Goal: Transaction & Acquisition: Book appointment/travel/reservation

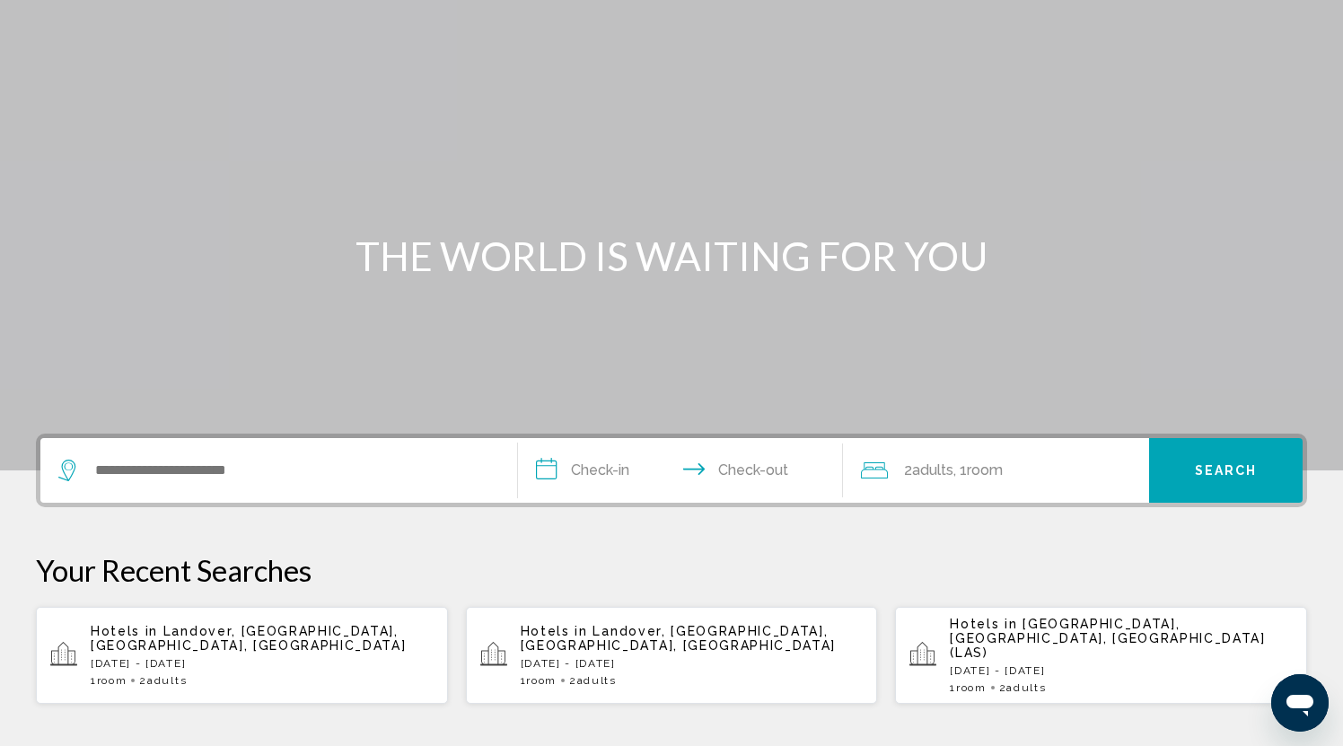
scroll to position [99, 0]
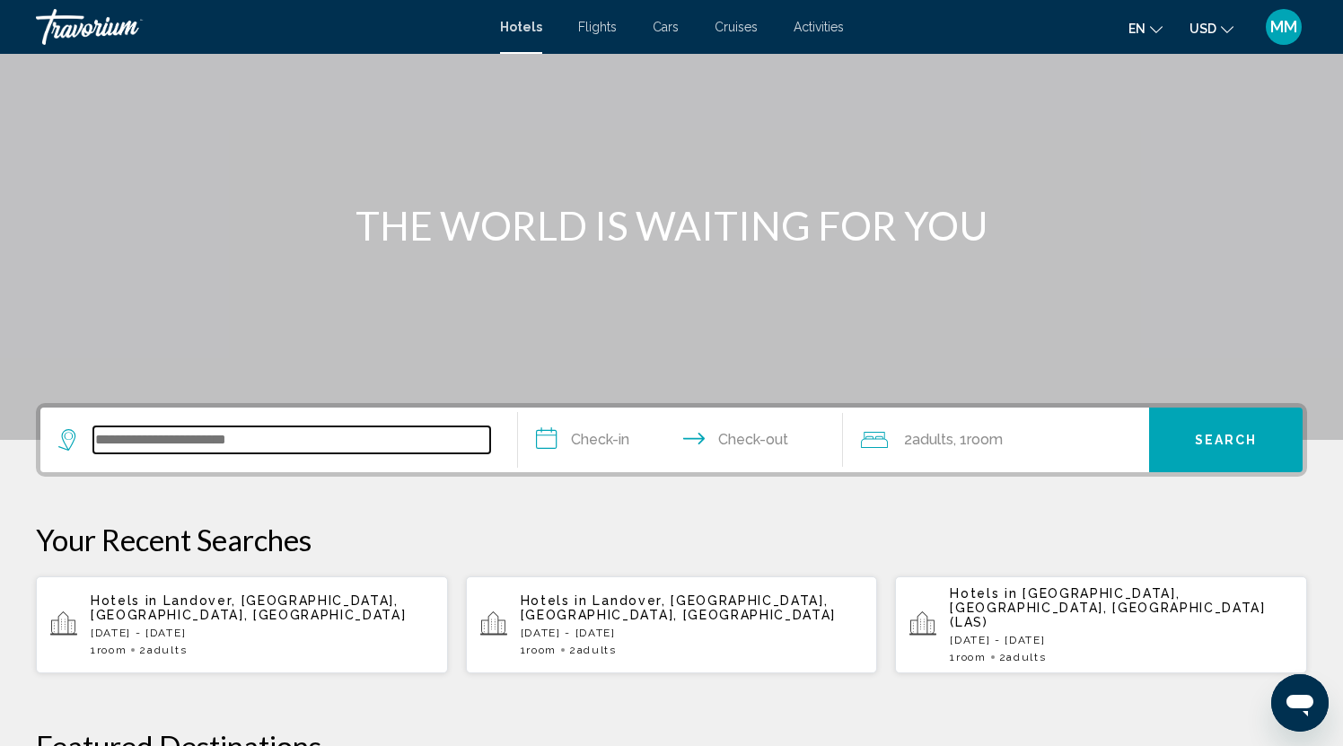
click at [130, 434] on input "Search widget" at bounding box center [291, 439] width 397 height 27
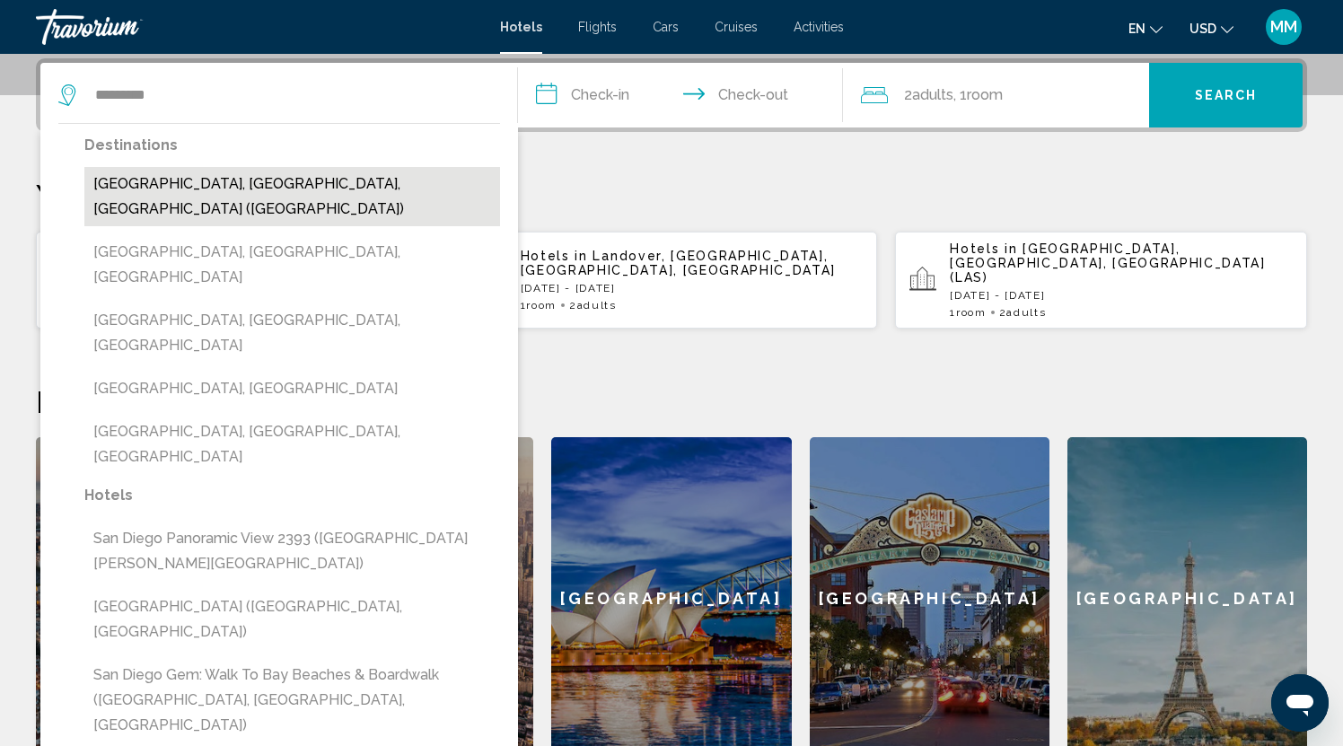
drag, startPoint x: 130, startPoint y: 434, endPoint x: 189, endPoint y: 180, distance: 260.9
click at [189, 180] on button "[GEOGRAPHIC_DATA], [GEOGRAPHIC_DATA], [GEOGRAPHIC_DATA] ([GEOGRAPHIC_DATA])" at bounding box center [292, 196] width 416 height 59
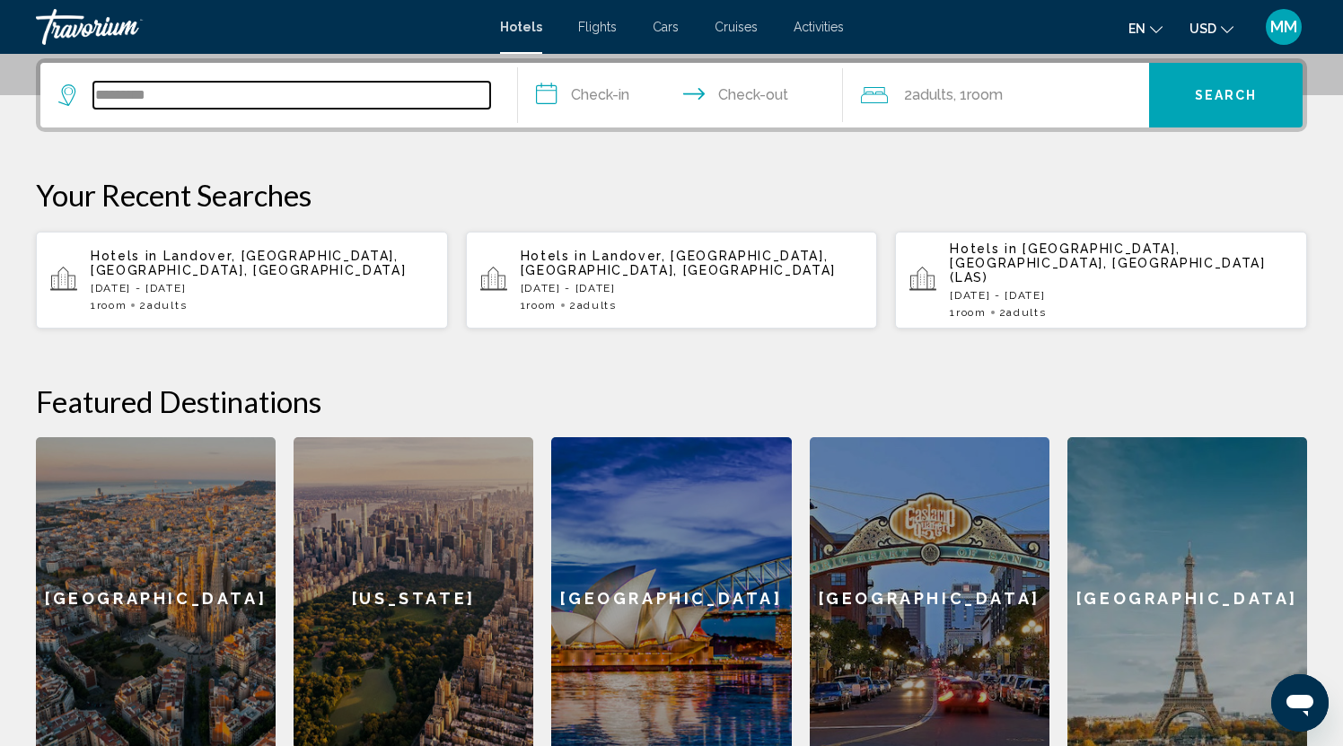
type input "**********"
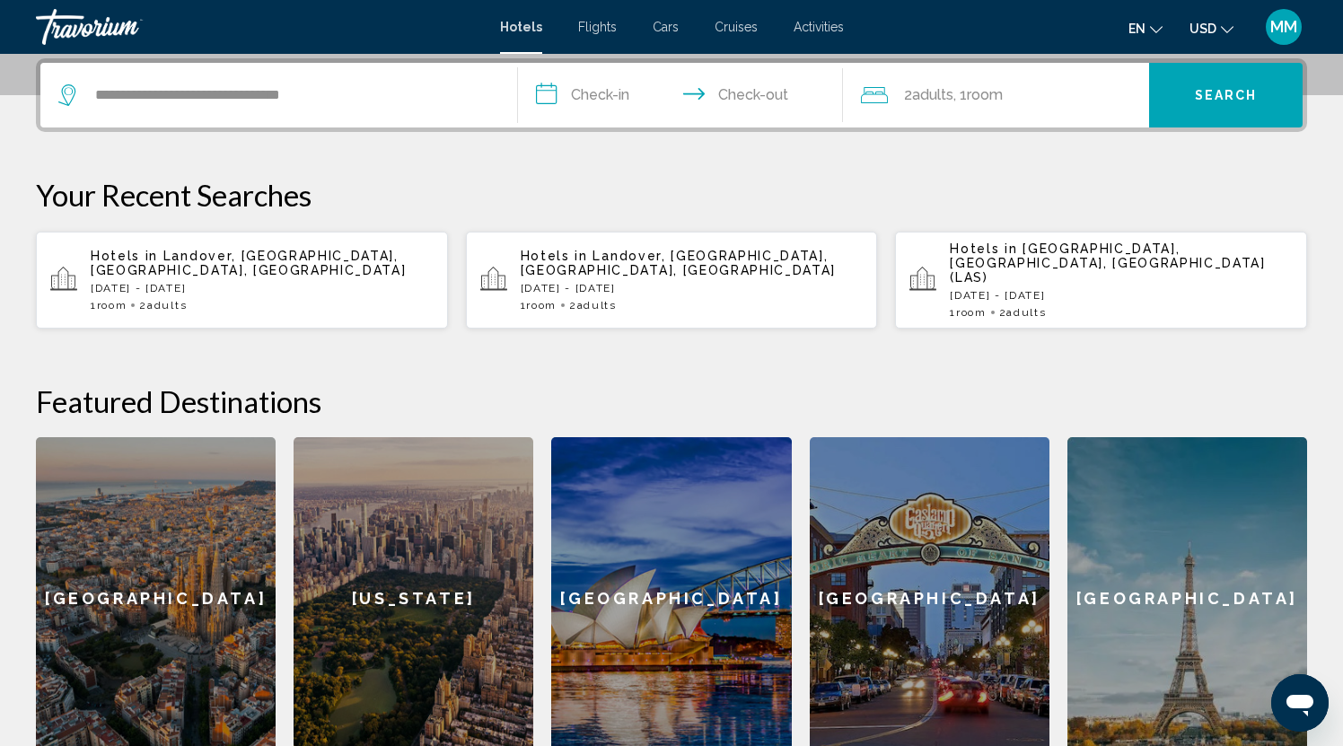
click at [583, 92] on input "**********" at bounding box center [684, 98] width 332 height 70
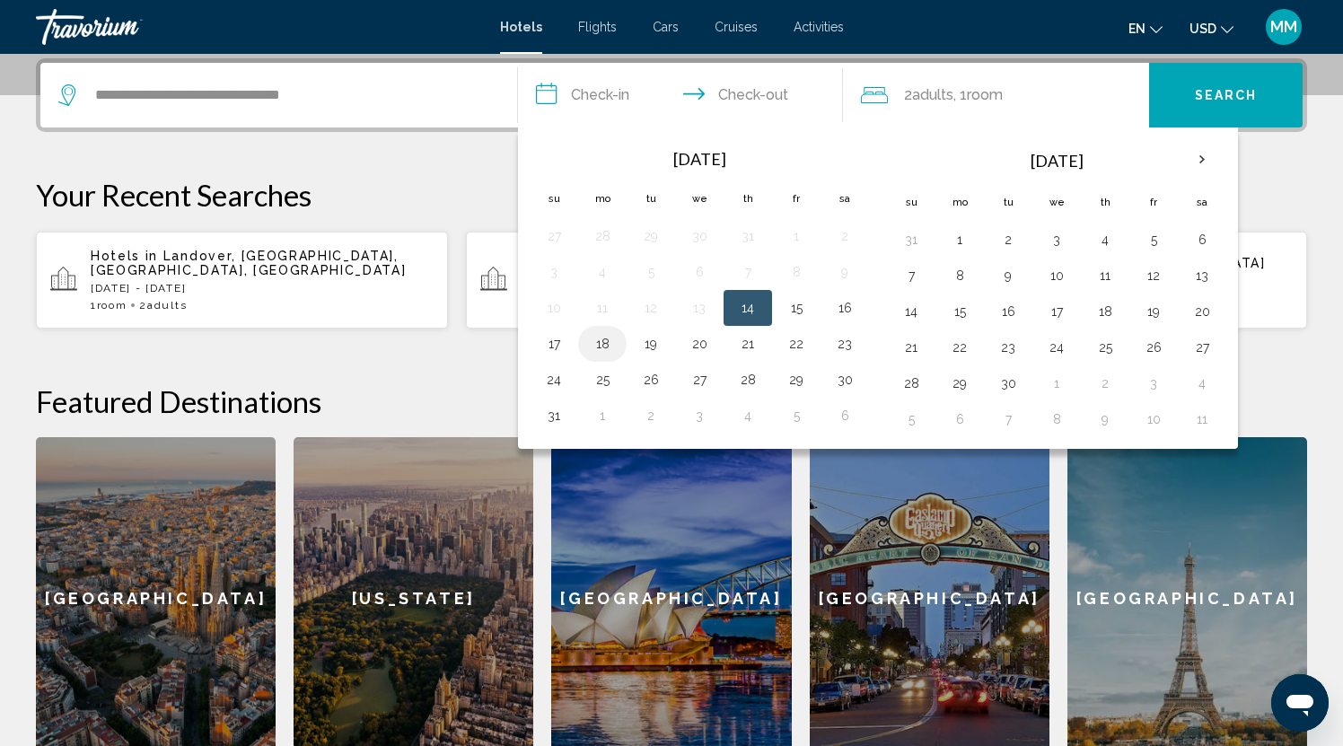
click at [603, 339] on button "18" at bounding box center [602, 343] width 29 height 25
click at [645, 343] on button "19" at bounding box center [651, 343] width 29 height 25
type input "**********"
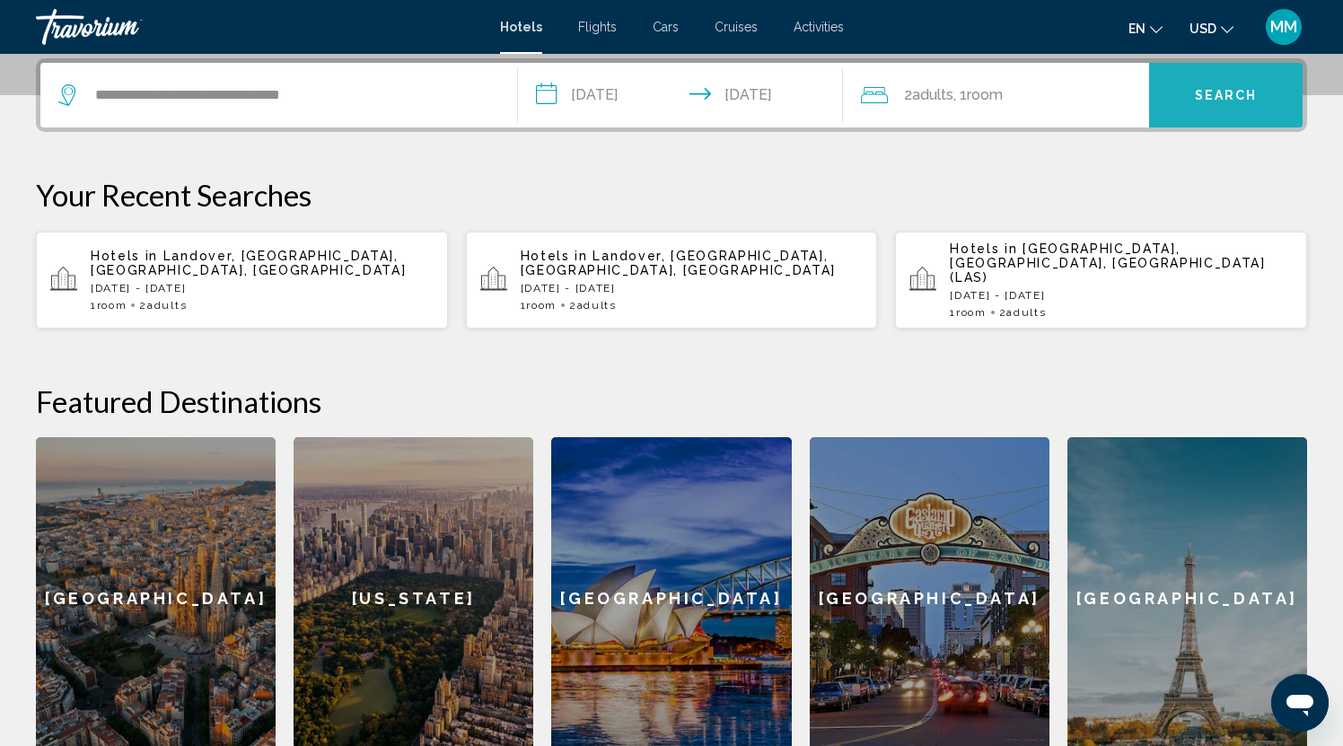
click at [1192, 94] on button "Search" at bounding box center [1226, 95] width 154 height 65
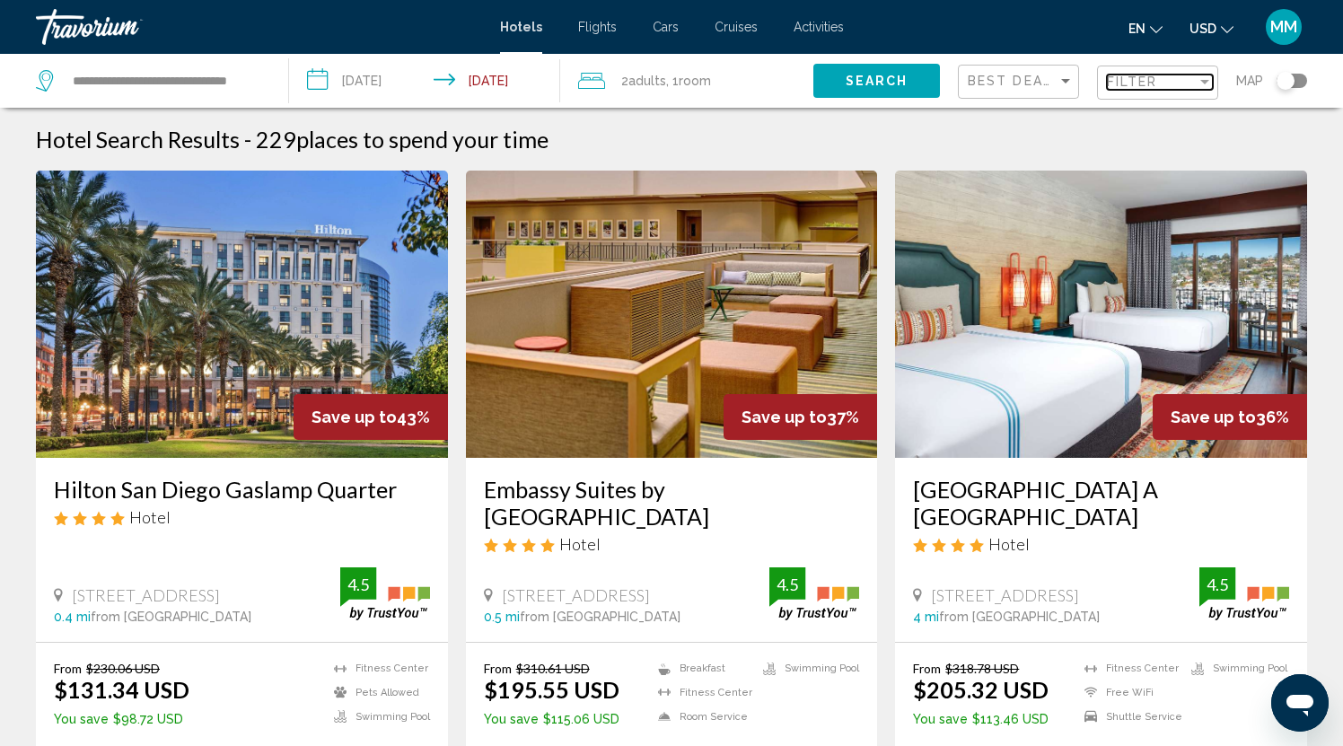
click at [1158, 83] on div "Filter" at bounding box center [1152, 82] width 90 height 14
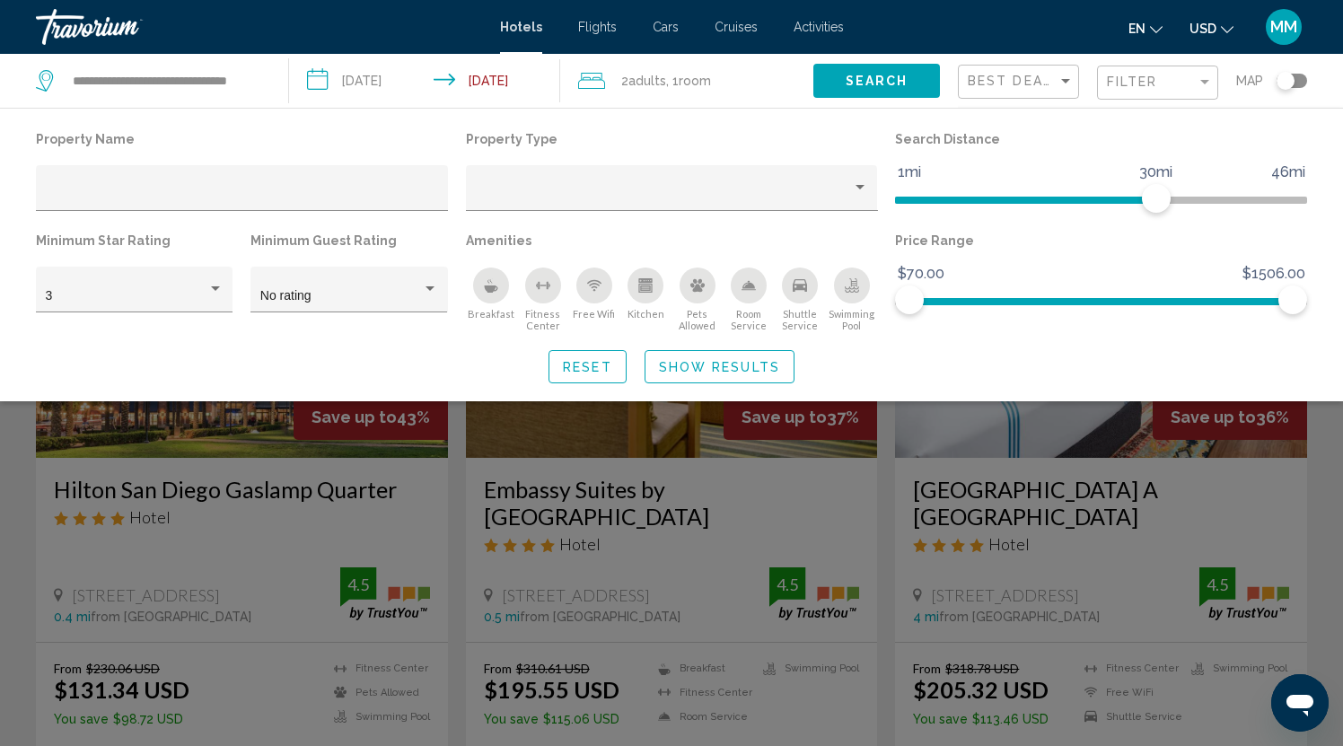
click at [646, 288] on icon "Kitchen" at bounding box center [645, 285] width 14 height 14
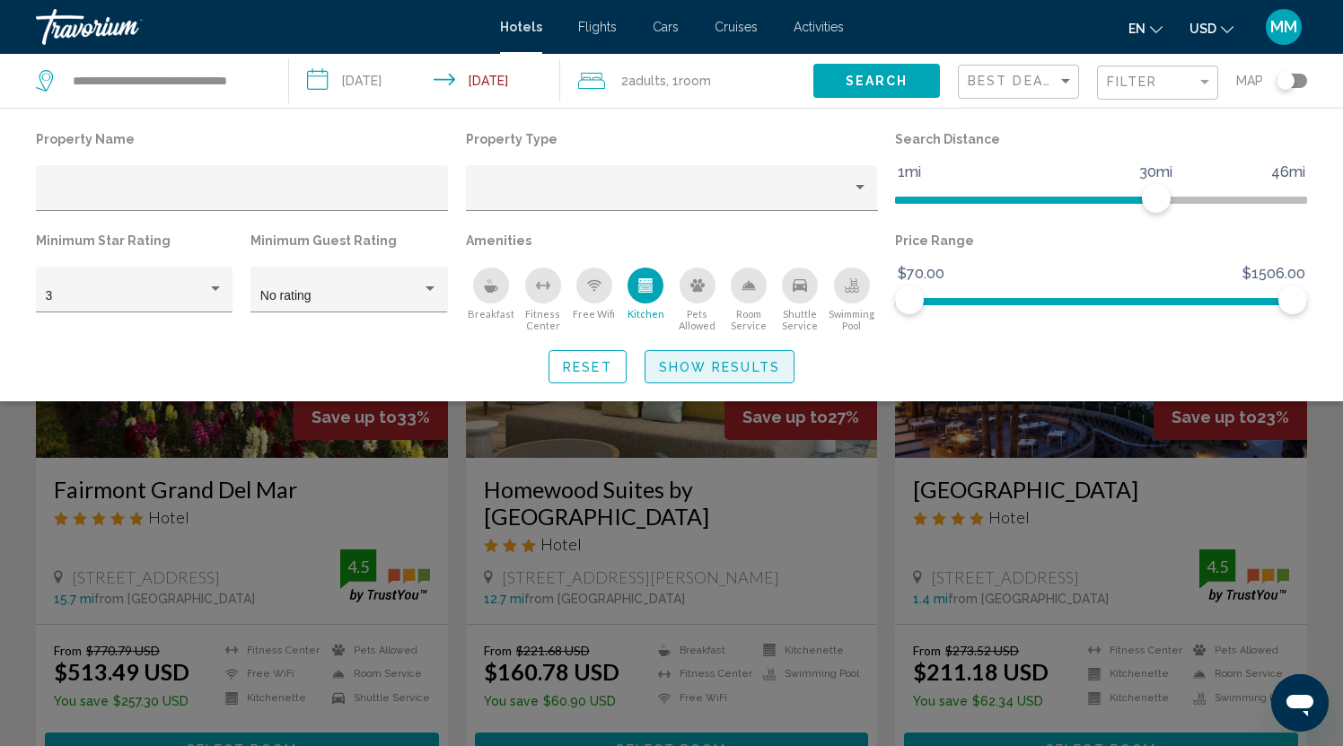
click at [697, 368] on span "Show Results" at bounding box center [719, 367] width 121 height 14
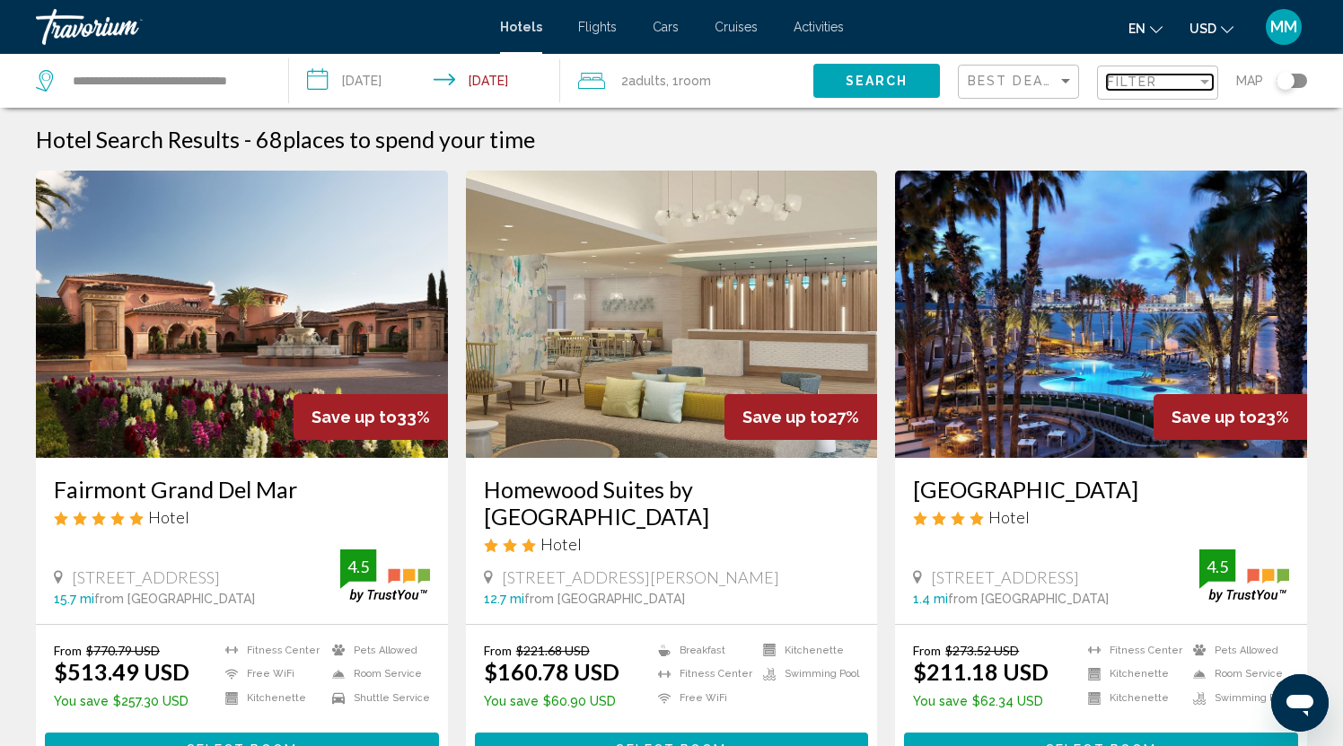
click at [1201, 80] on div "Filter" at bounding box center [1204, 82] width 9 height 4
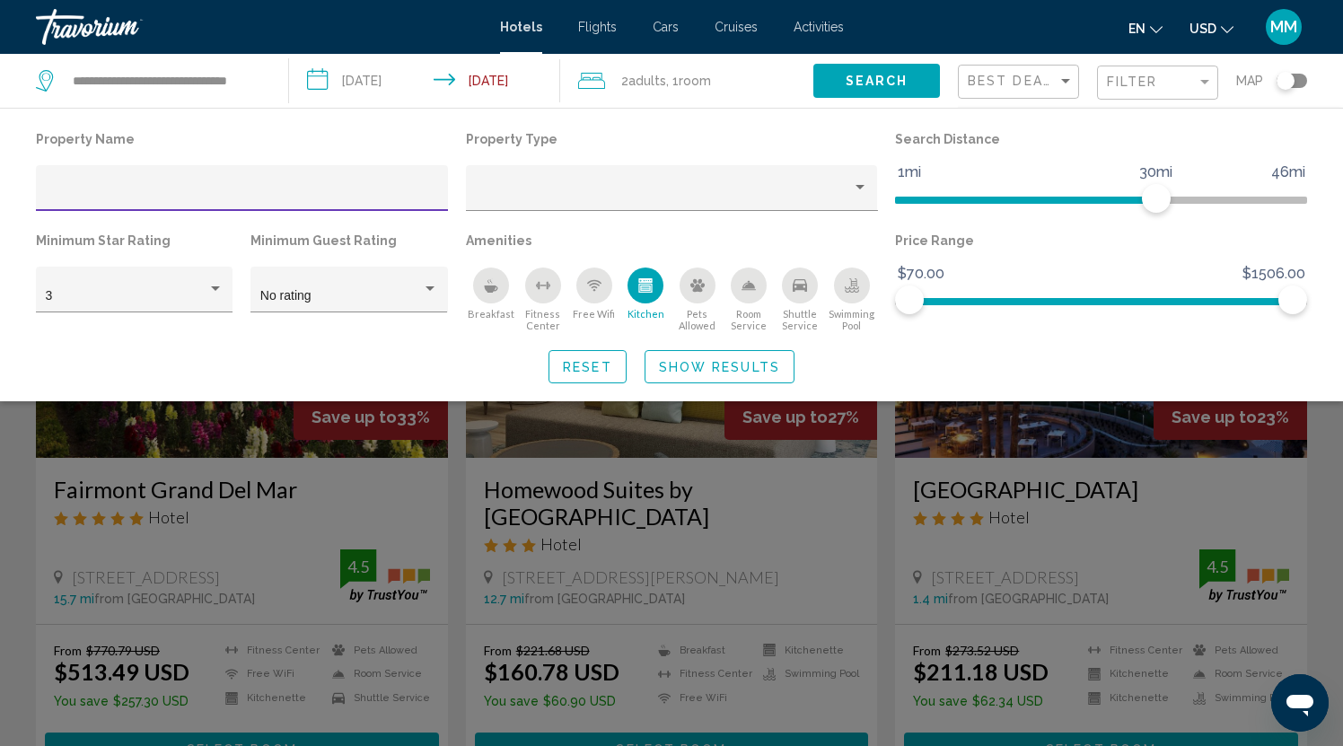
click at [644, 289] on icon "Kitchen" at bounding box center [646, 287] width 10 height 5
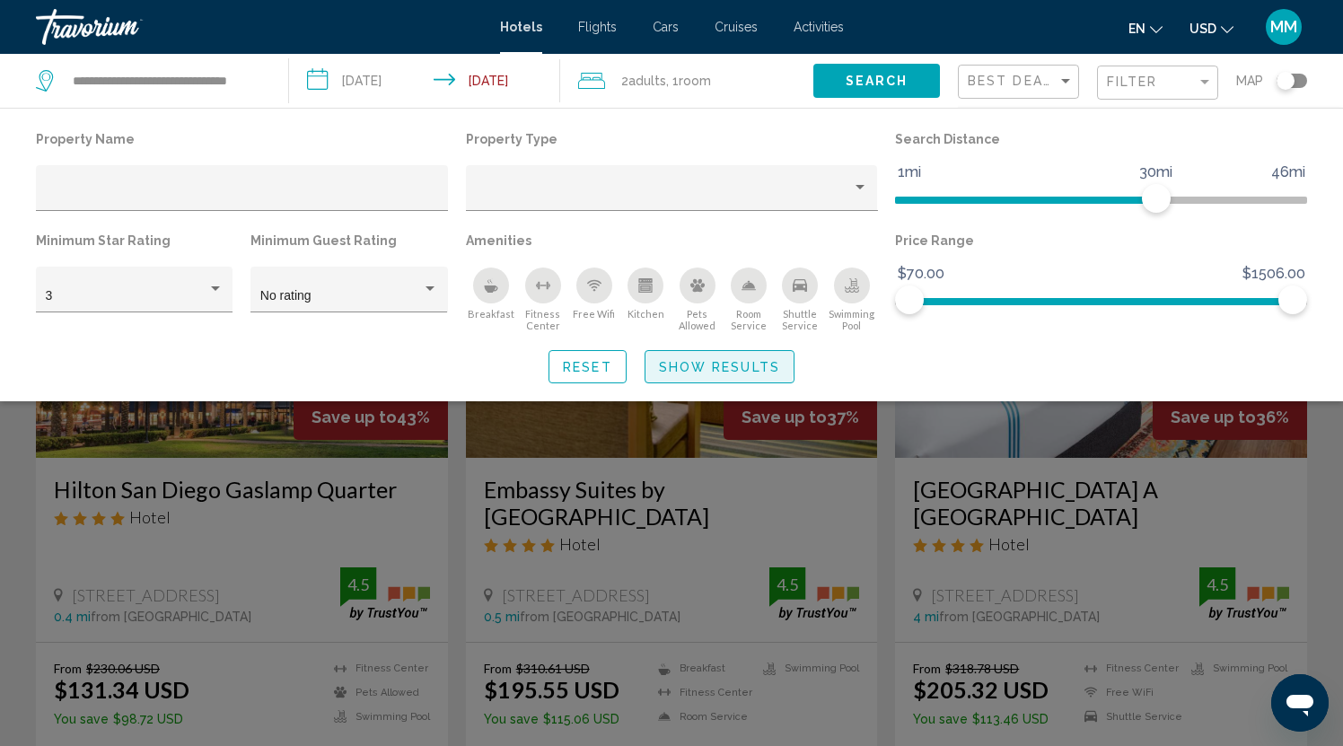
click at [694, 368] on span "Show Results" at bounding box center [719, 367] width 121 height 14
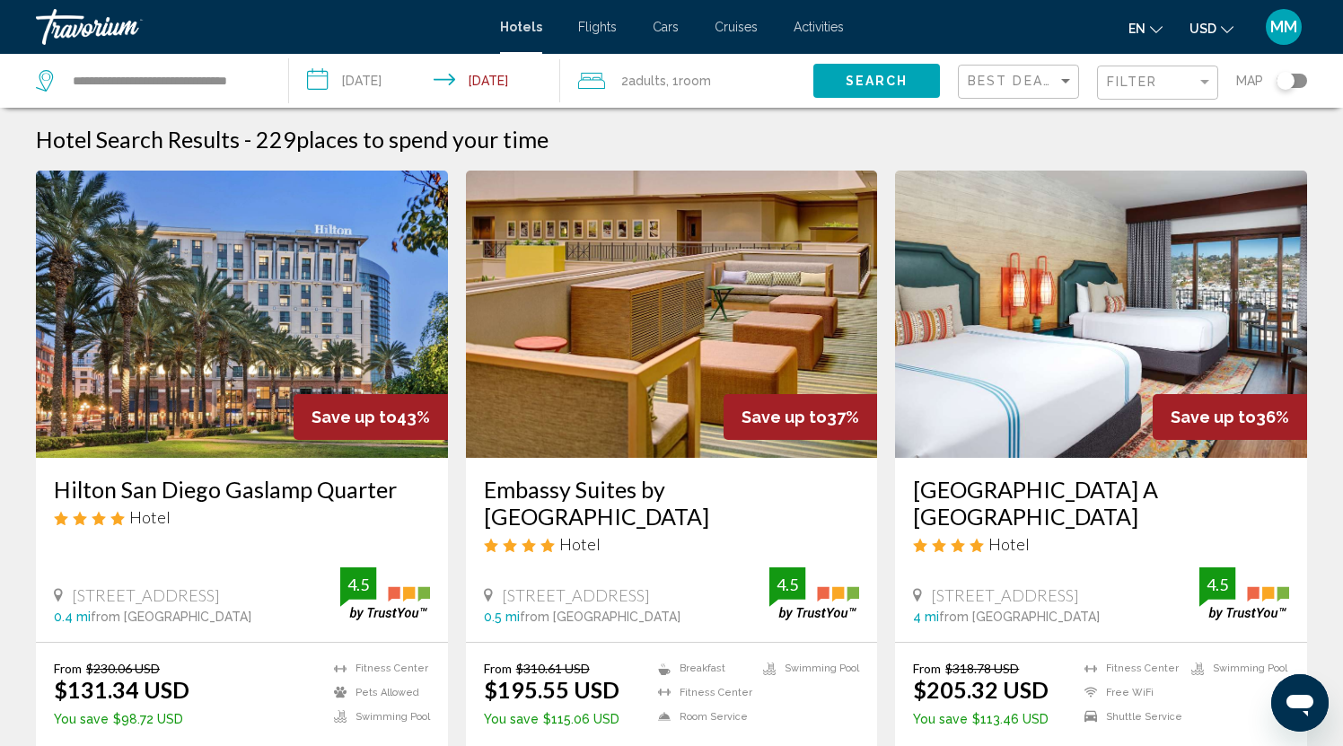
click at [1281, 81] on div "Toggle map" at bounding box center [1286, 81] width 18 height 18
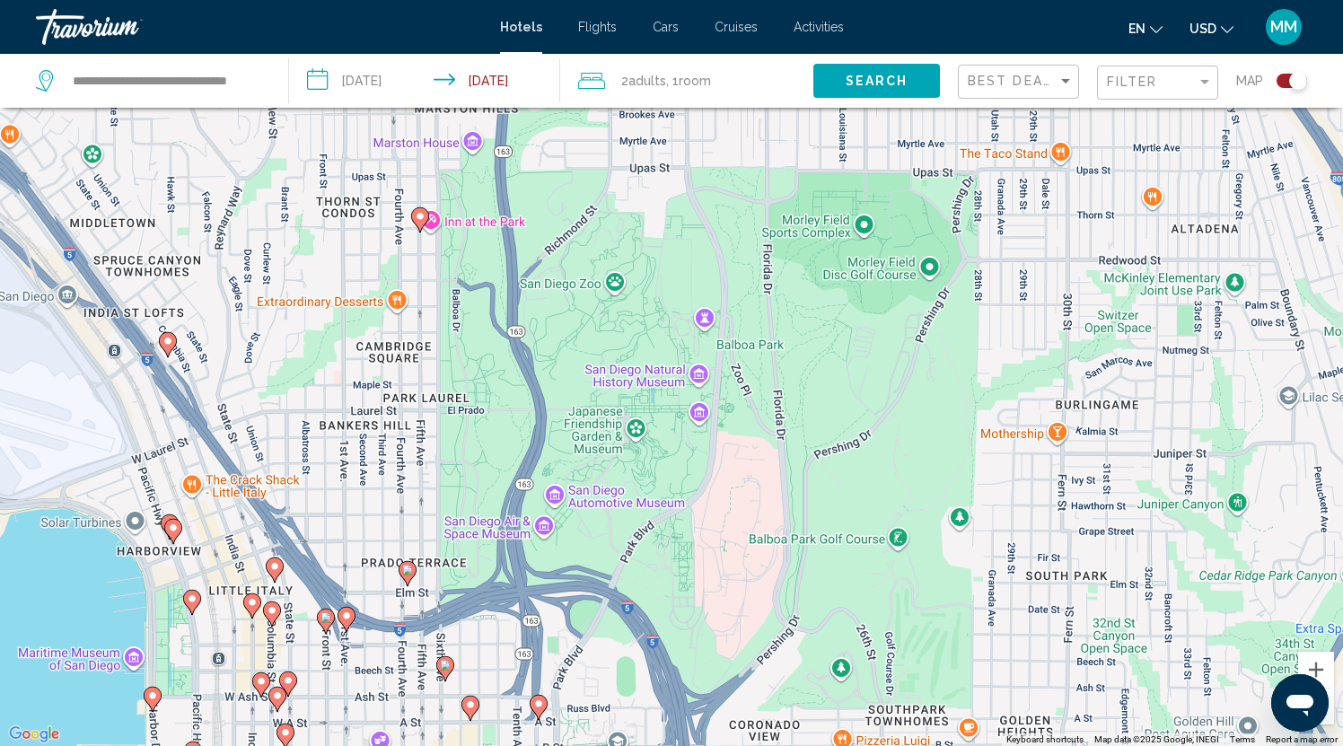
click at [349, 614] on image "Main content" at bounding box center [346, 615] width 11 height 11
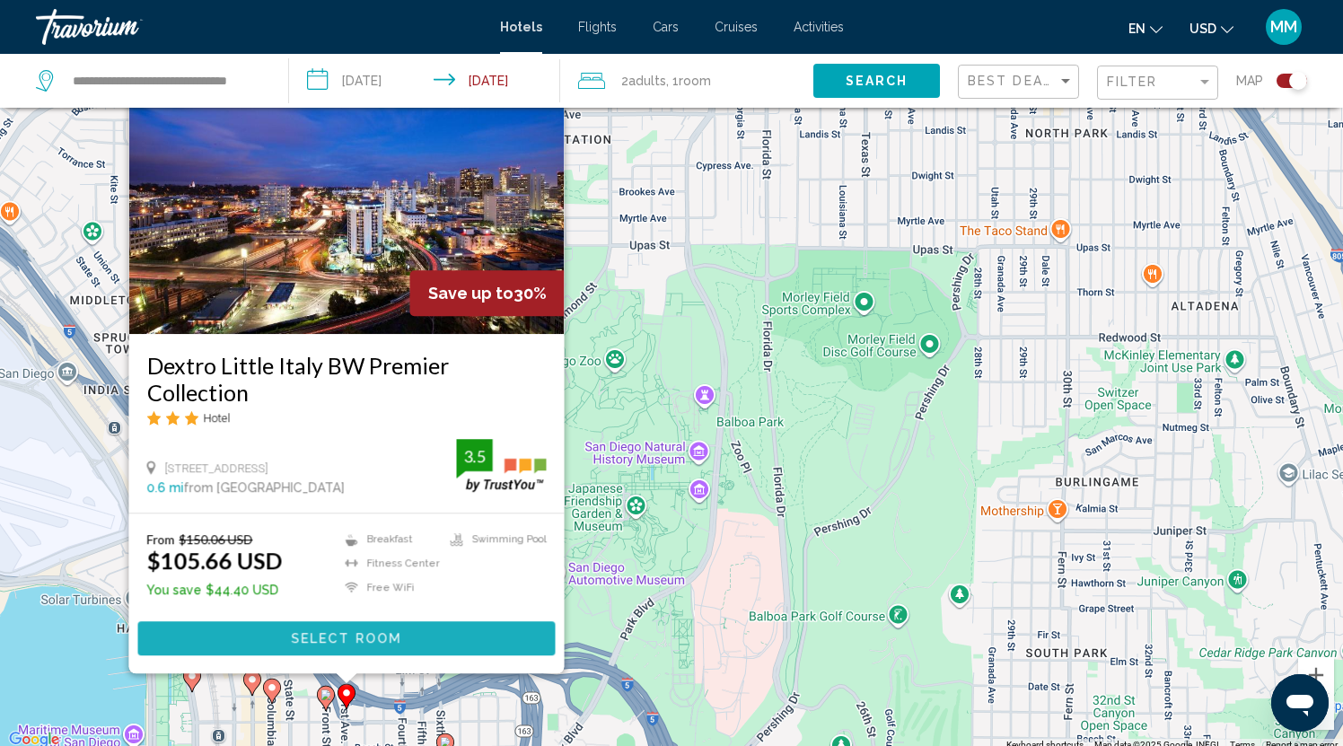
click at [329, 635] on span "Select Room" at bounding box center [346, 639] width 110 height 14
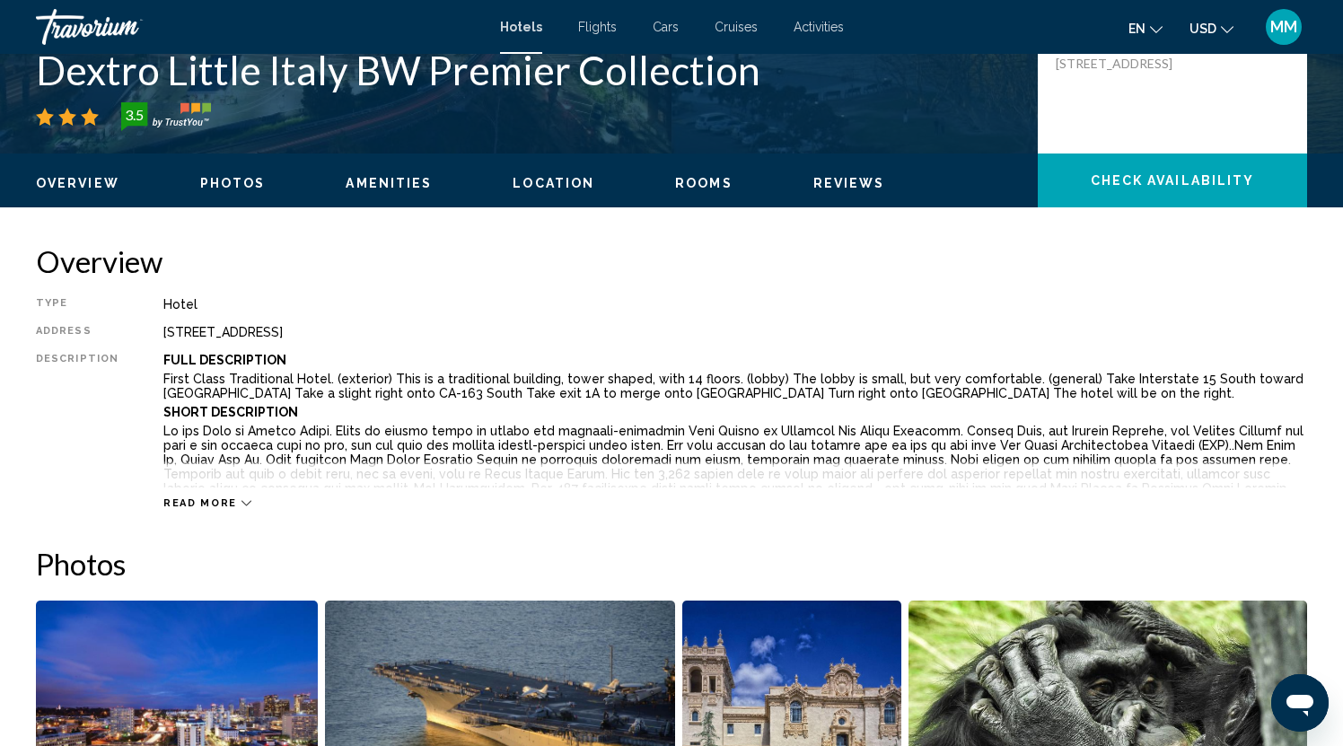
scroll to position [448, 0]
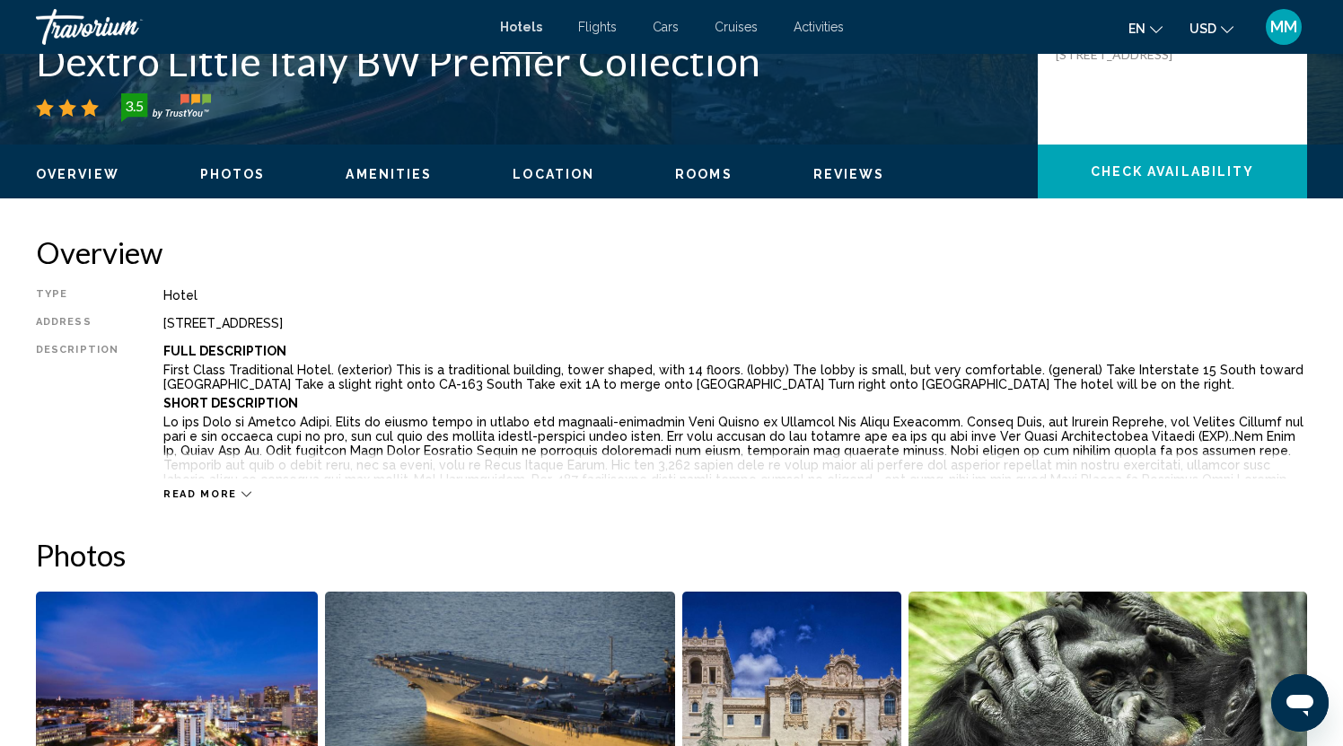
click at [195, 492] on span "Read more" at bounding box center [200, 494] width 74 height 12
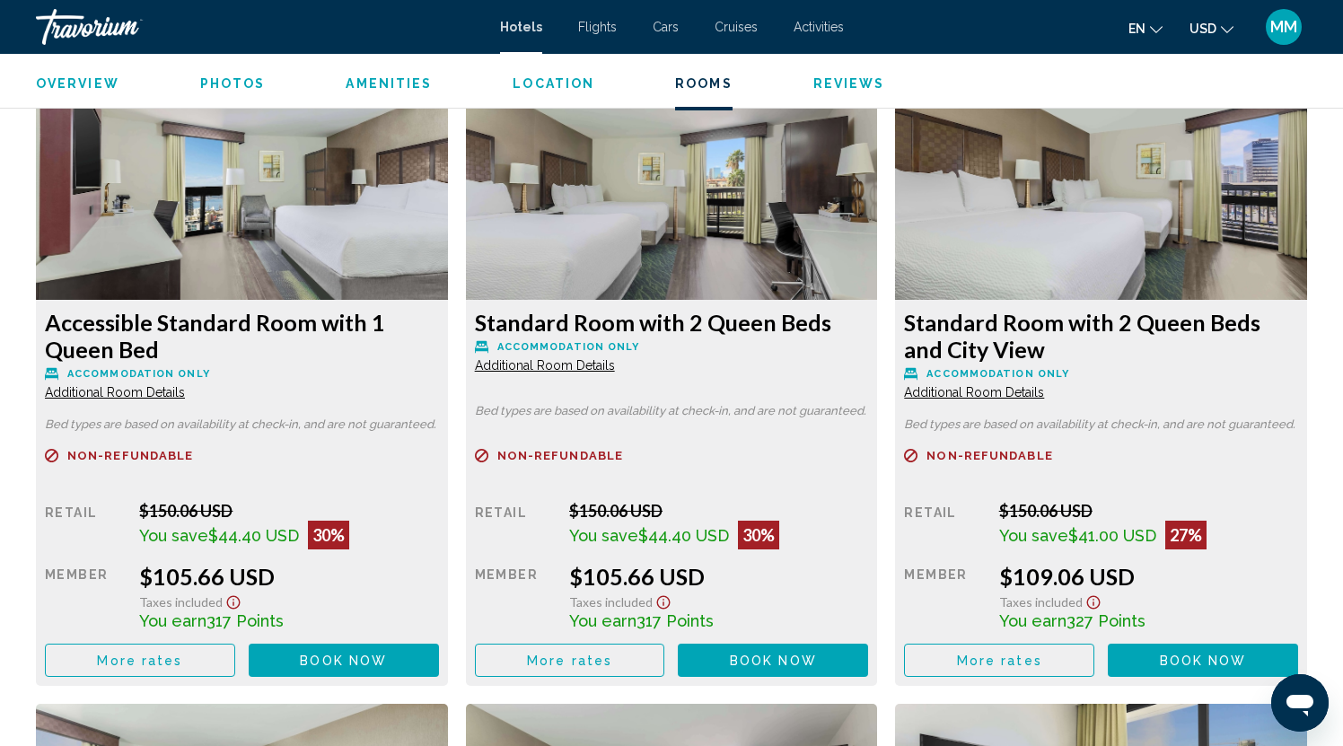
scroll to position [3067, 0]
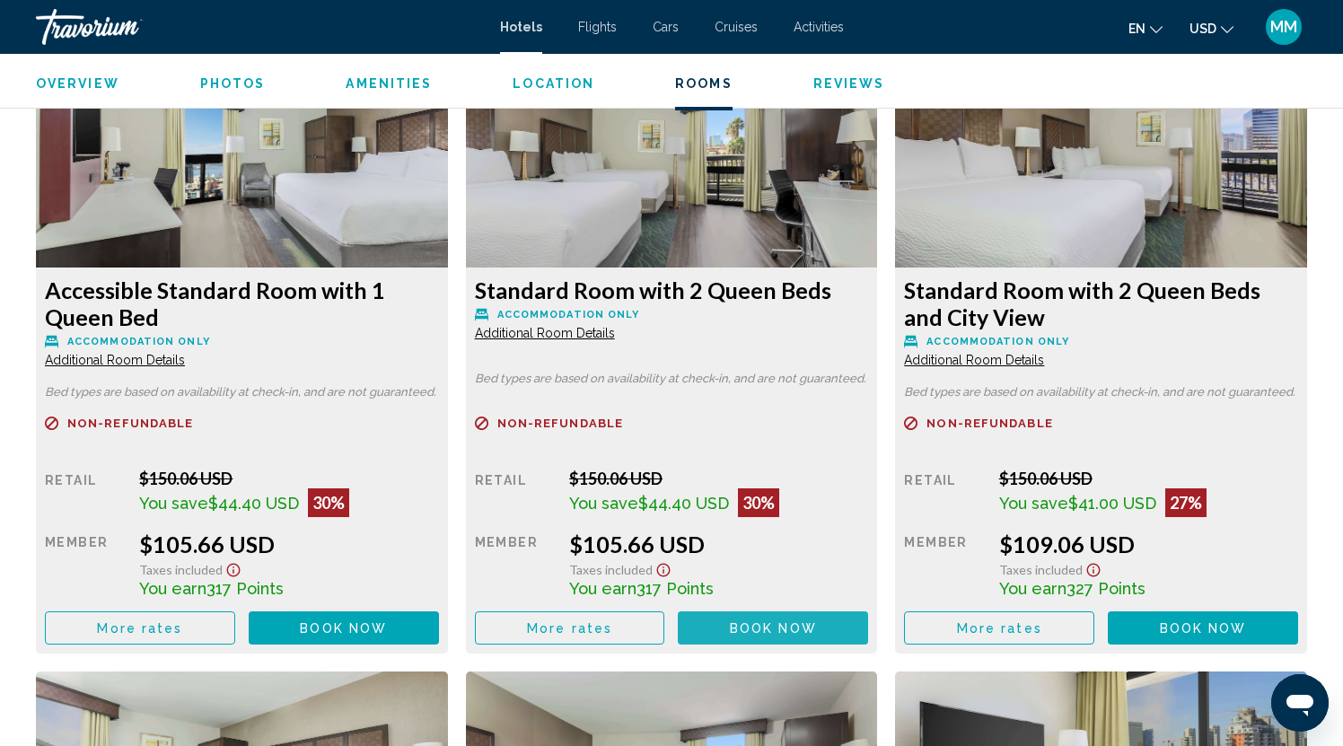
click at [769, 621] on span "Book now" at bounding box center [773, 628] width 87 height 14
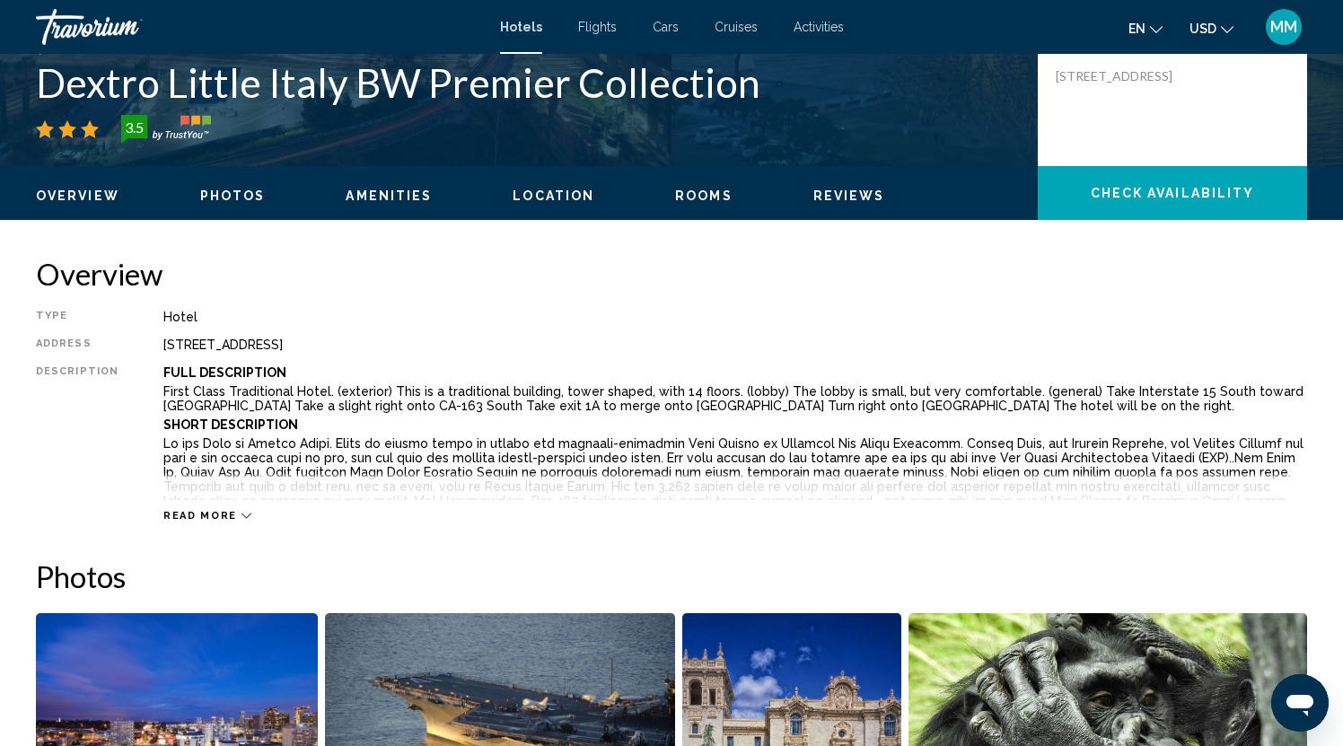
scroll to position [419, 0]
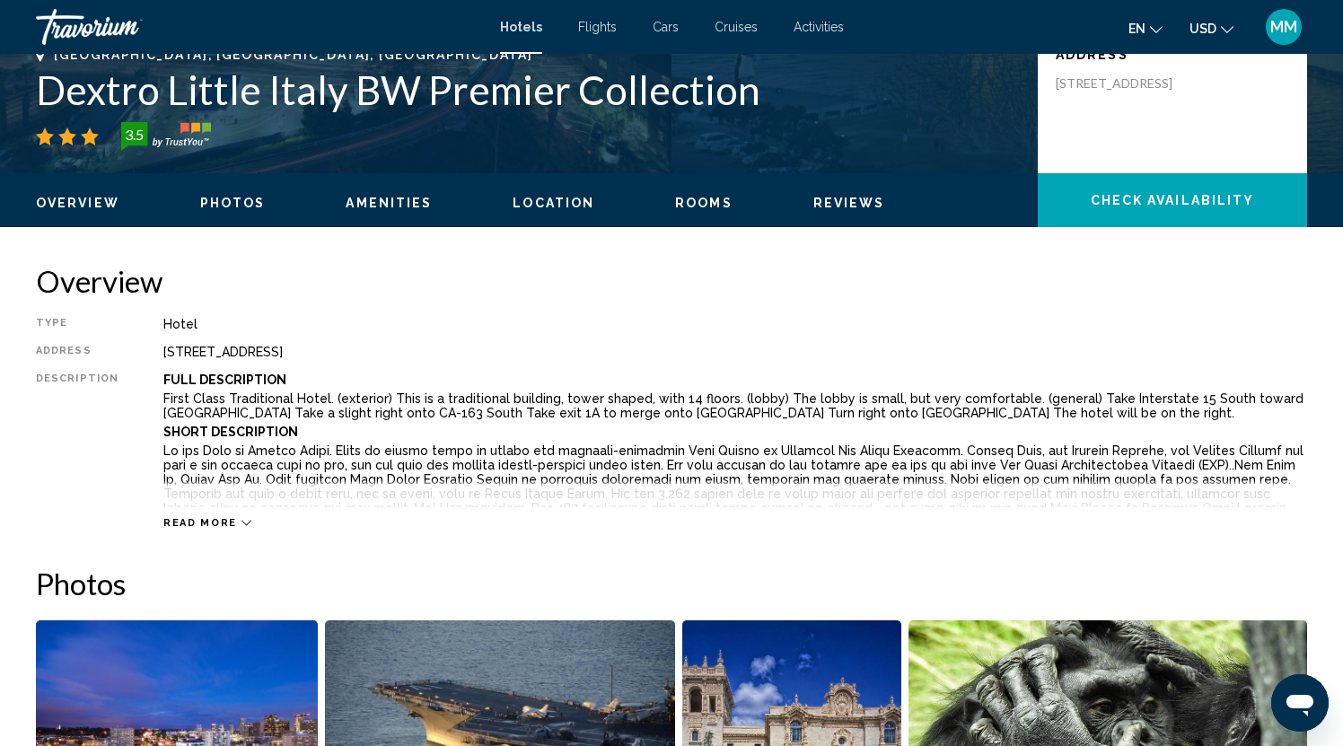
click at [689, 202] on span "Rooms" at bounding box center [703, 203] width 57 height 14
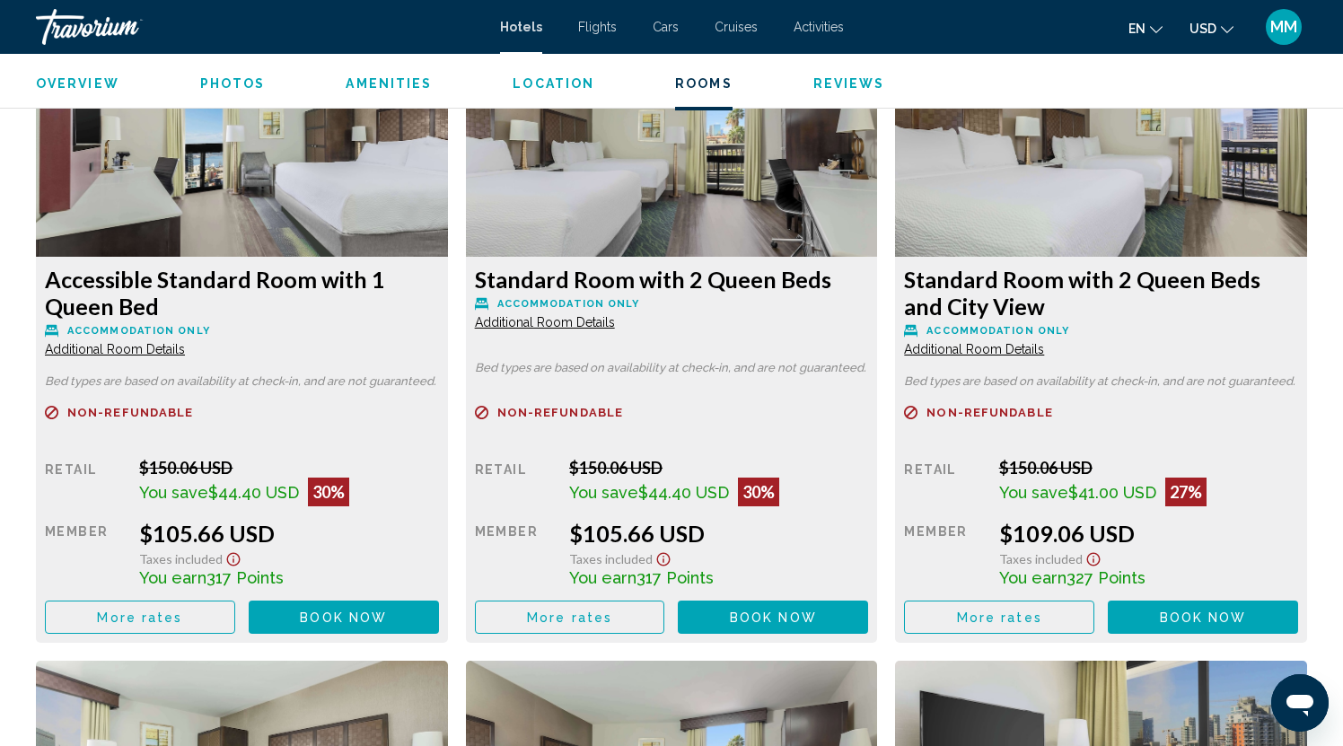
scroll to position [2526, 0]
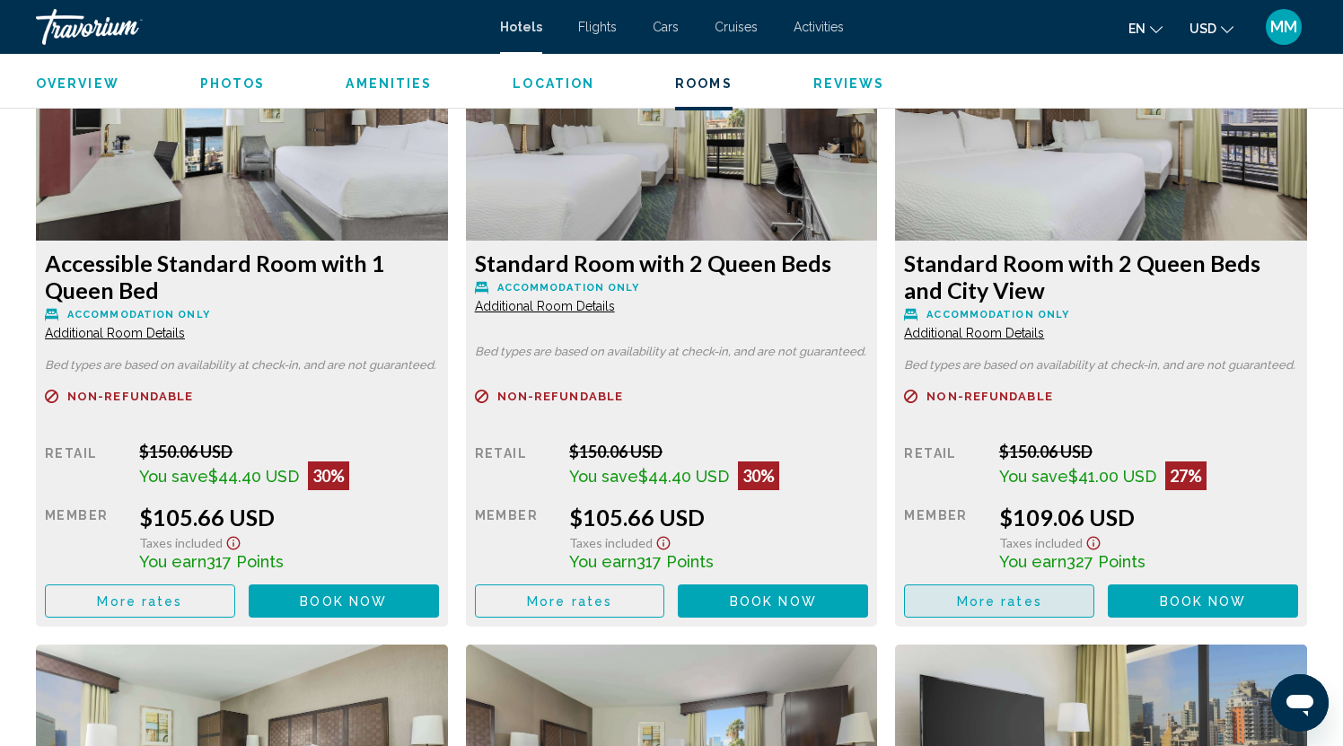
click at [182, 604] on span "More rates" at bounding box center [139, 601] width 85 height 14
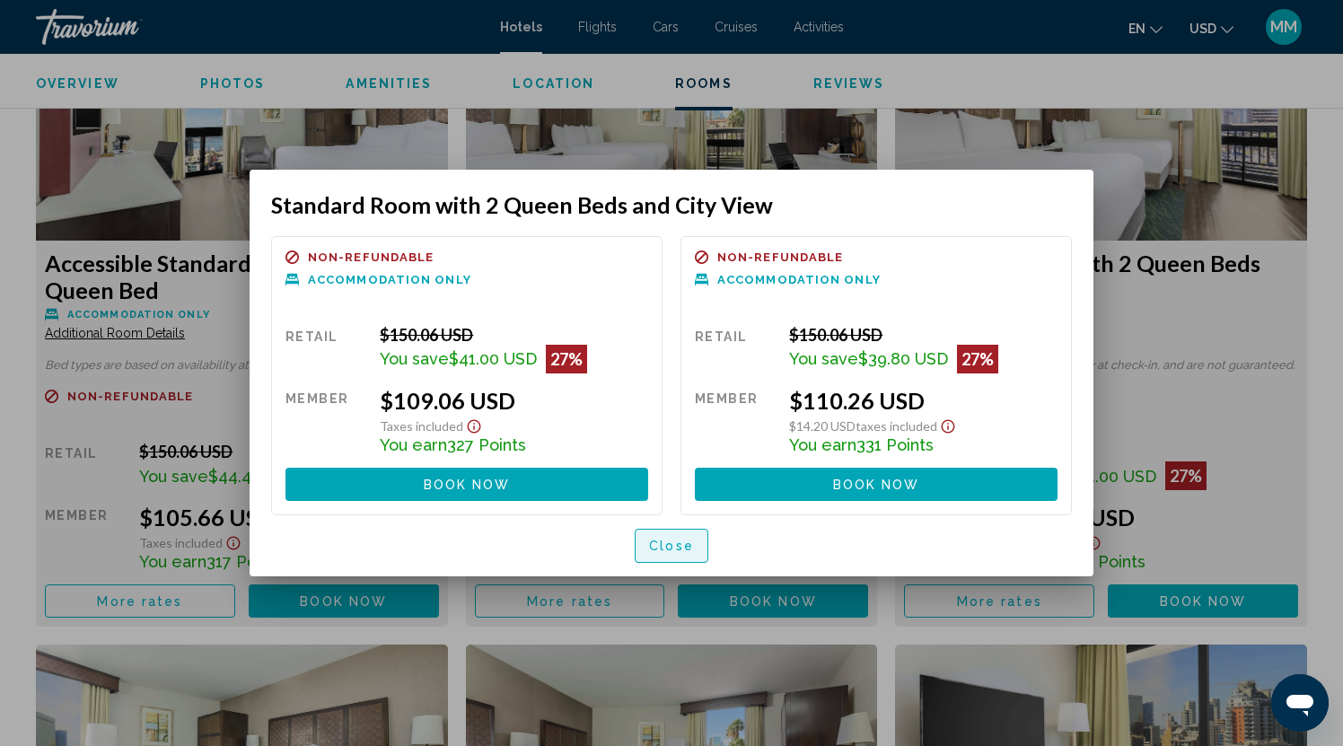
click at [657, 541] on span "Close" at bounding box center [671, 547] width 45 height 14
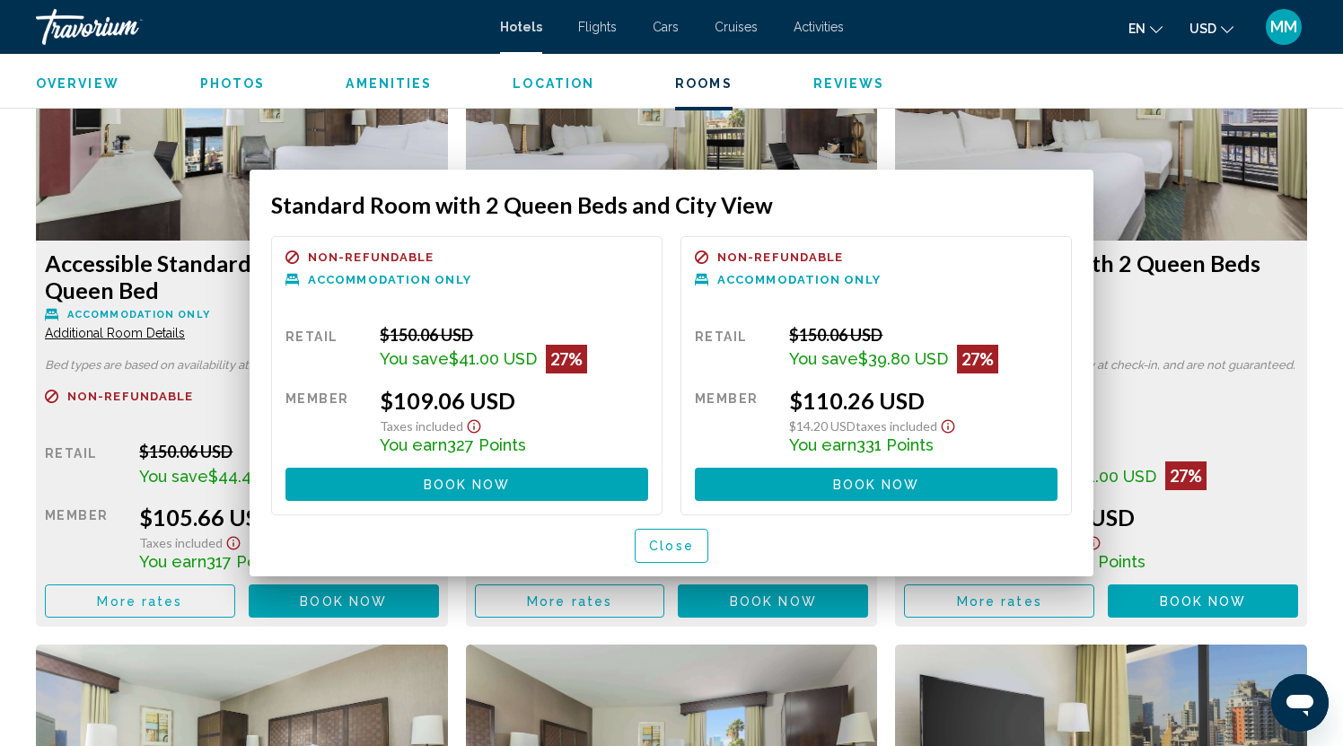
scroll to position [2526, 0]
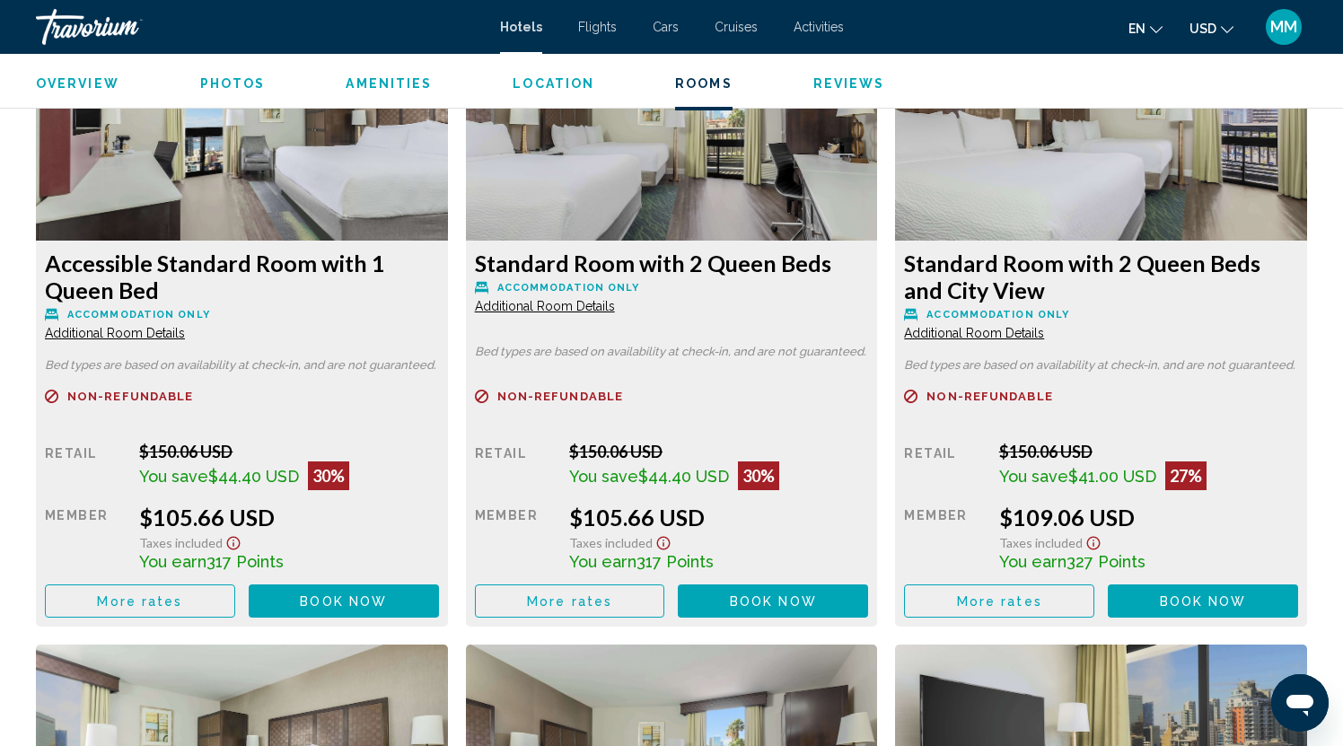
click at [185, 332] on span "Additional Room Details" at bounding box center [115, 333] width 140 height 14
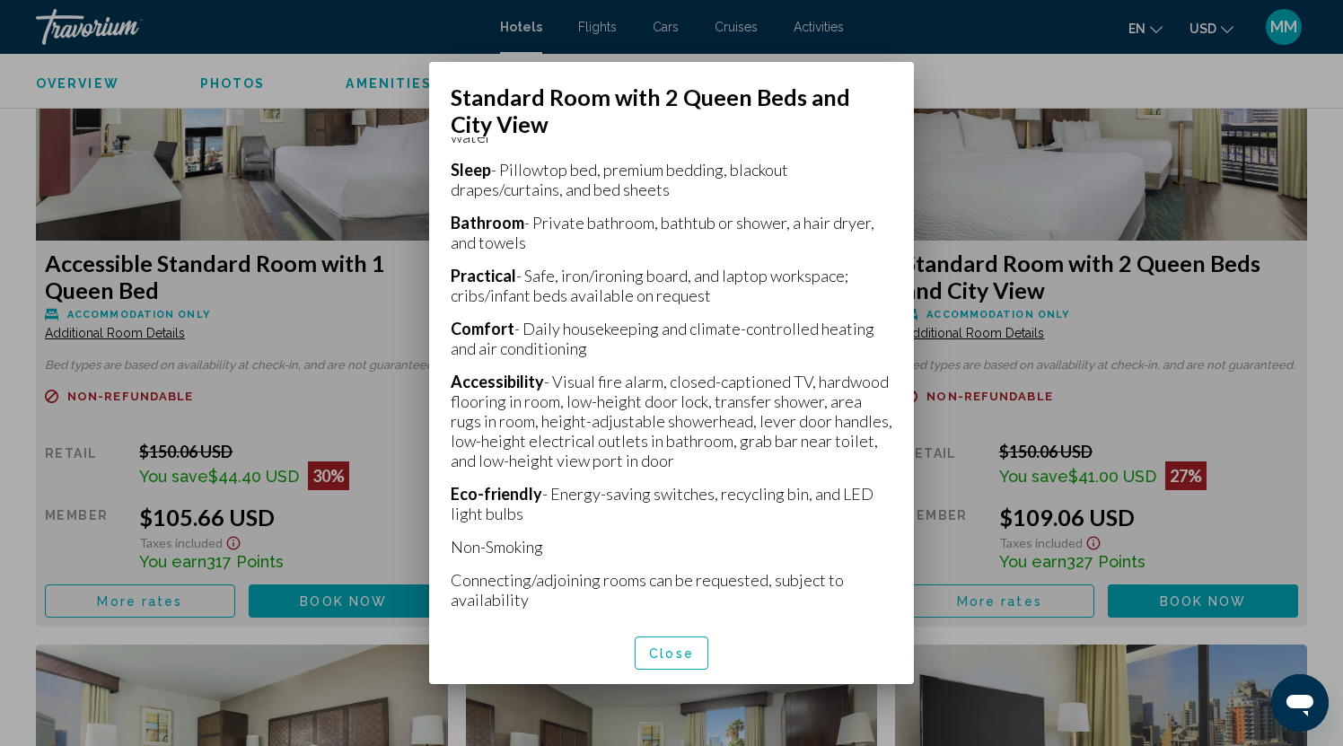
scroll to position [518, 0]
click at [685, 648] on span "Close" at bounding box center [671, 653] width 45 height 14
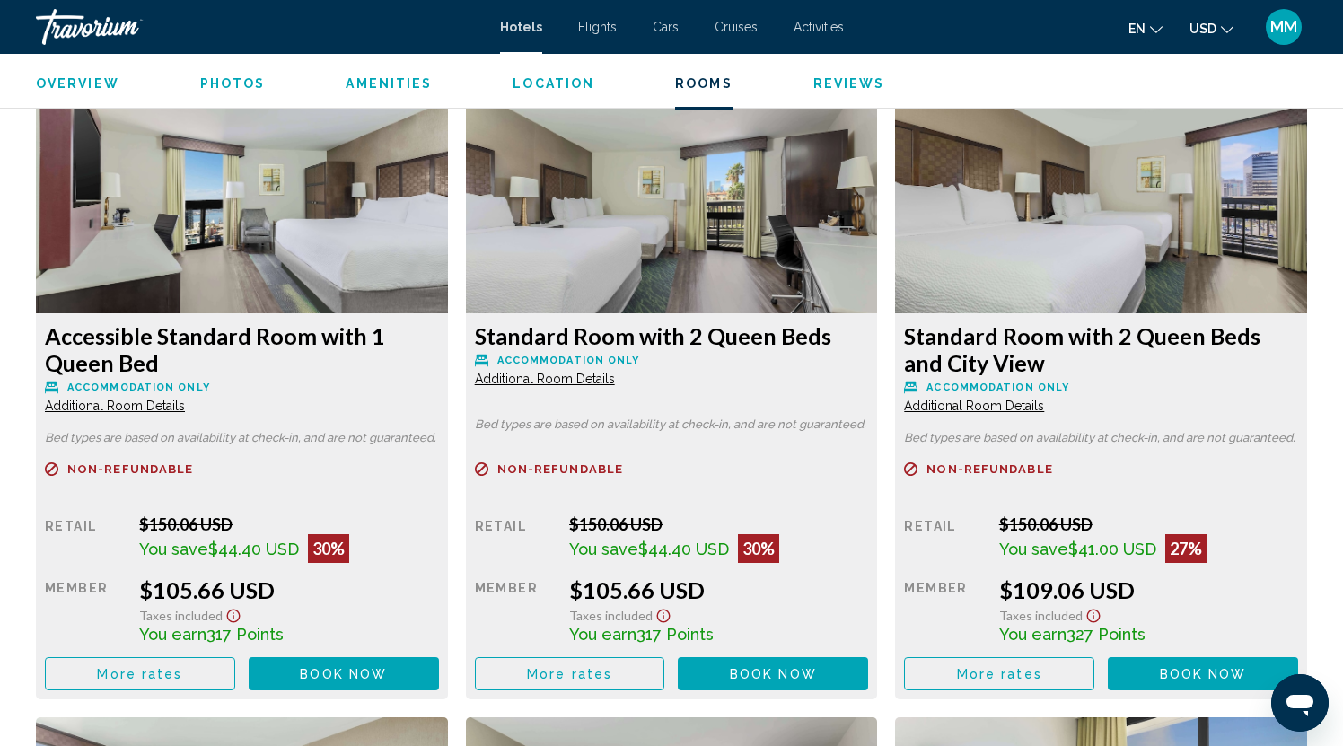
scroll to position [2449, 0]
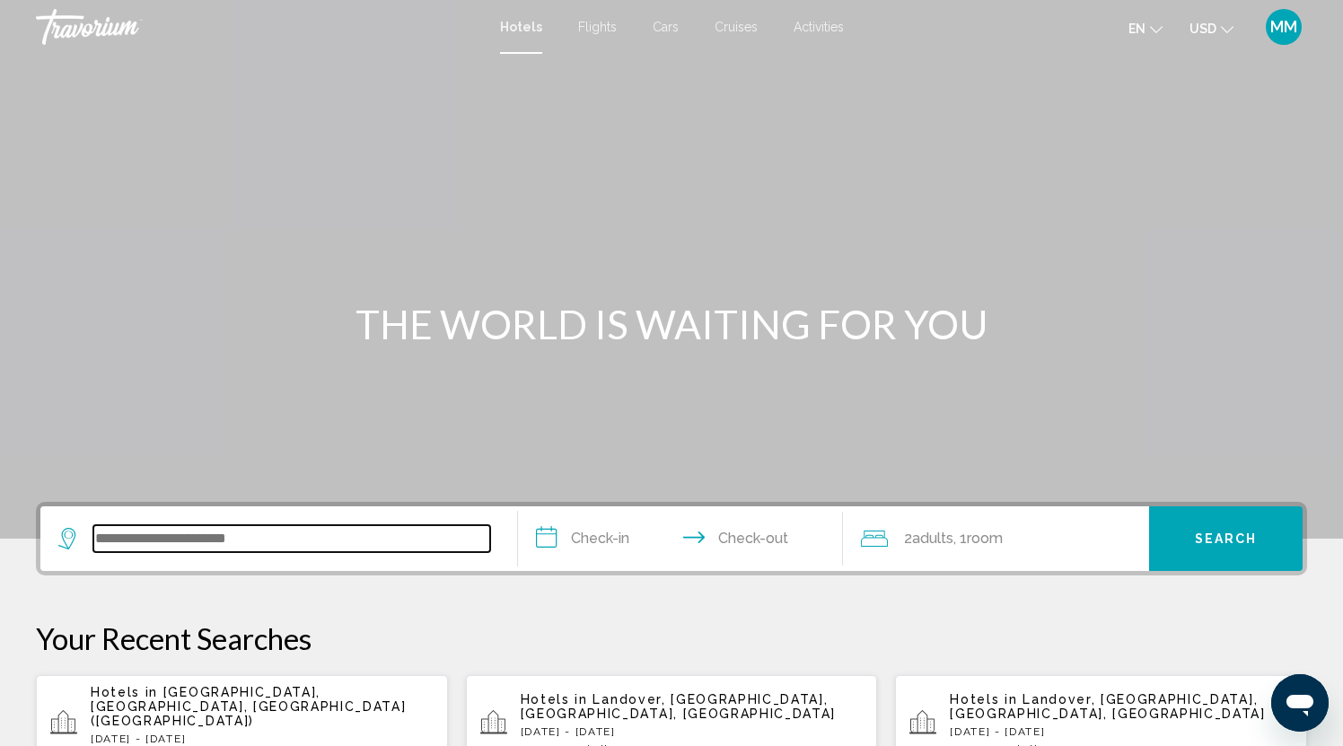
click at [250, 534] on input "Search widget" at bounding box center [291, 538] width 397 height 27
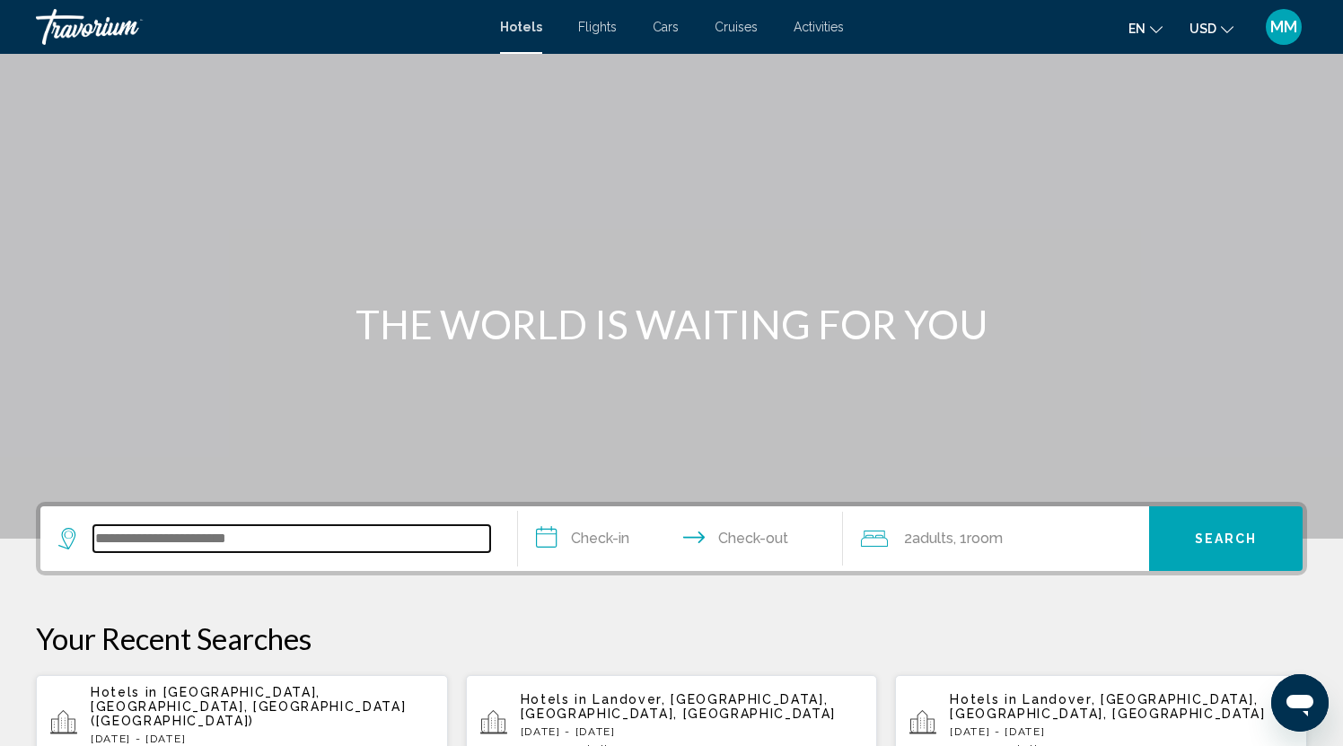
scroll to position [443, 0]
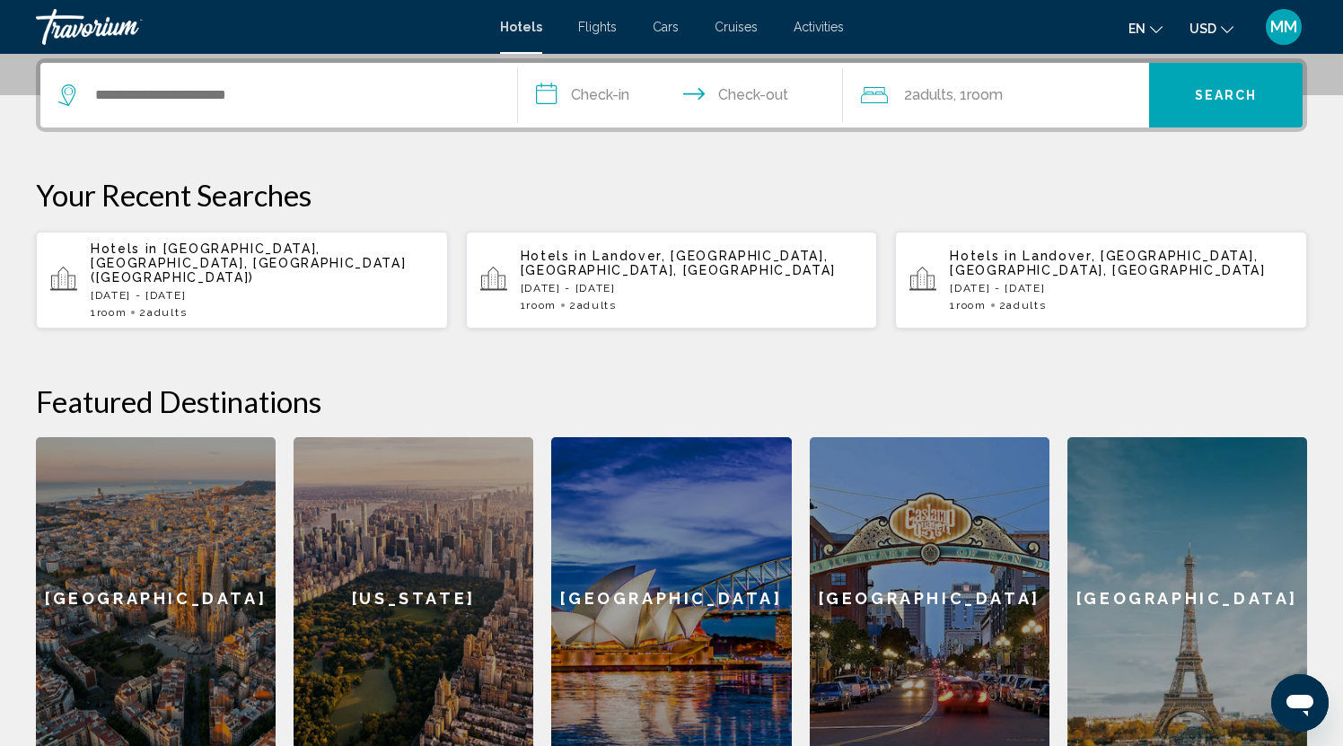
click at [273, 289] on p "[DATE] - [DATE]" at bounding box center [262, 295] width 343 height 13
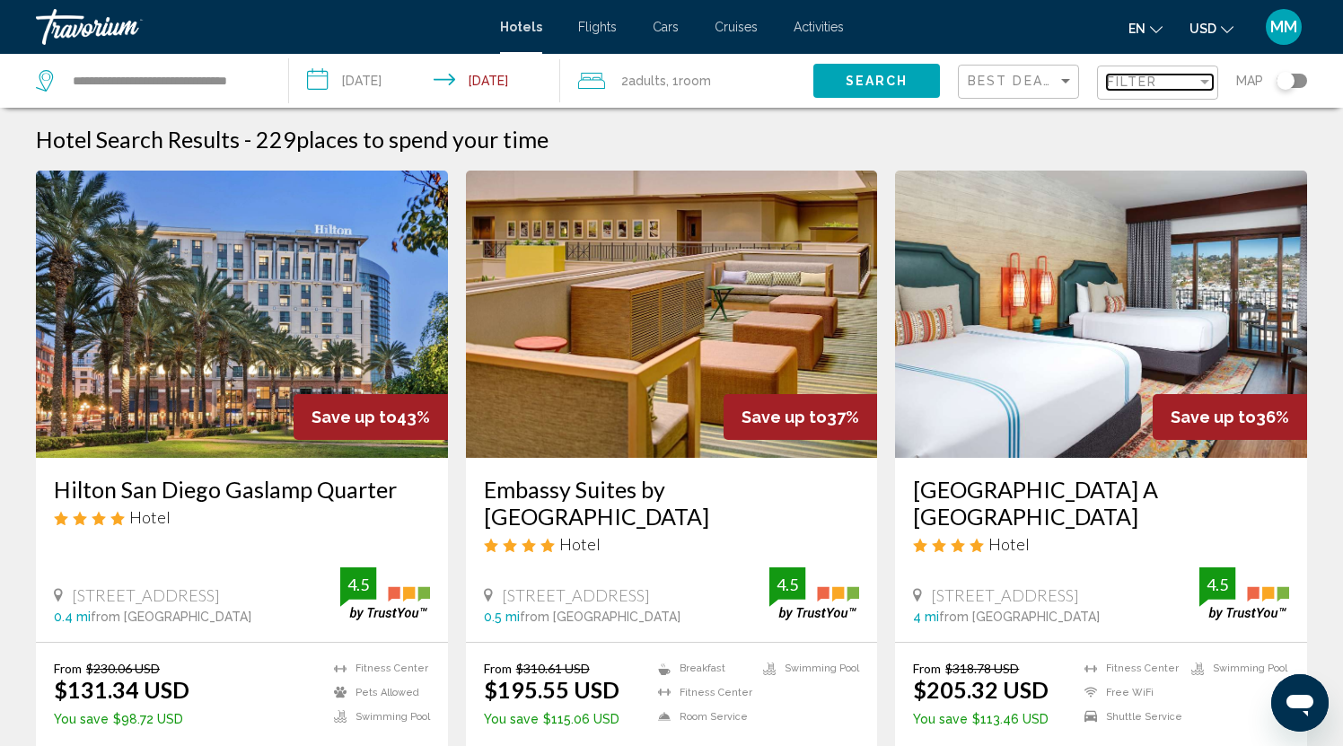
click at [1207, 79] on div "Filter" at bounding box center [1205, 82] width 16 height 14
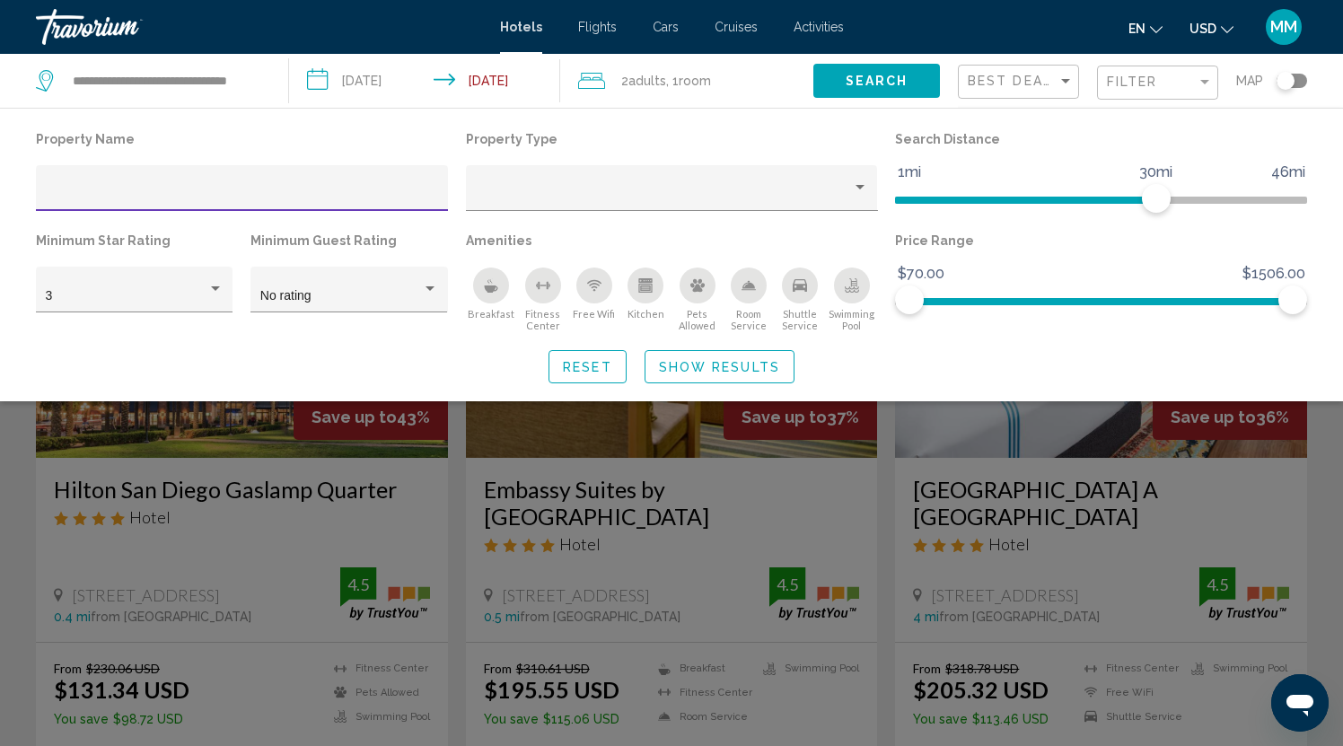
click at [77, 194] on input "Hotel Filters" at bounding box center [242, 195] width 393 height 14
click at [865, 185] on div "Property type" at bounding box center [860, 187] width 16 height 14
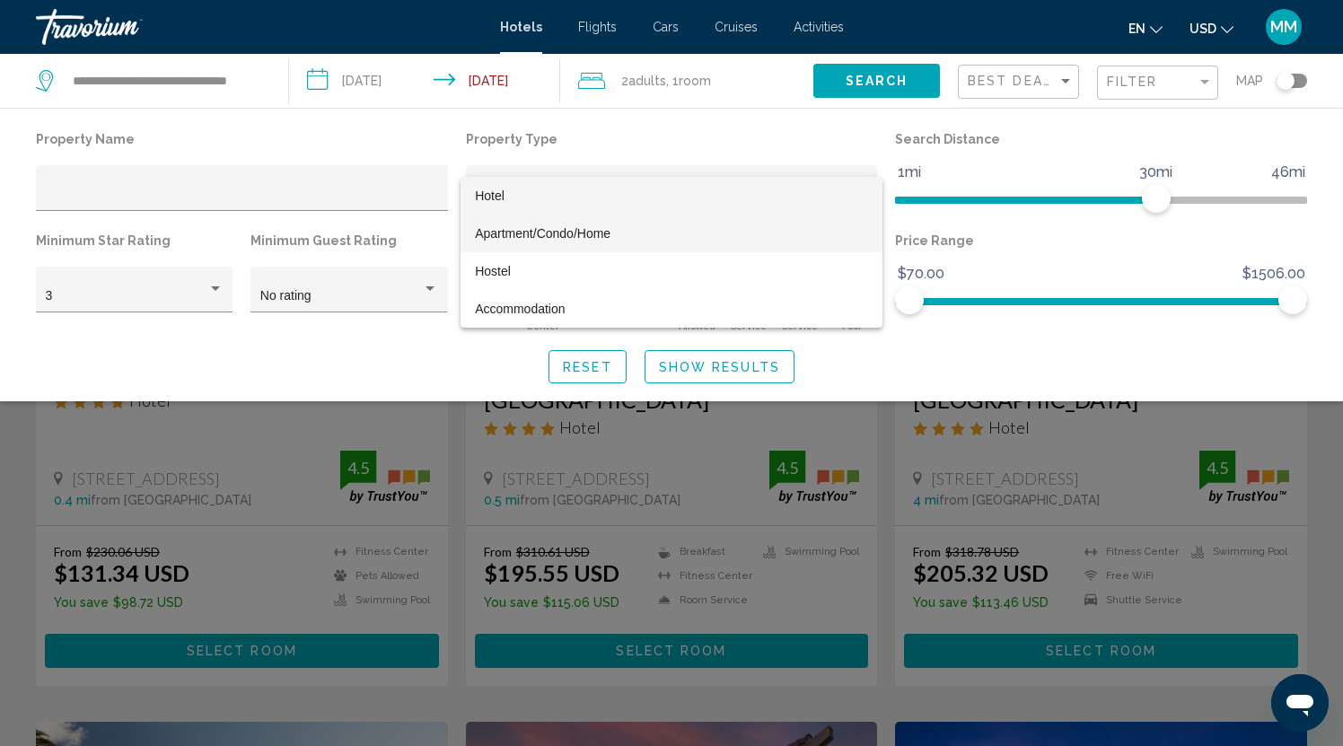
scroll to position [117, 0]
click at [346, 194] on div at bounding box center [671, 373] width 1343 height 746
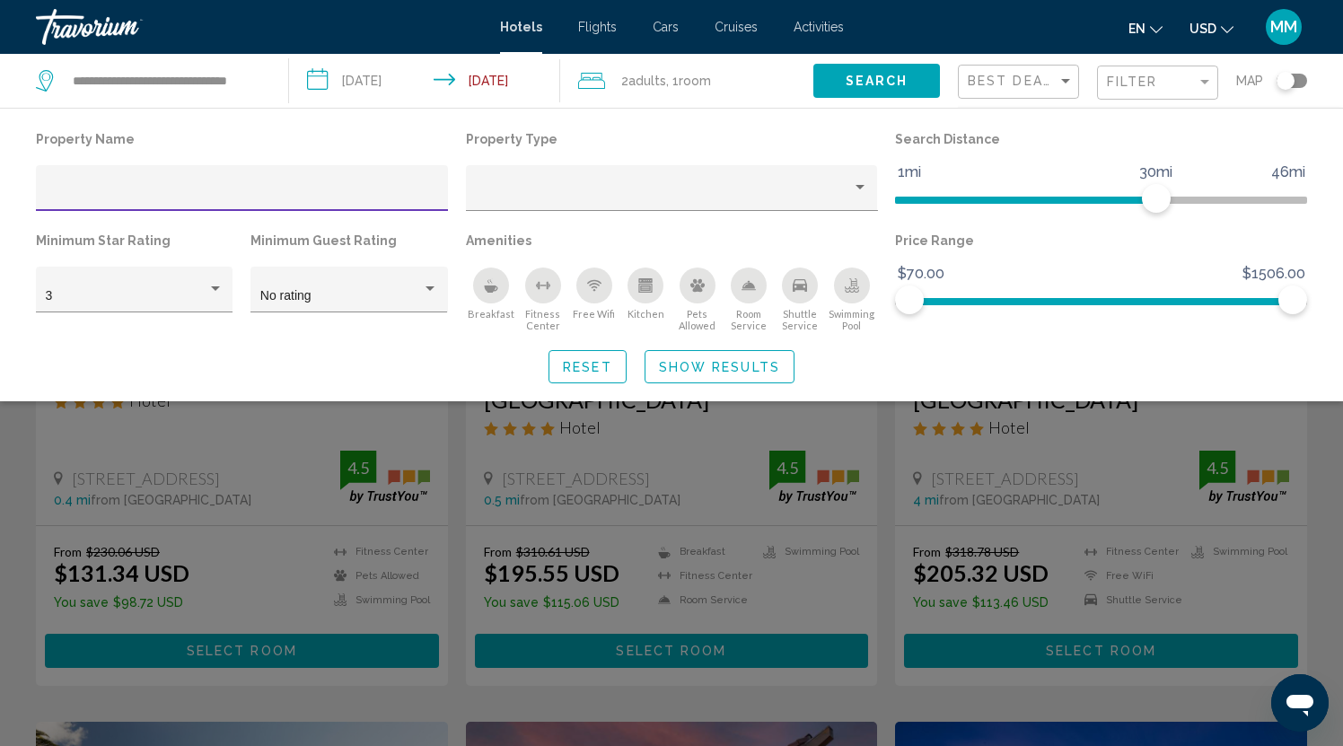
click at [235, 192] on input "Hotel Filters" at bounding box center [242, 195] width 393 height 14
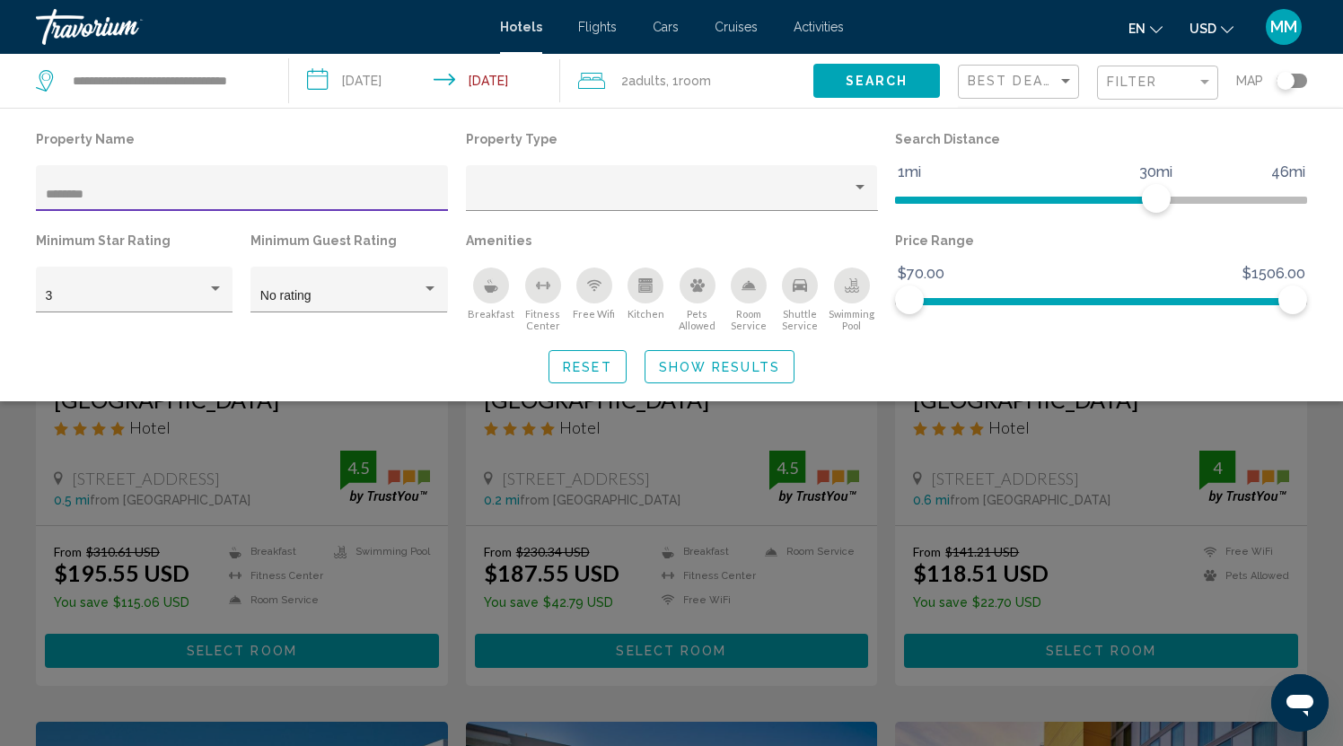
type input "********"
click at [679, 367] on span "Show Results" at bounding box center [719, 367] width 121 height 14
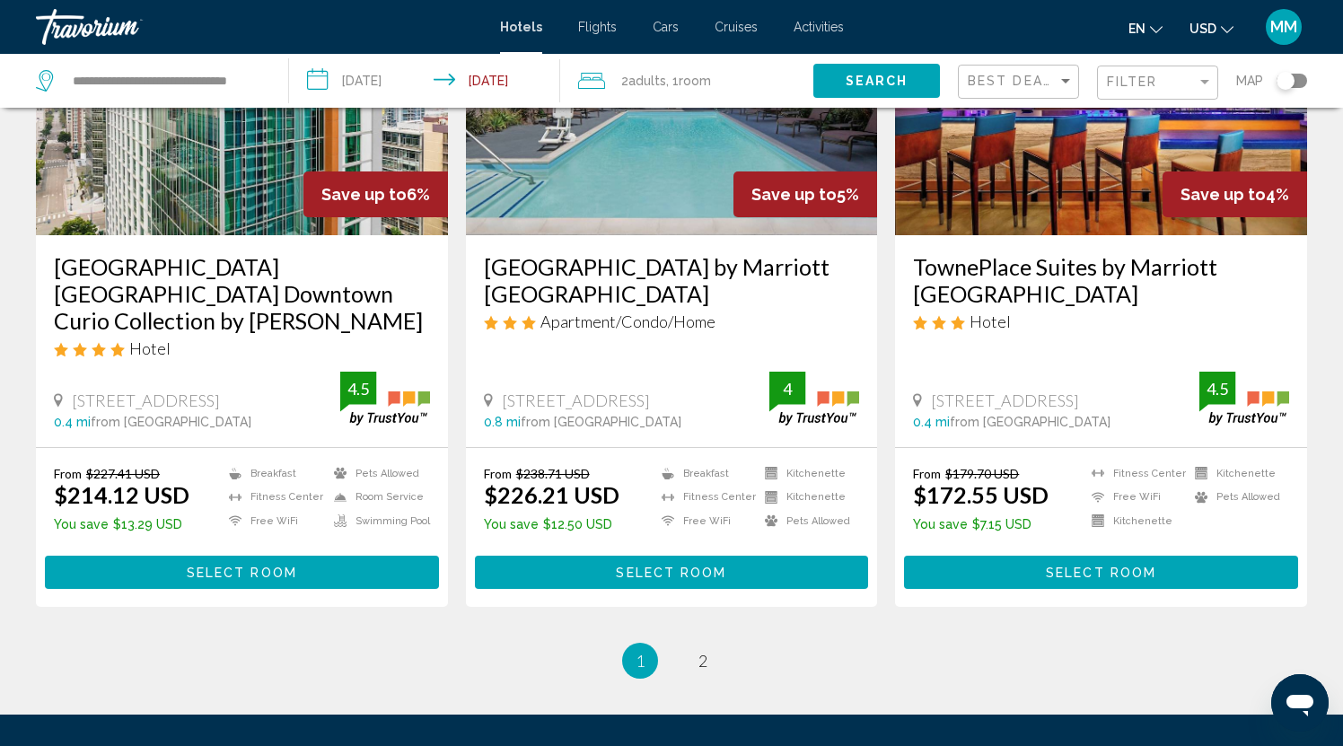
scroll to position [2234, 0]
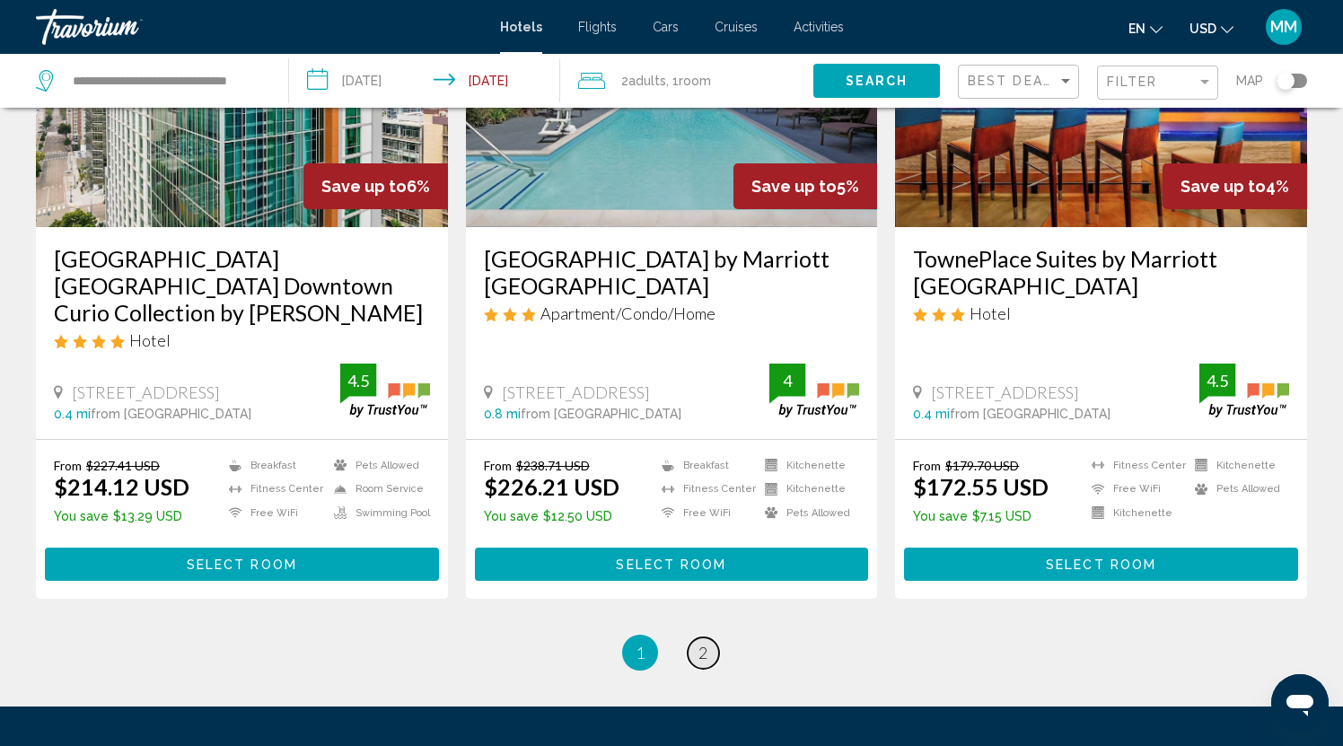
click at [705, 643] on span "2" at bounding box center [702, 653] width 9 height 20
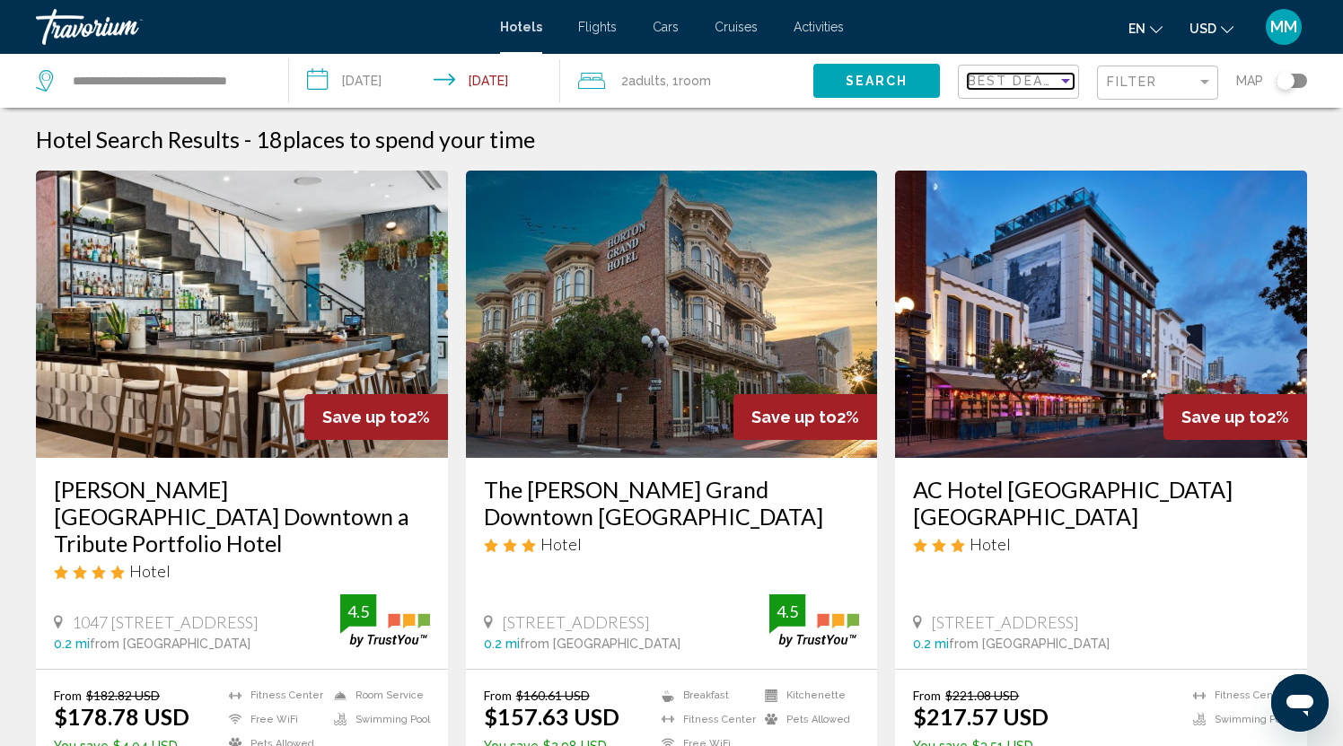
click at [1064, 81] on div "Sort by" at bounding box center [1065, 81] width 9 height 4
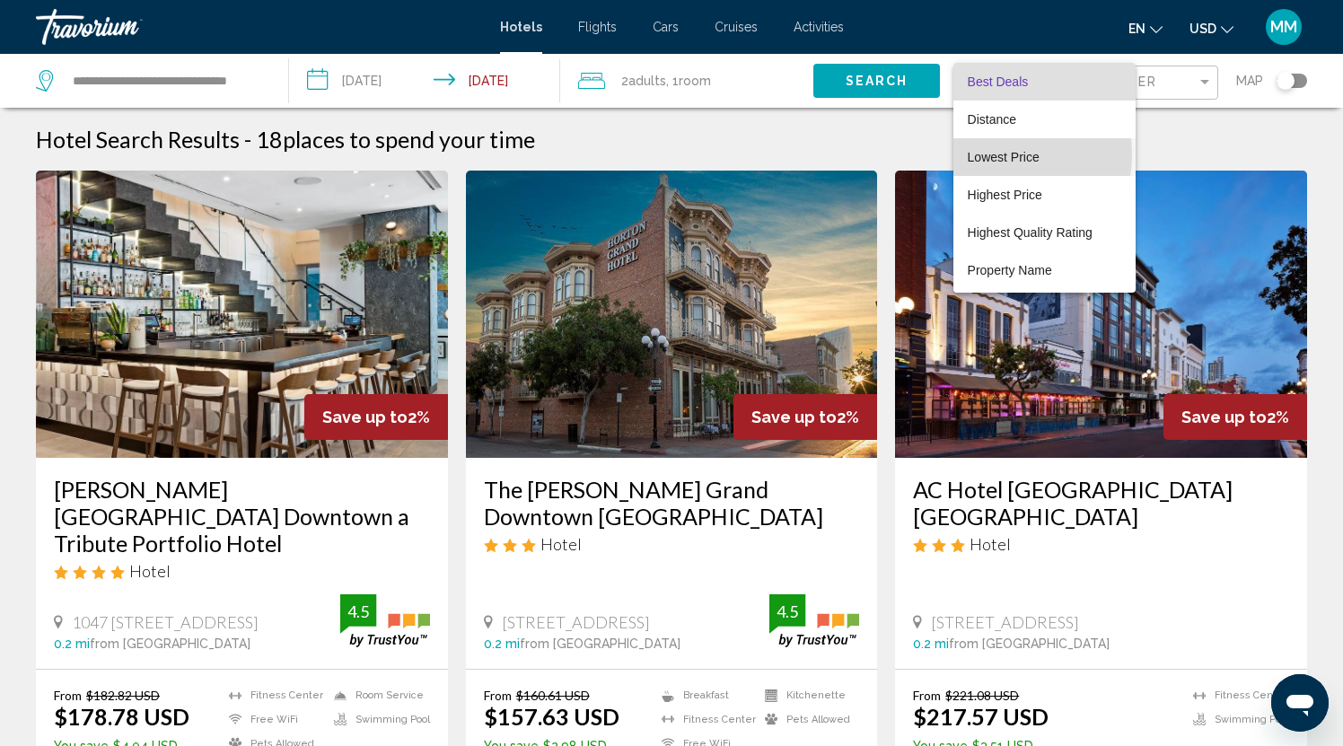
click at [994, 154] on span "Lowest Price" at bounding box center [1004, 157] width 72 height 14
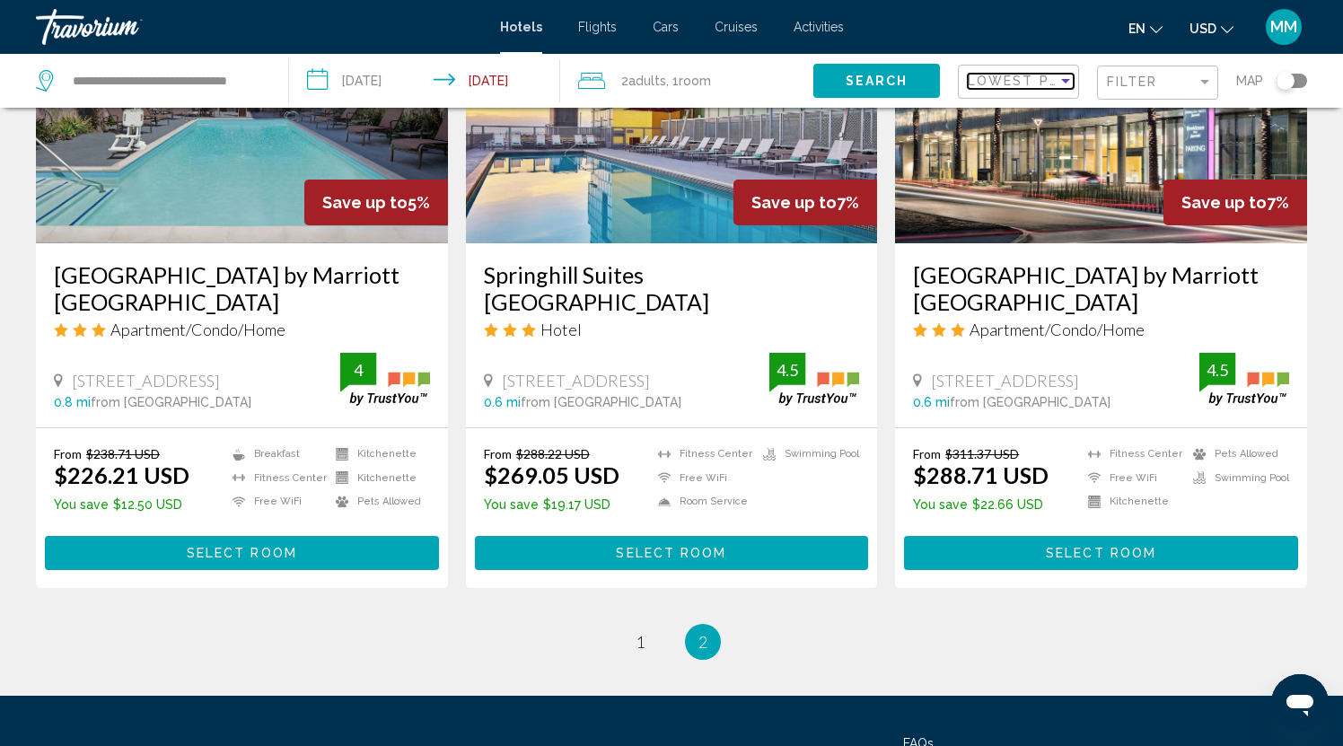
scroll to position [877, 0]
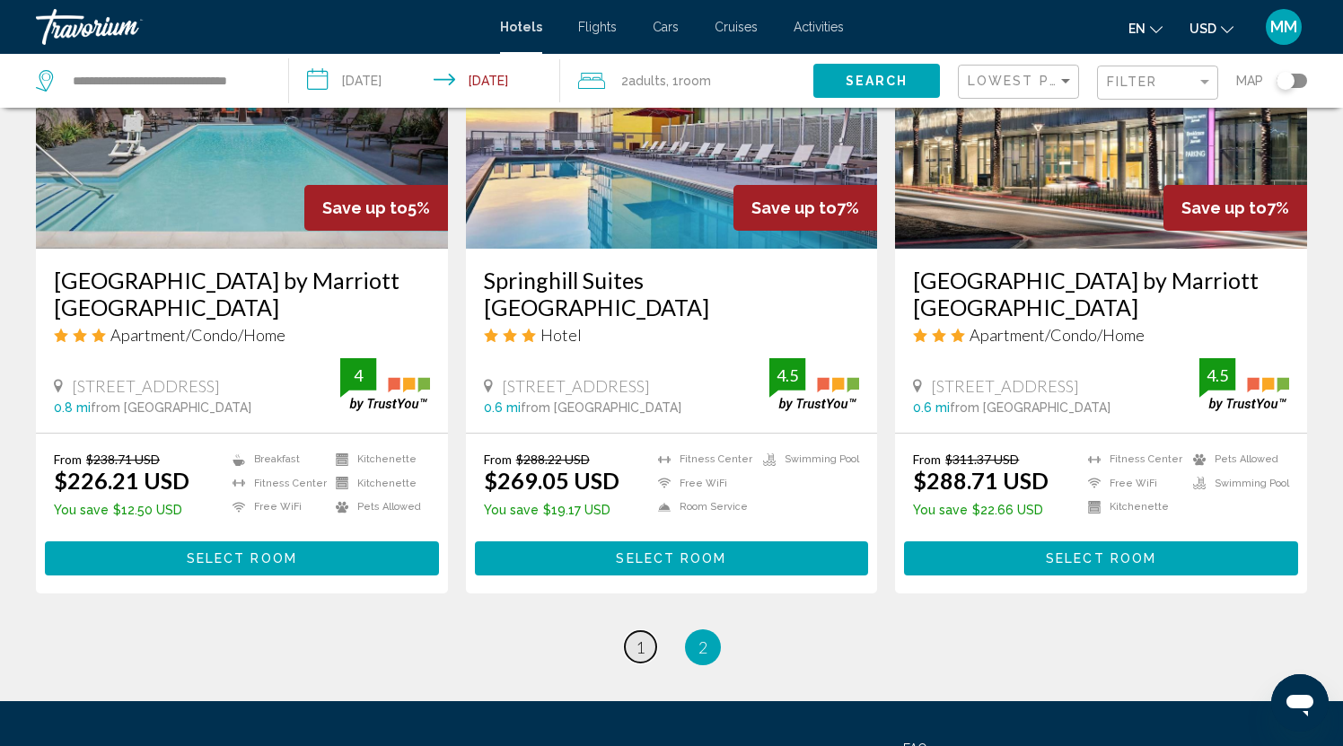
click at [641, 644] on span "1" at bounding box center [640, 647] width 9 height 20
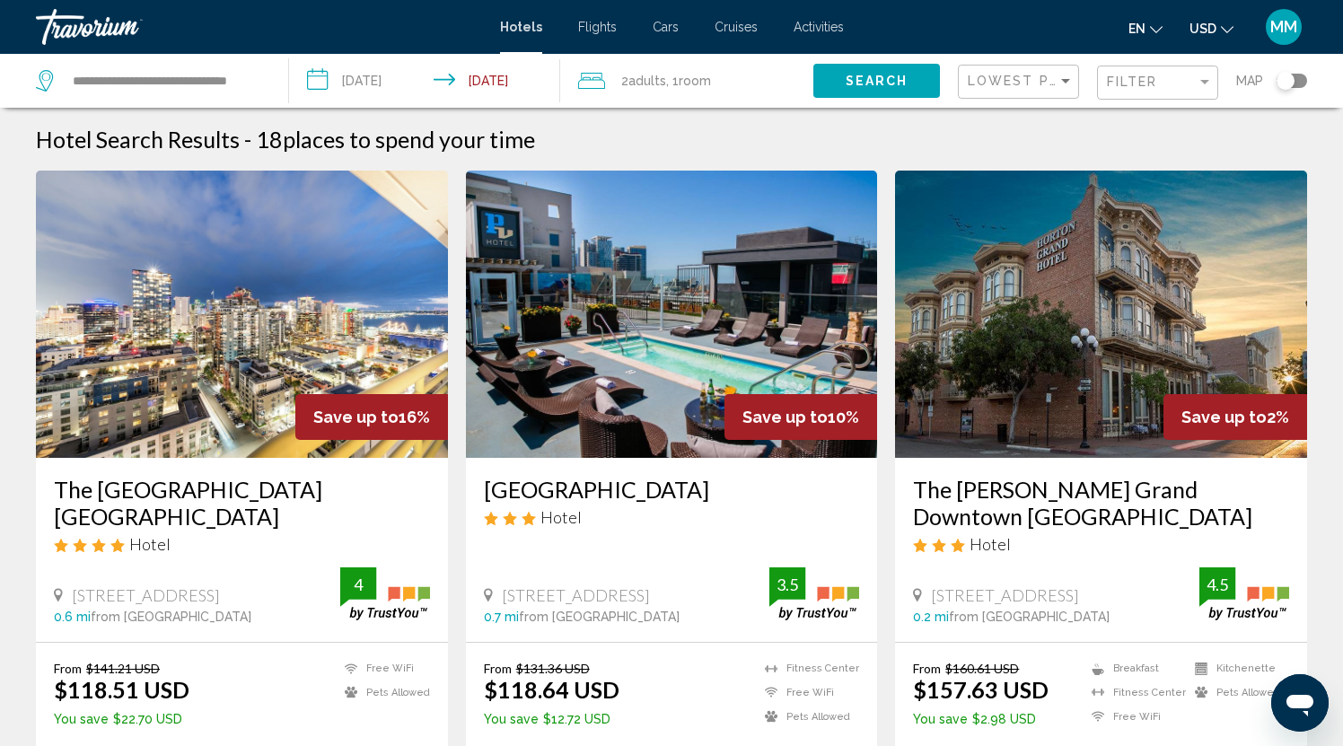
click at [1288, 79] on div "Toggle map" at bounding box center [1286, 81] width 18 height 18
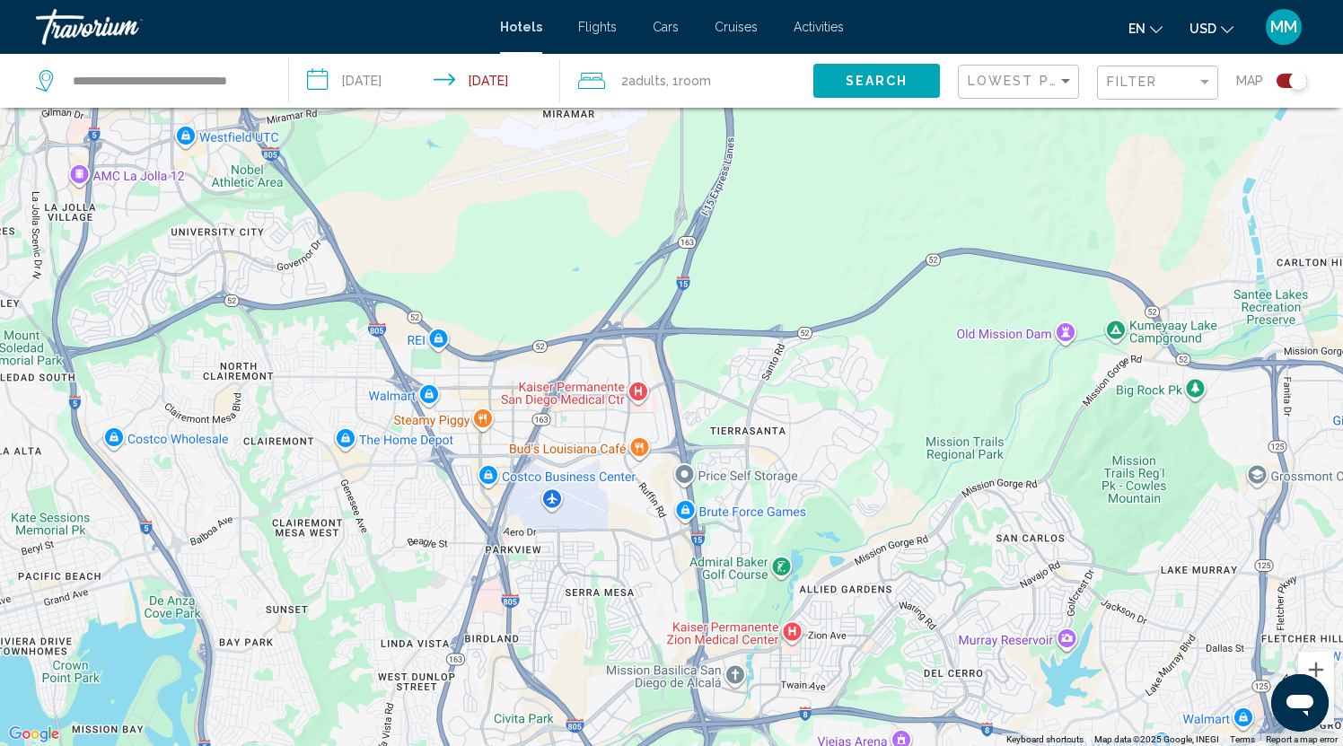
click at [965, 740] on div "Main content" at bounding box center [671, 373] width 1343 height 746
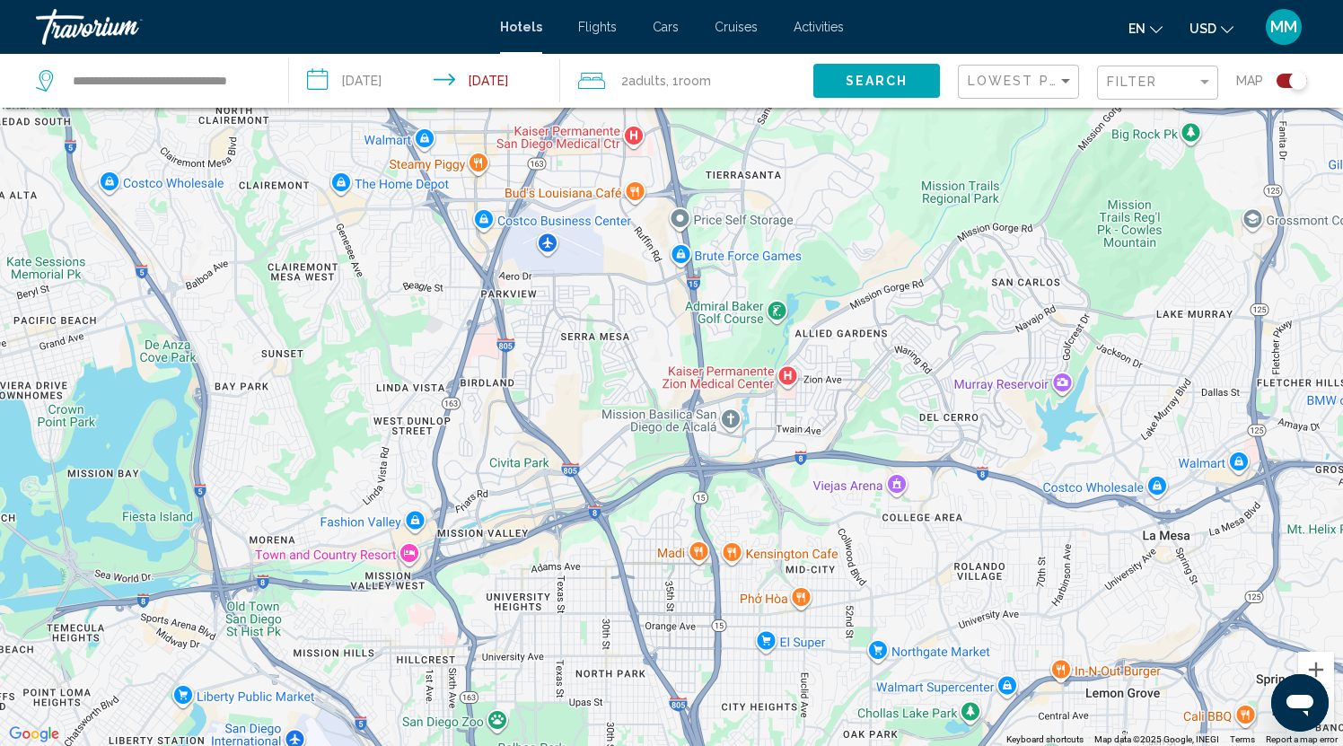
drag, startPoint x: 965, startPoint y: 739, endPoint x: 961, endPoint y: 482, distance: 256.8
click at [961, 482] on div "Main content" at bounding box center [671, 373] width 1343 height 746
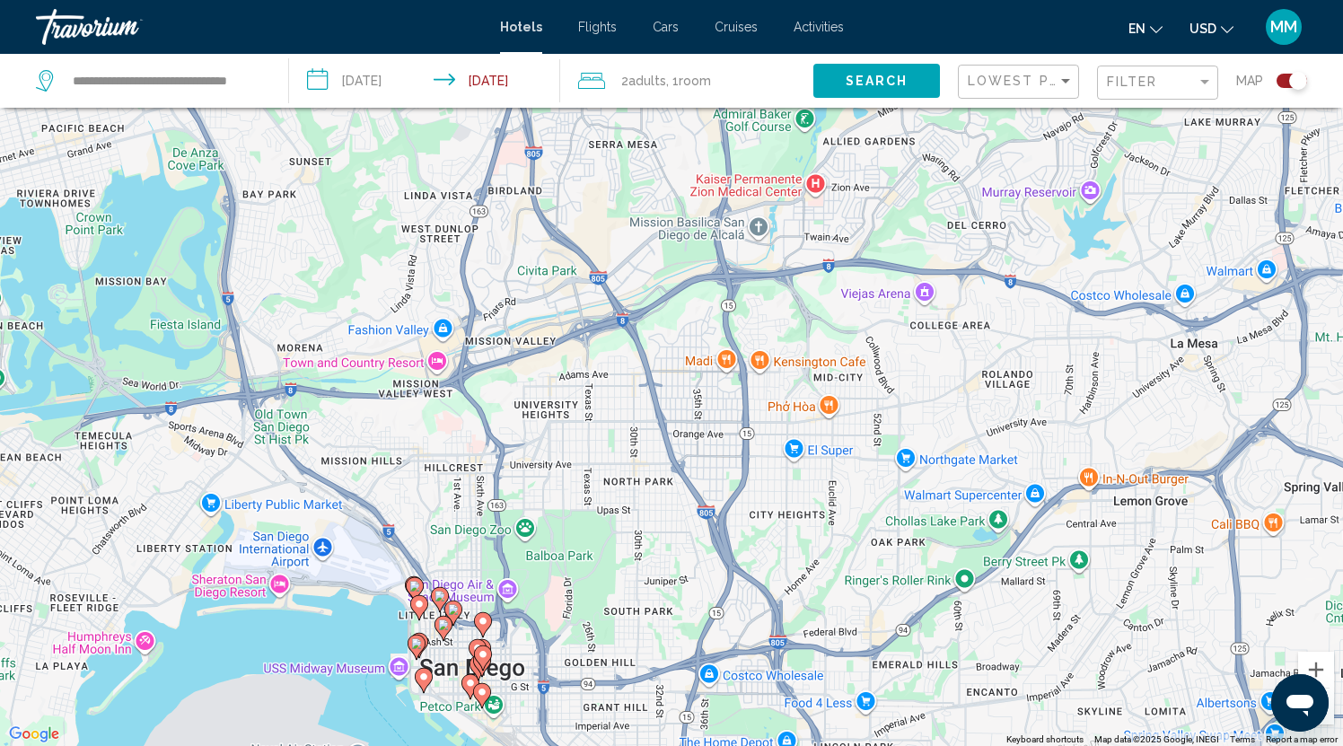
drag, startPoint x: 943, startPoint y: 610, endPoint x: 970, endPoint y: 417, distance: 194.1
click at [970, 417] on div "To activate drag with keyboard, press Alt + Enter. Once in keyboard drag state,…" at bounding box center [671, 373] width 1343 height 746
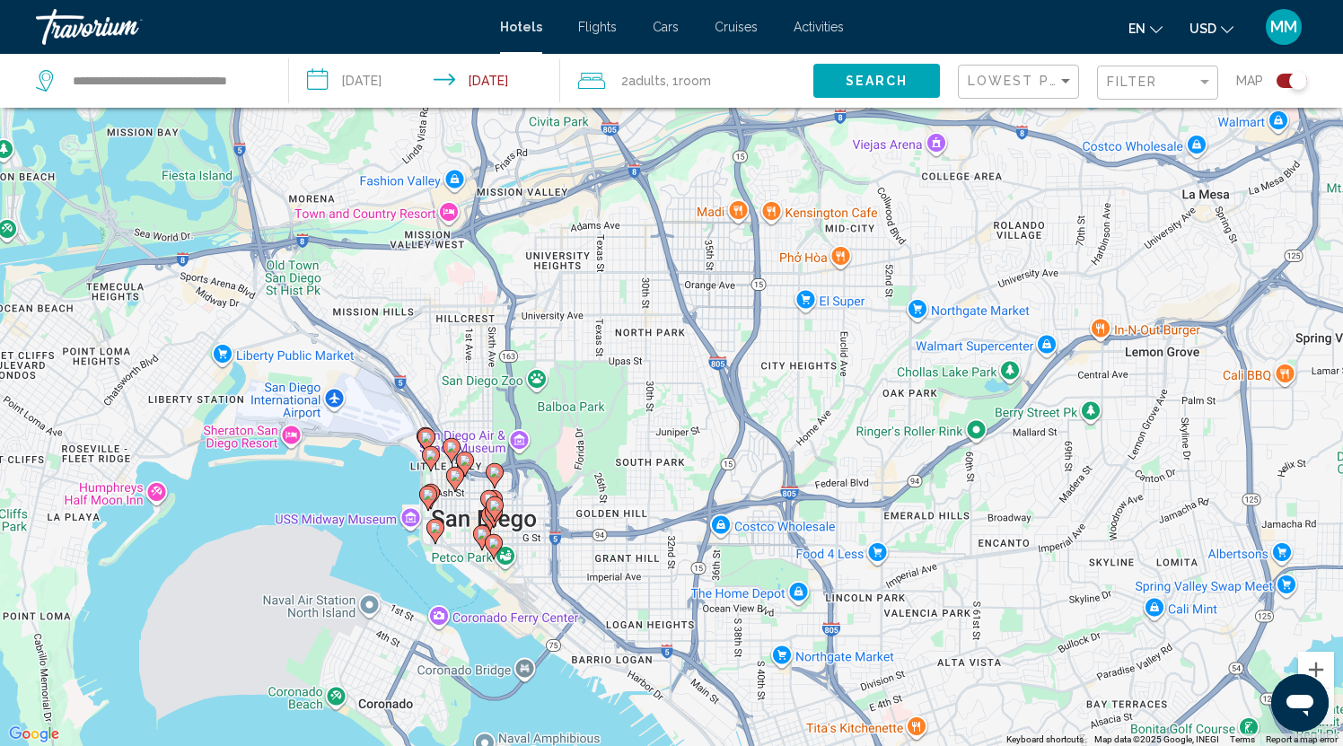
drag, startPoint x: 914, startPoint y: 561, endPoint x: 926, endPoint y: 412, distance: 149.5
click at [926, 412] on div "To activate drag with keyboard, press Alt + Enter. Once in keyboard drag state,…" at bounding box center [671, 373] width 1343 height 746
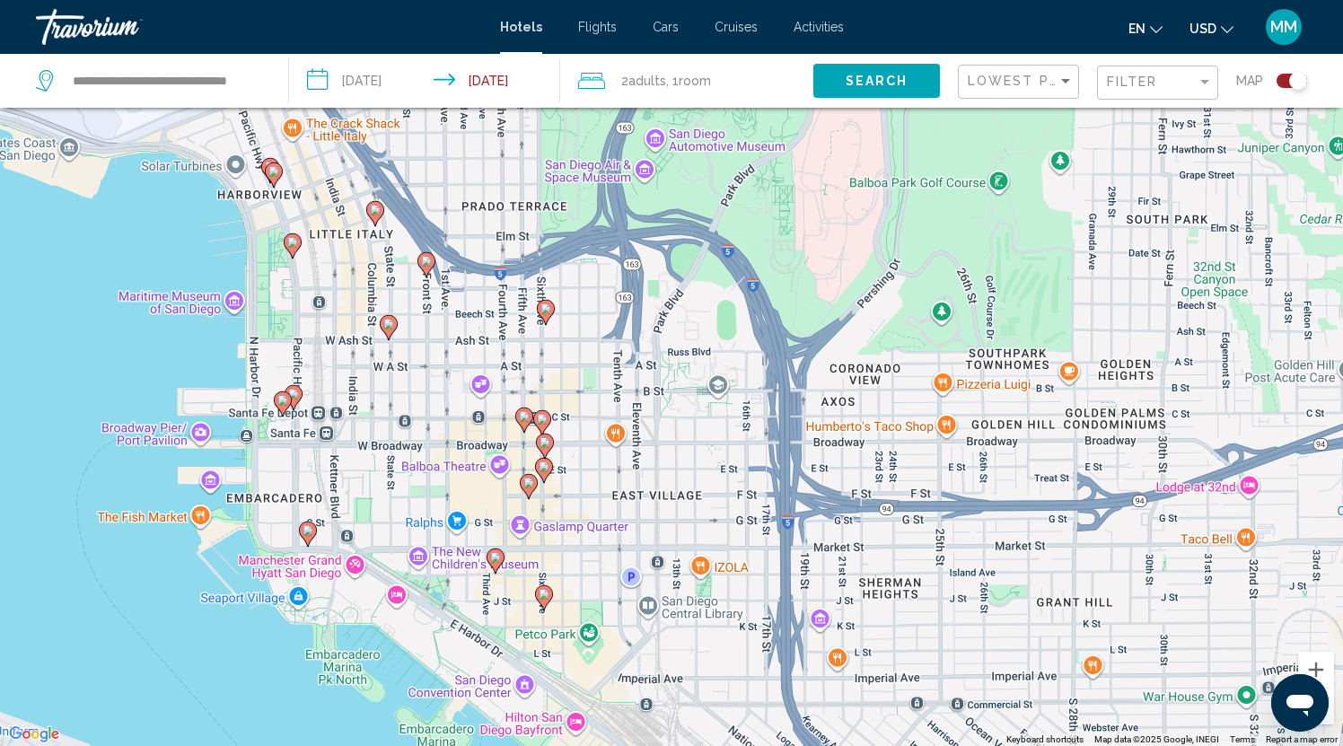
drag, startPoint x: 556, startPoint y: 551, endPoint x: 566, endPoint y: 386, distance: 165.5
click at [566, 387] on div "To activate drag with keyboard, press Alt + Enter. Once in keyboard drag state,…" at bounding box center [671, 373] width 1343 height 746
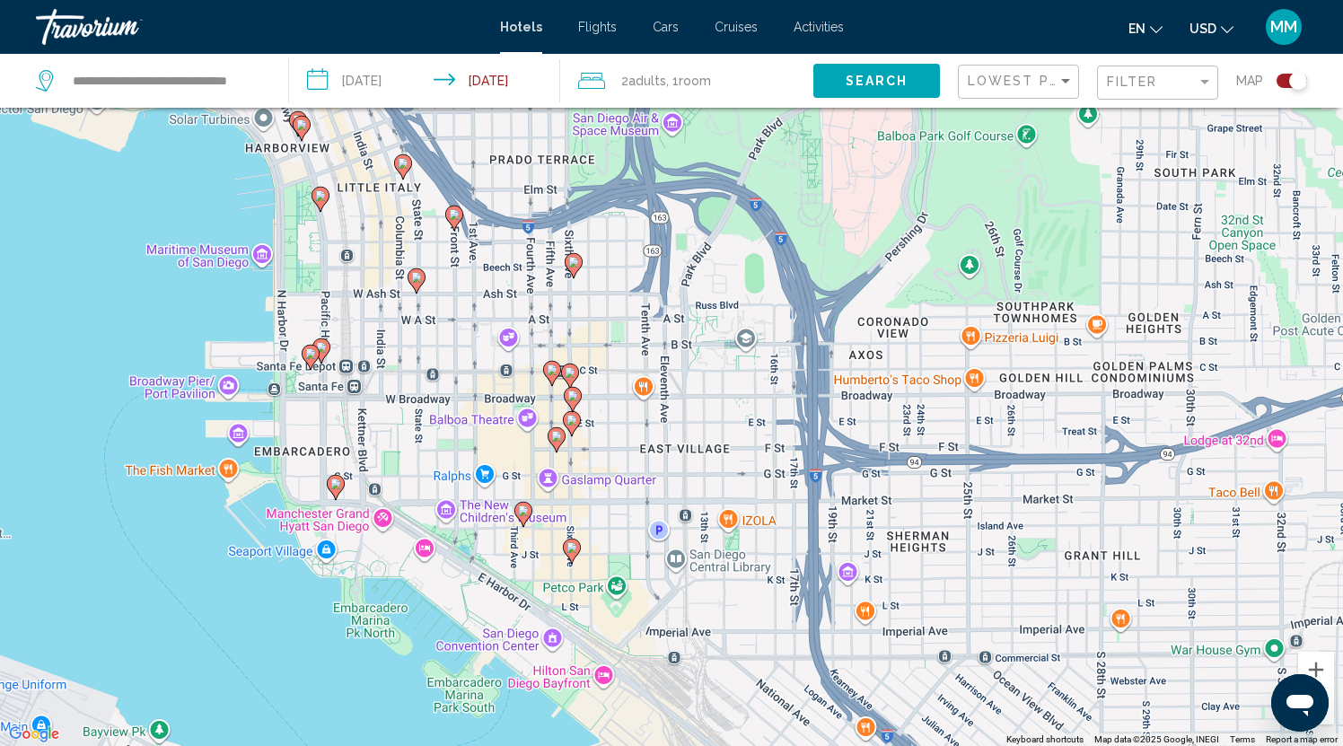
drag, startPoint x: 594, startPoint y: 443, endPoint x: 624, endPoint y: 399, distance: 53.0
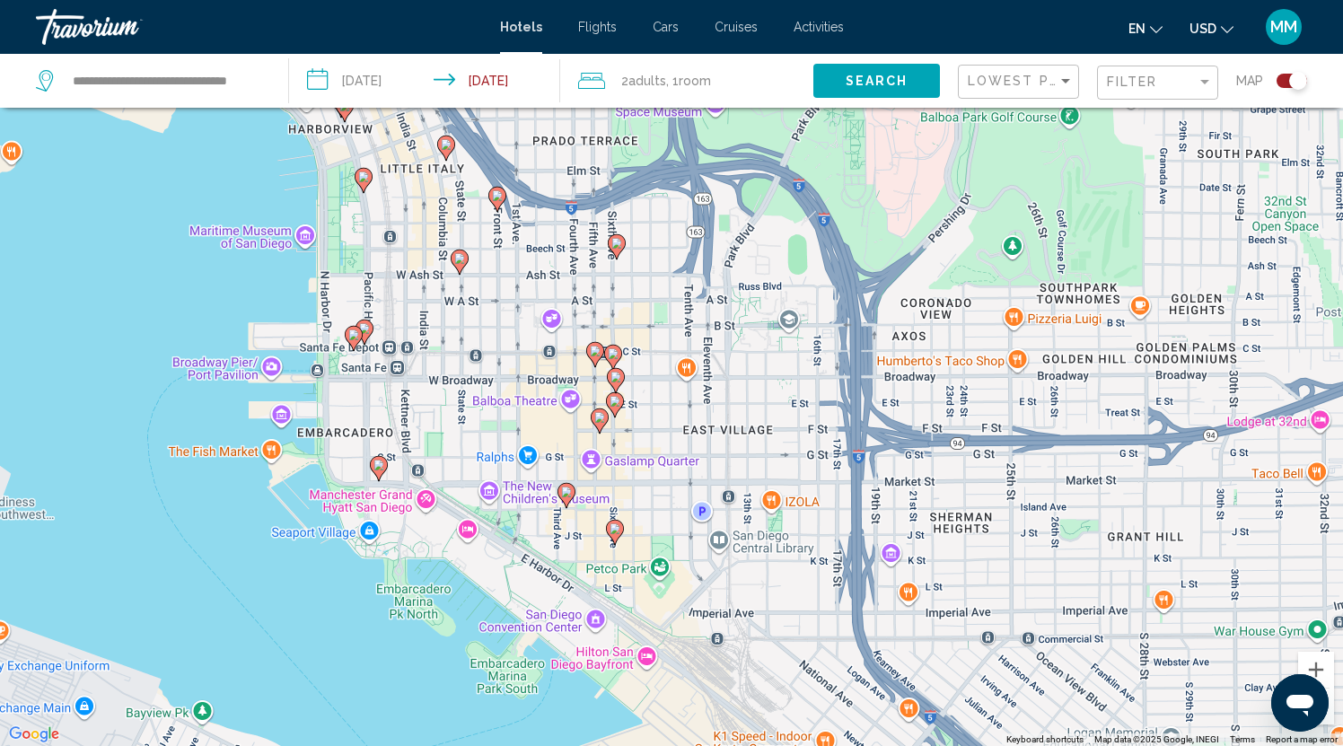
drag, startPoint x: 624, startPoint y: 399, endPoint x: 658, endPoint y: 382, distance: 38.6
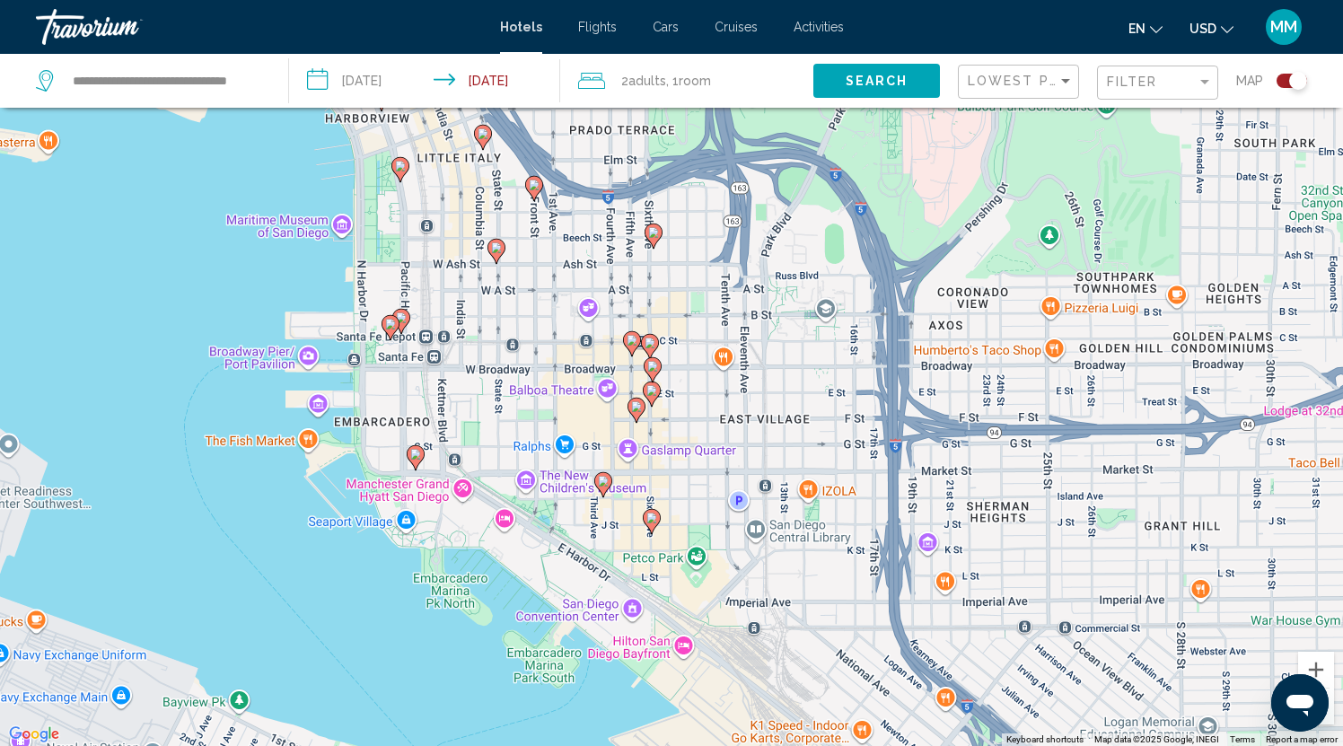
drag, startPoint x: 657, startPoint y: 382, endPoint x: 707, endPoint y: 368, distance: 51.2
click at [707, 369] on div "To activate drag with keyboard, press Alt + Enter. Once in keyboard drag state,…" at bounding box center [671, 373] width 1343 height 746
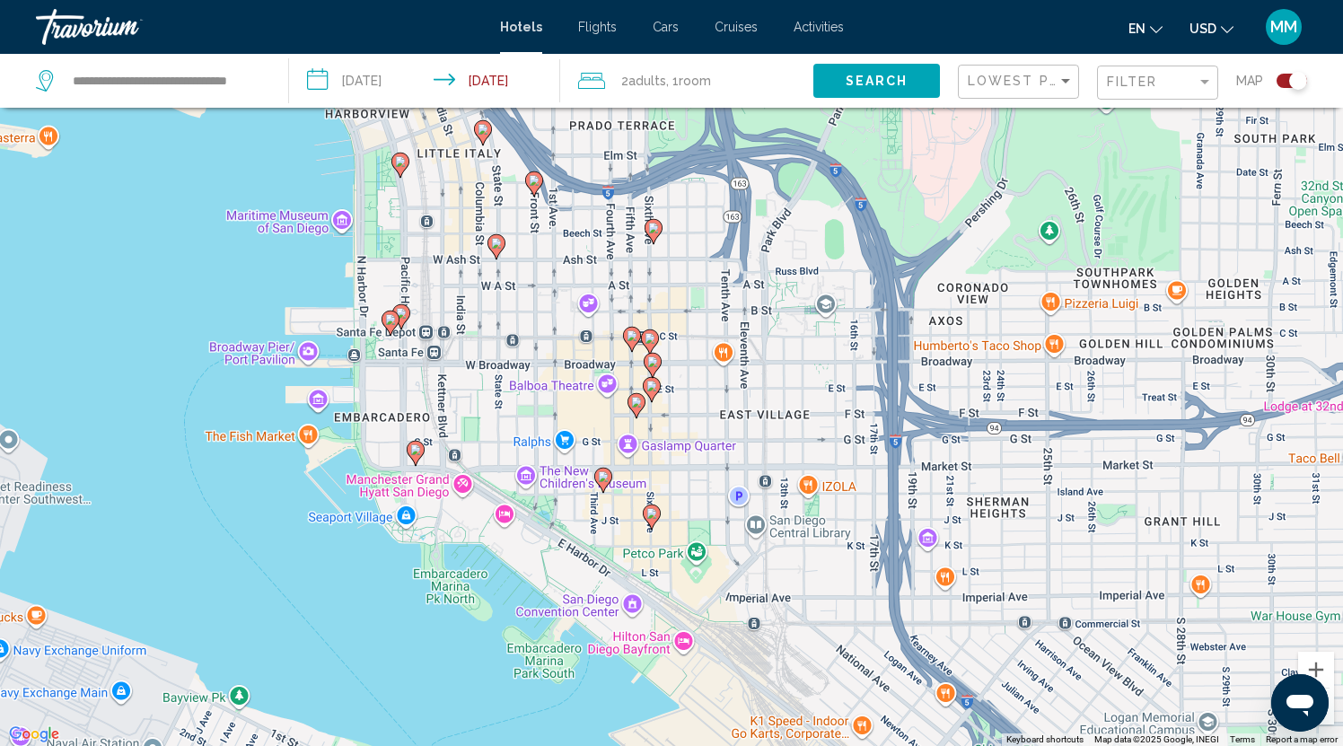
click at [656, 359] on image "Main content" at bounding box center [652, 361] width 11 height 11
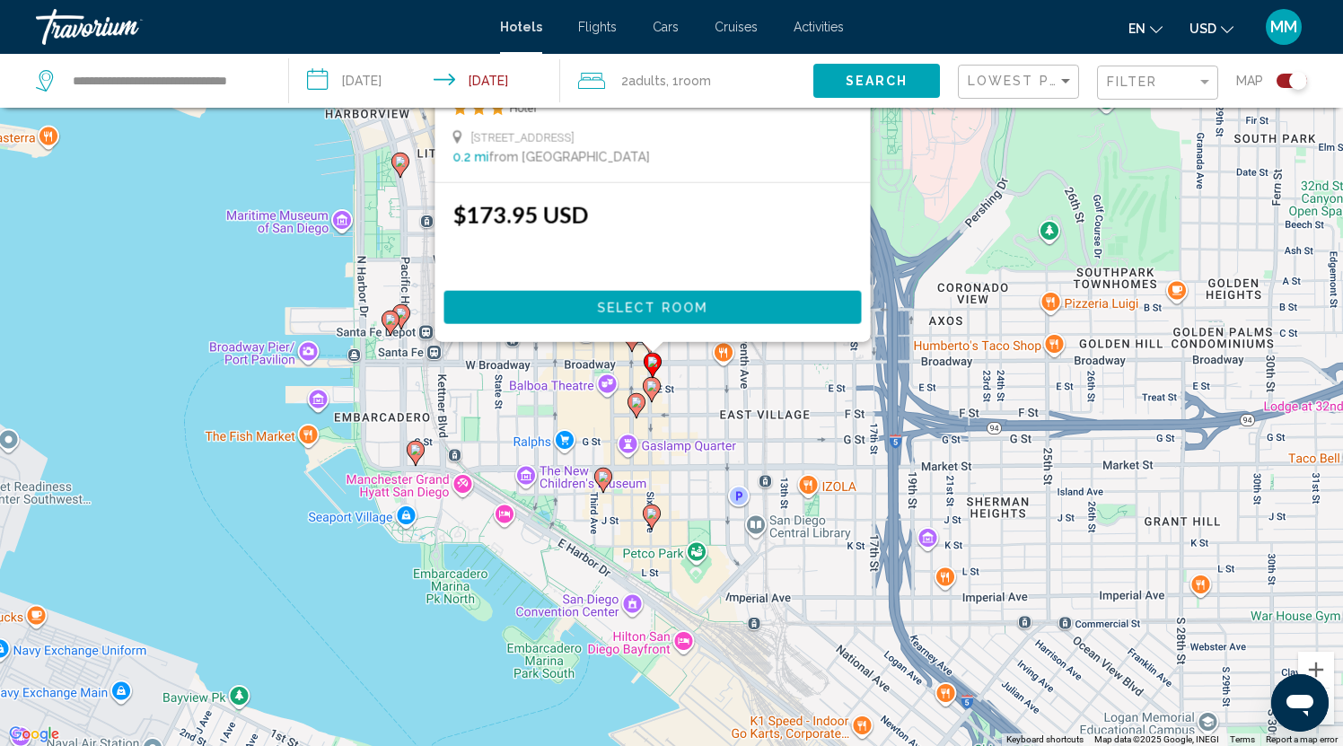
scroll to position [0, 0]
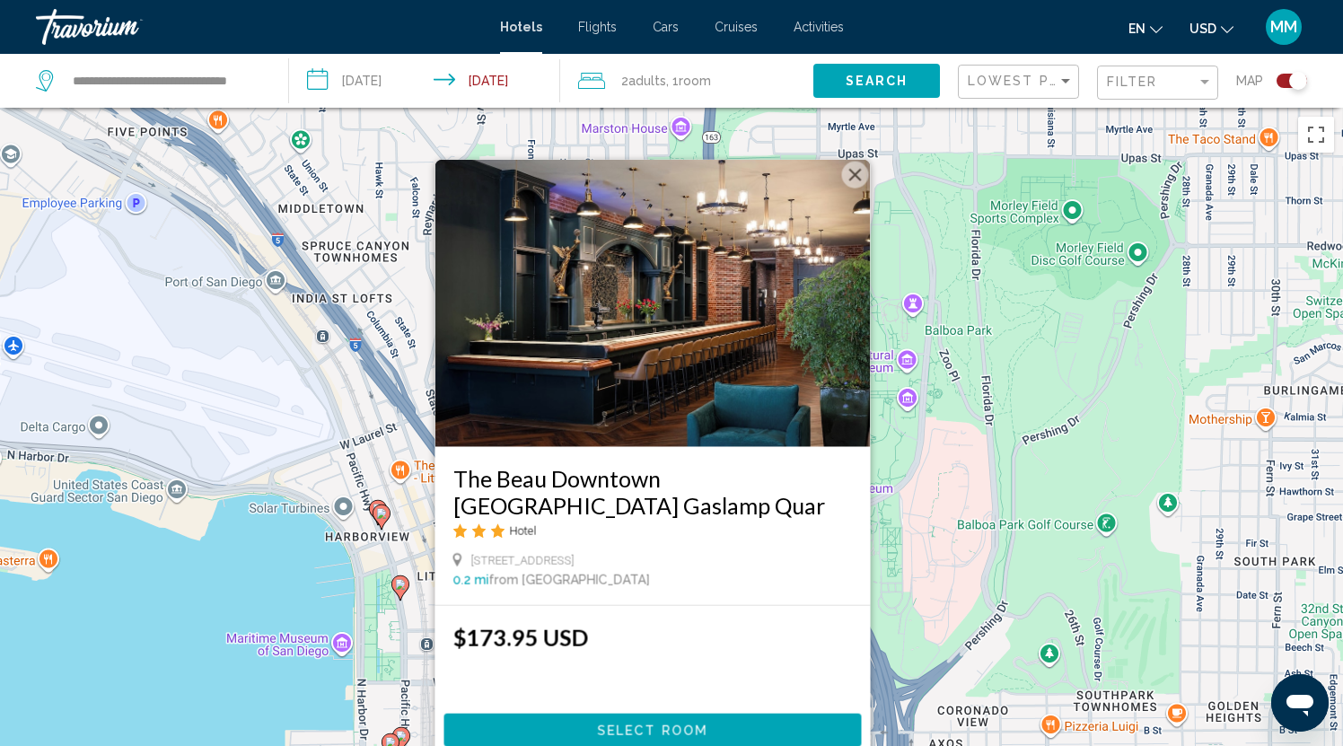
click at [854, 172] on button "Close" at bounding box center [855, 174] width 27 height 27
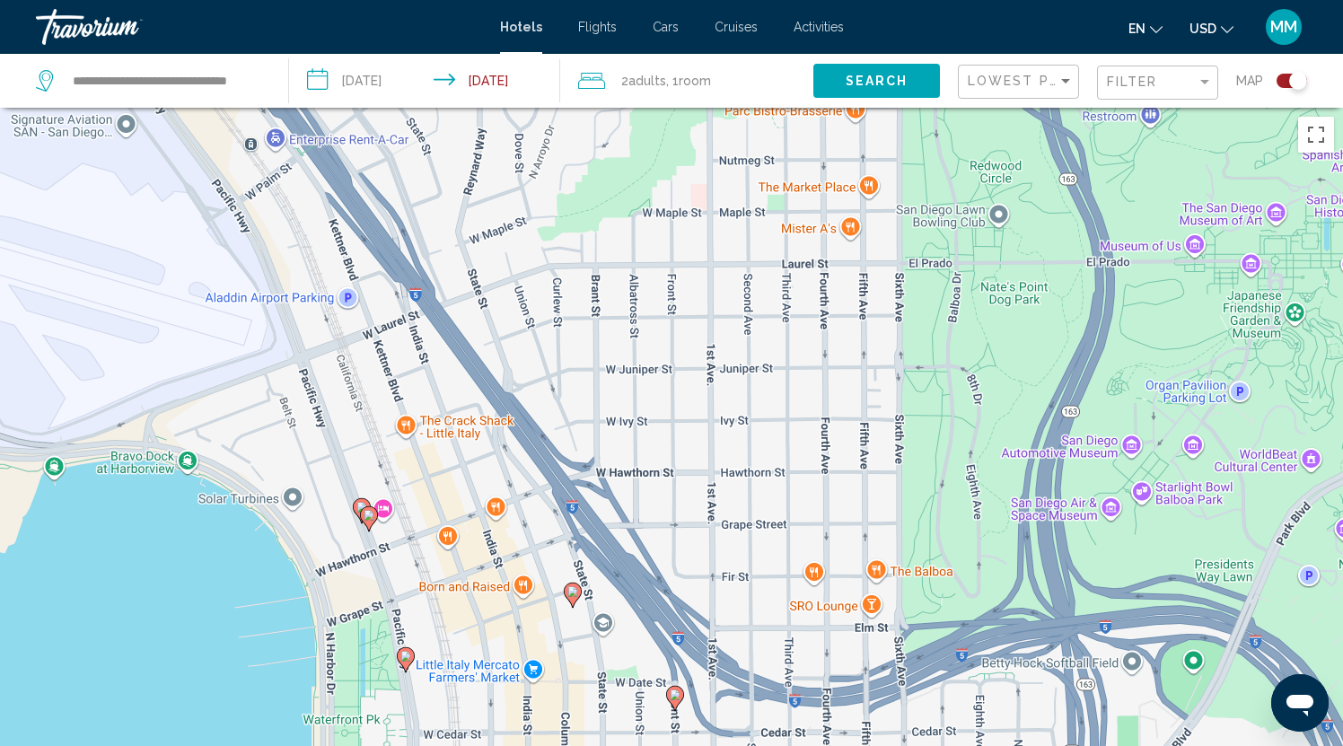
click at [368, 513] on image "Main content" at bounding box center [369, 515] width 11 height 11
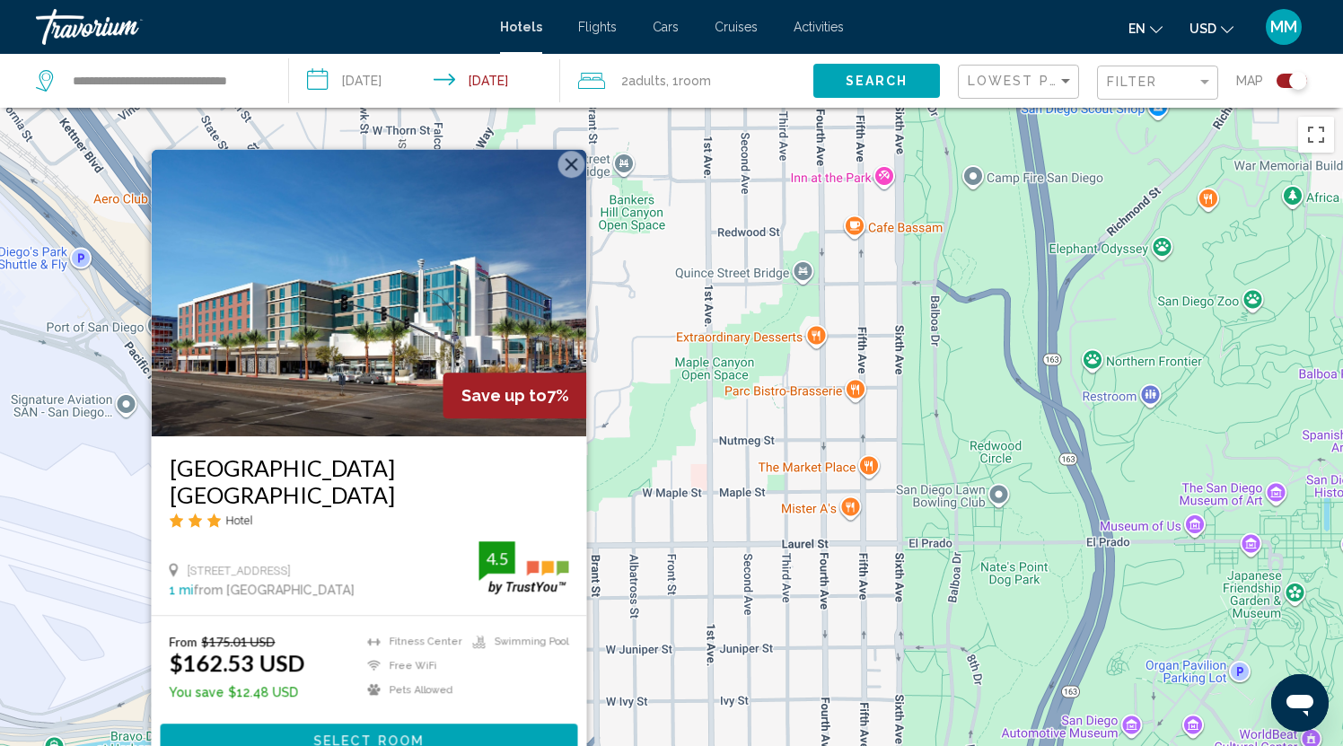
click at [619, 480] on div "To activate drag with keyboard, press Alt + Enter. Once in keyboard drag state,…" at bounding box center [671, 481] width 1343 height 746
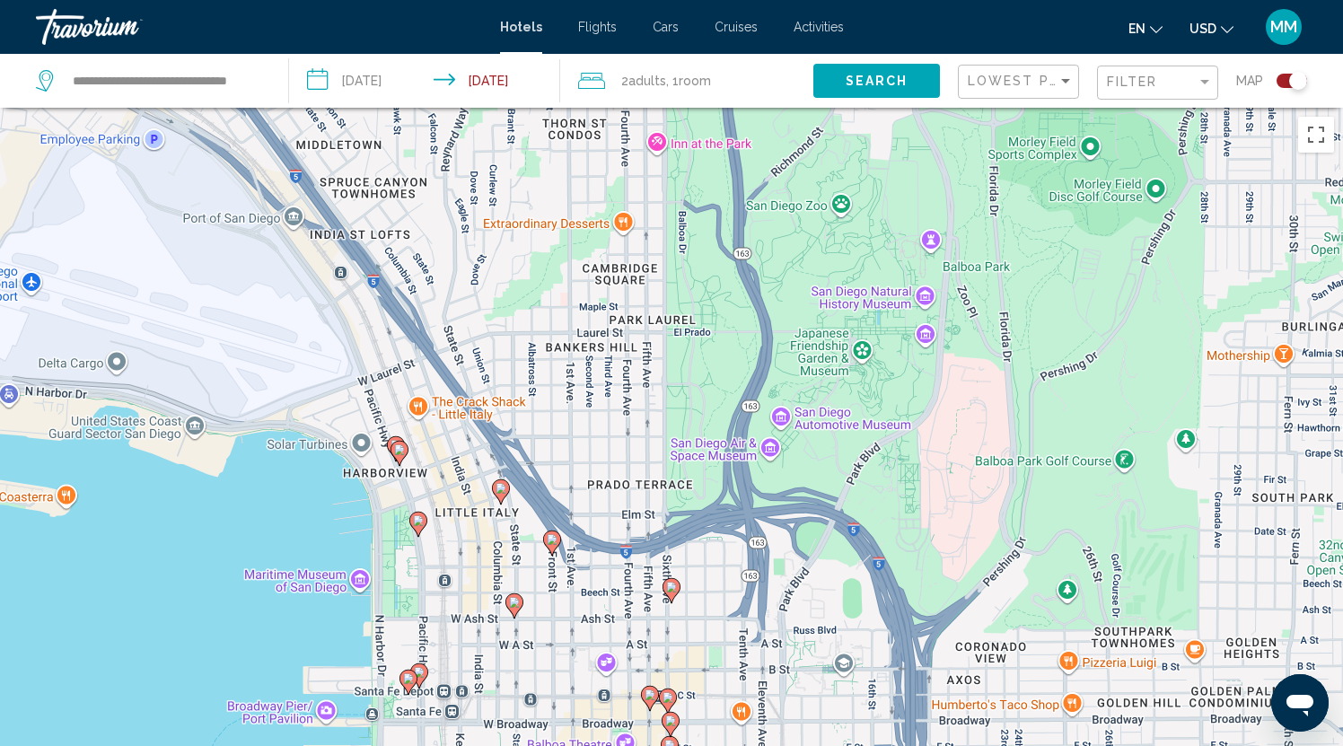
drag, startPoint x: 437, startPoint y: 586, endPoint x: 435, endPoint y: 353, distance: 233.4
click at [435, 356] on div "To activate drag with keyboard, press Alt + Enter. Once in keyboard drag state,…" at bounding box center [671, 481] width 1343 height 746
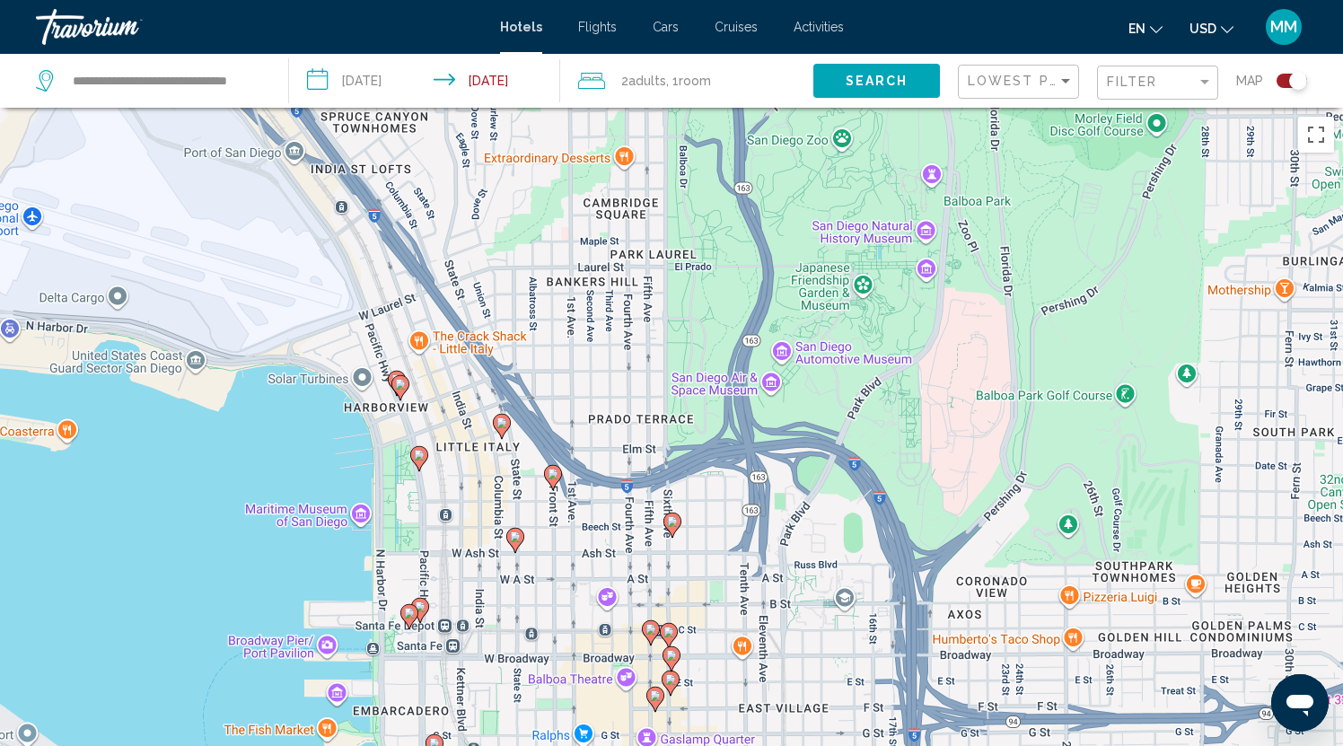
drag, startPoint x: 439, startPoint y: 368, endPoint x: 443, endPoint y: 294, distance: 74.6
click at [443, 294] on div "To activate drag with keyboard, press Alt + Enter. Once in keyboard drag state,…" at bounding box center [671, 481] width 1343 height 746
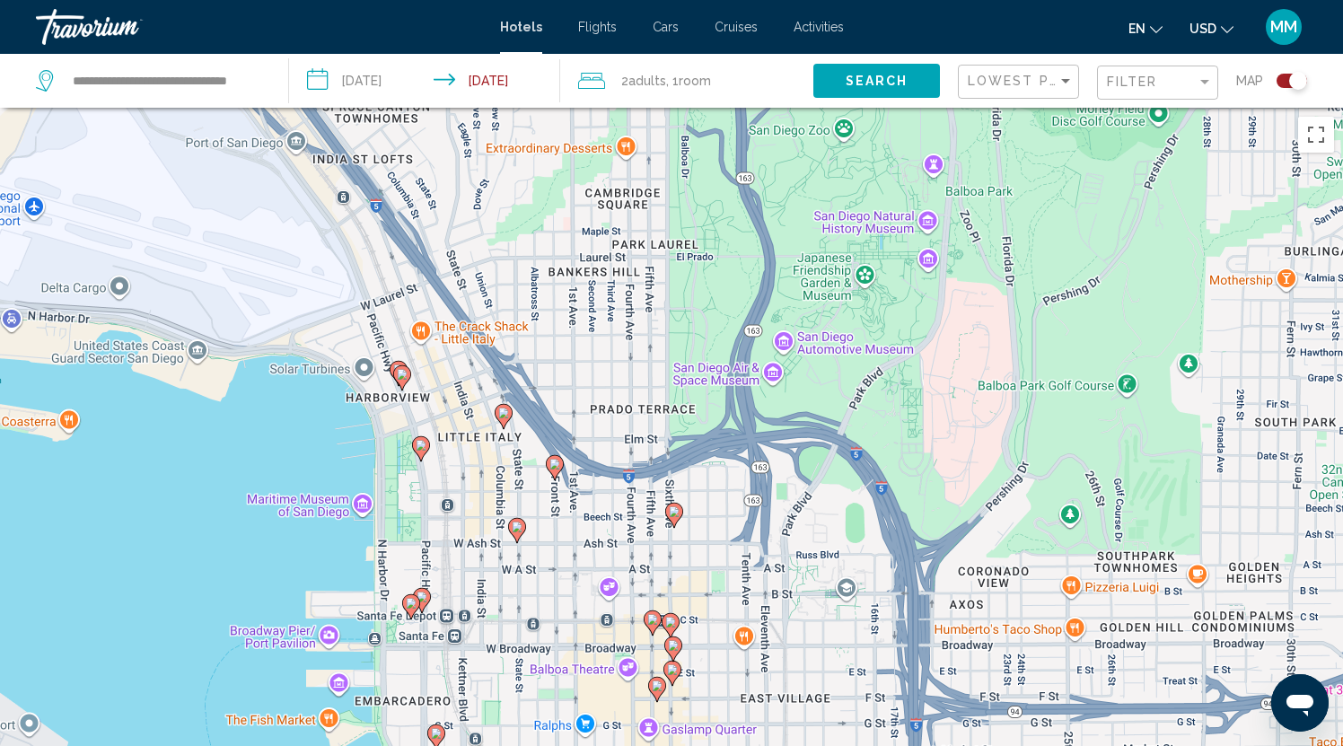
click at [503, 413] on image "Main content" at bounding box center [503, 413] width 11 height 11
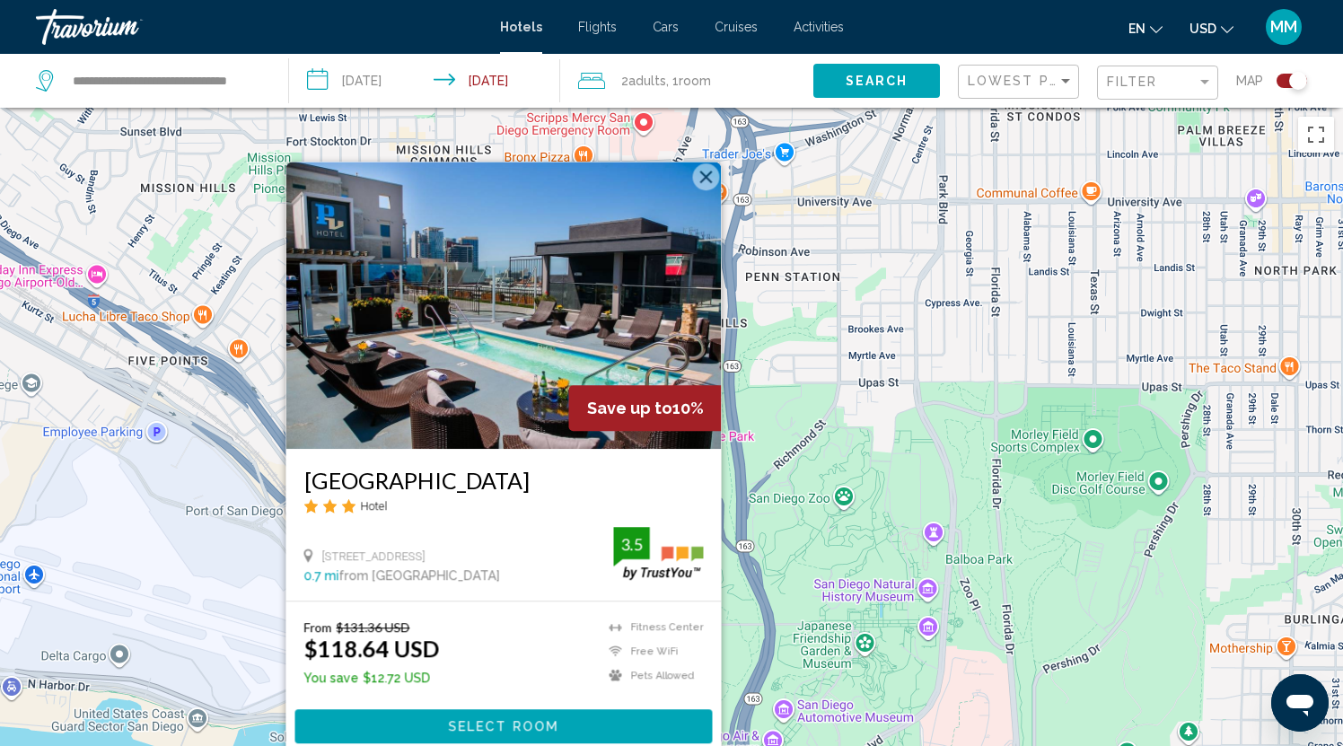
click at [702, 174] on button "Close" at bounding box center [706, 176] width 27 height 27
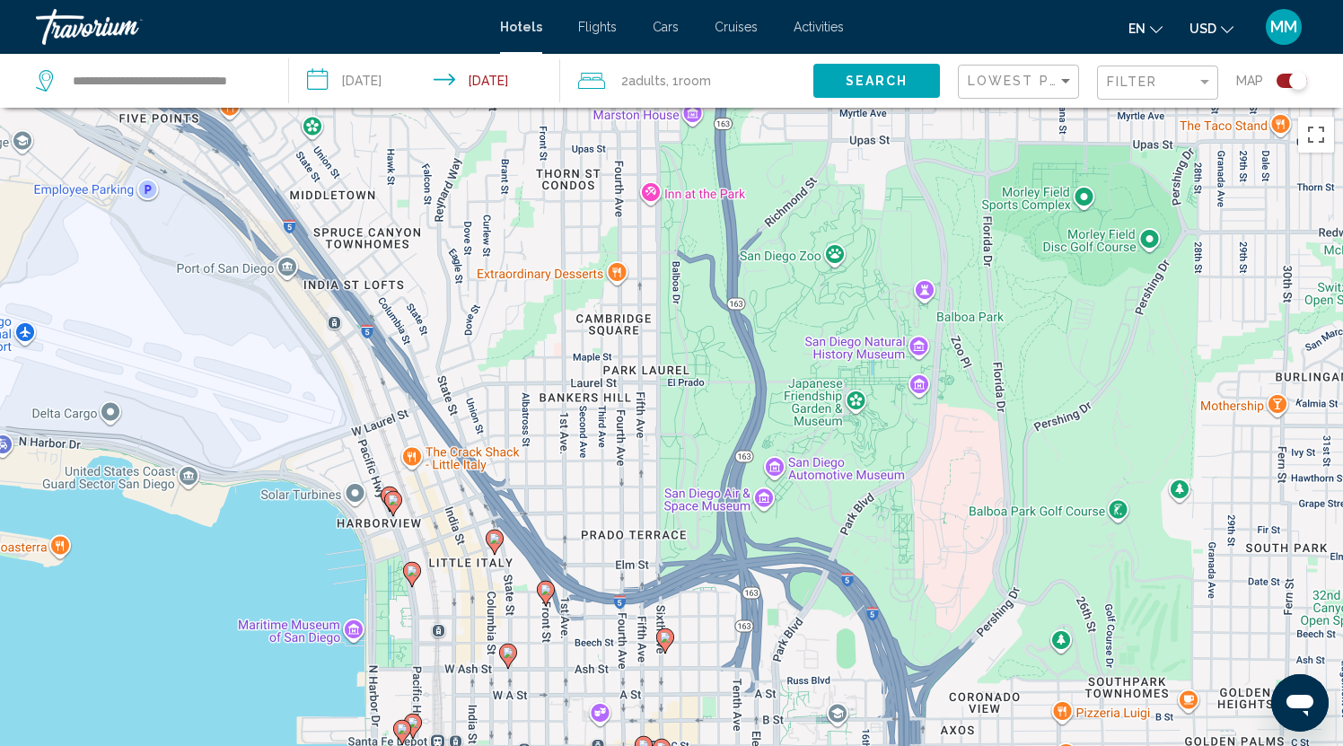
drag, startPoint x: 534, startPoint y: 487, endPoint x: 525, endPoint y: 241, distance: 245.2
click at [525, 241] on div "To activate drag with keyboard, press Alt + Enter. Once in keyboard drag state,…" at bounding box center [671, 481] width 1343 height 746
click at [411, 568] on image "Main content" at bounding box center [412, 569] width 11 height 11
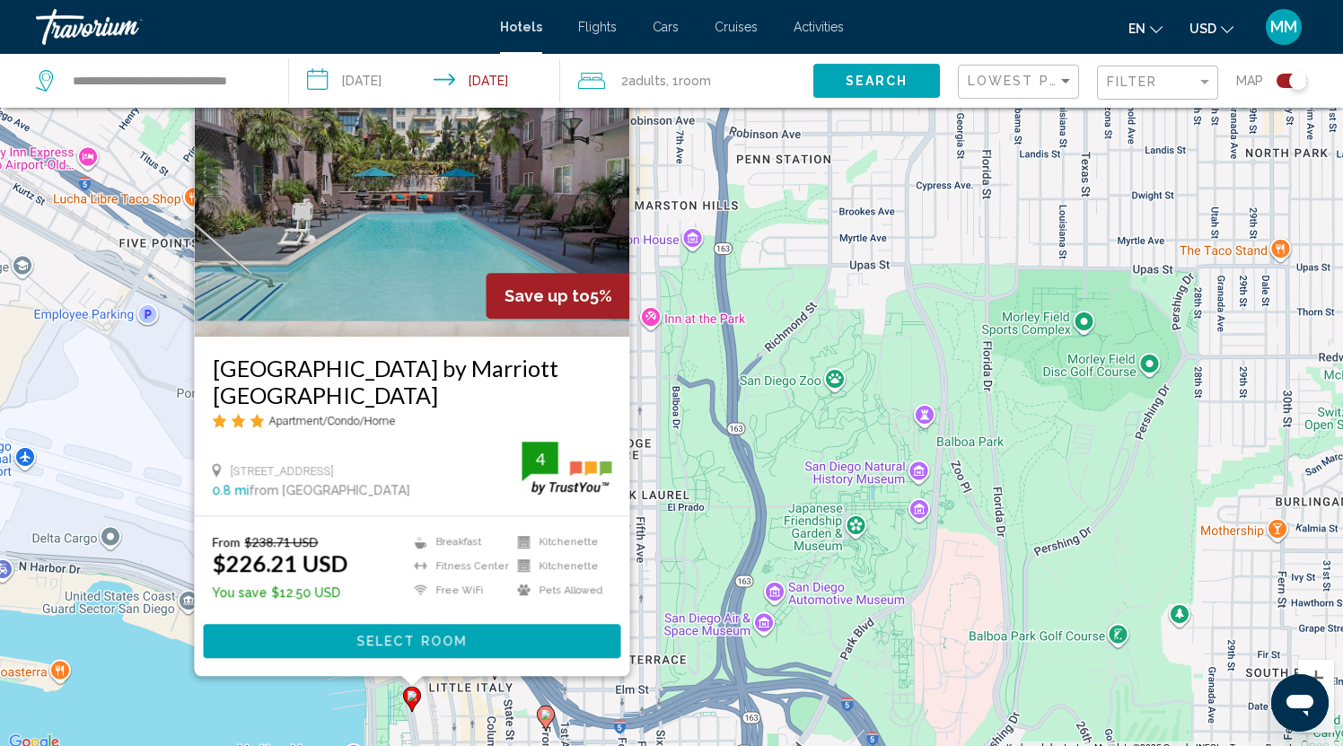
scroll to position [111, 0]
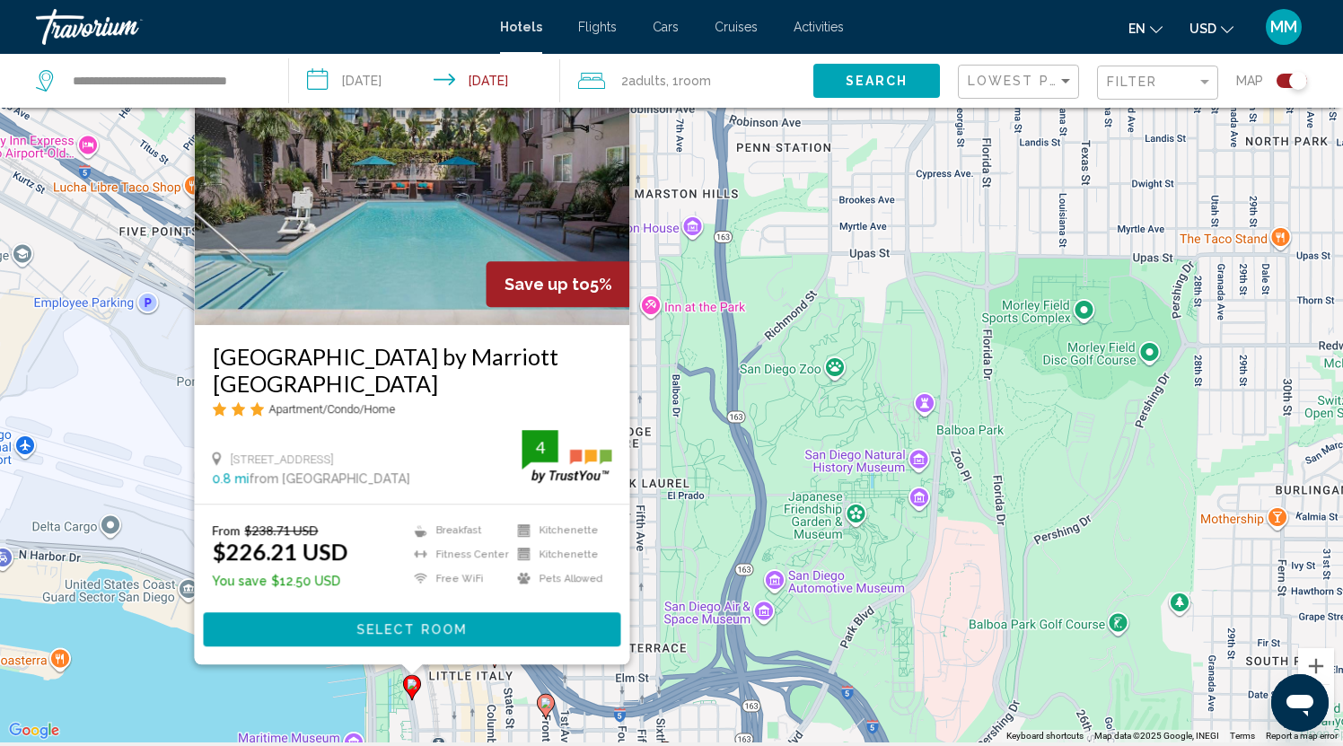
click at [313, 693] on div "To activate drag with keyboard, press Alt + Enter. Once in keyboard drag state,…" at bounding box center [671, 369] width 1343 height 746
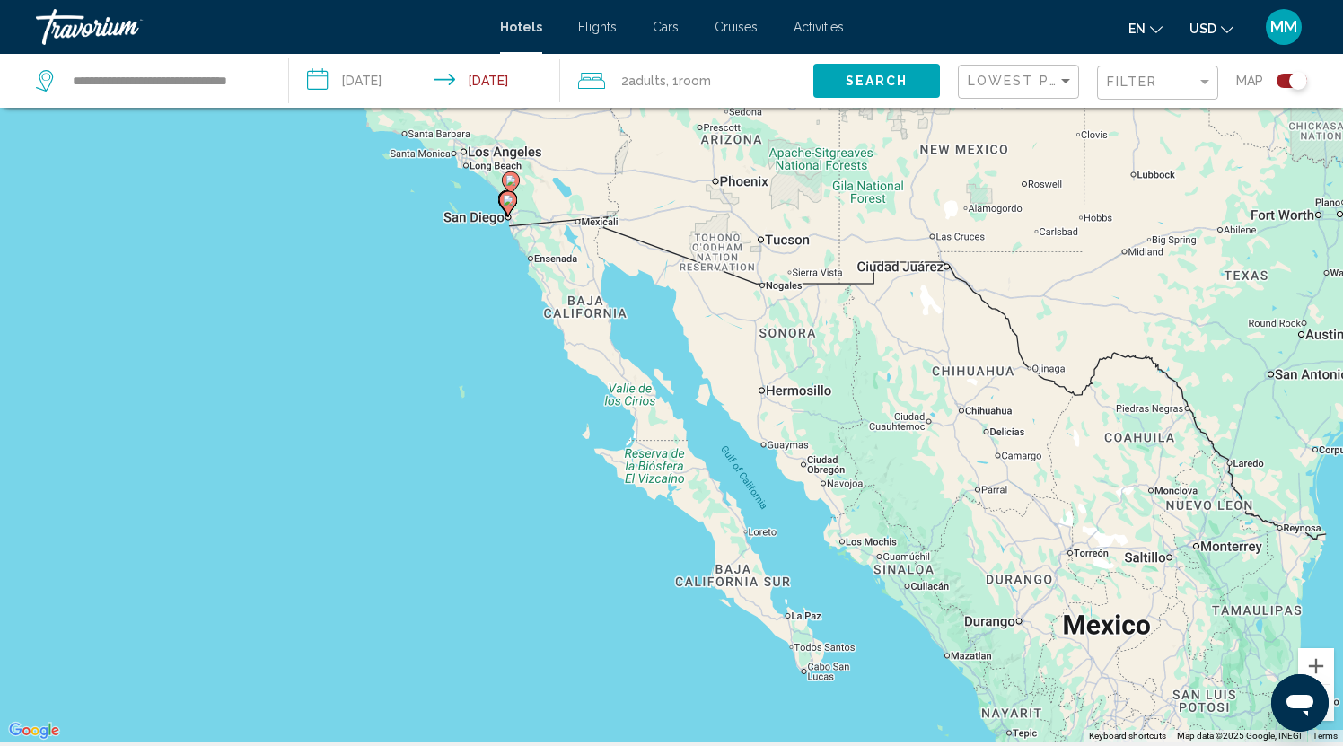
drag, startPoint x: 423, startPoint y: 227, endPoint x: 487, endPoint y: 206, distance: 68.1
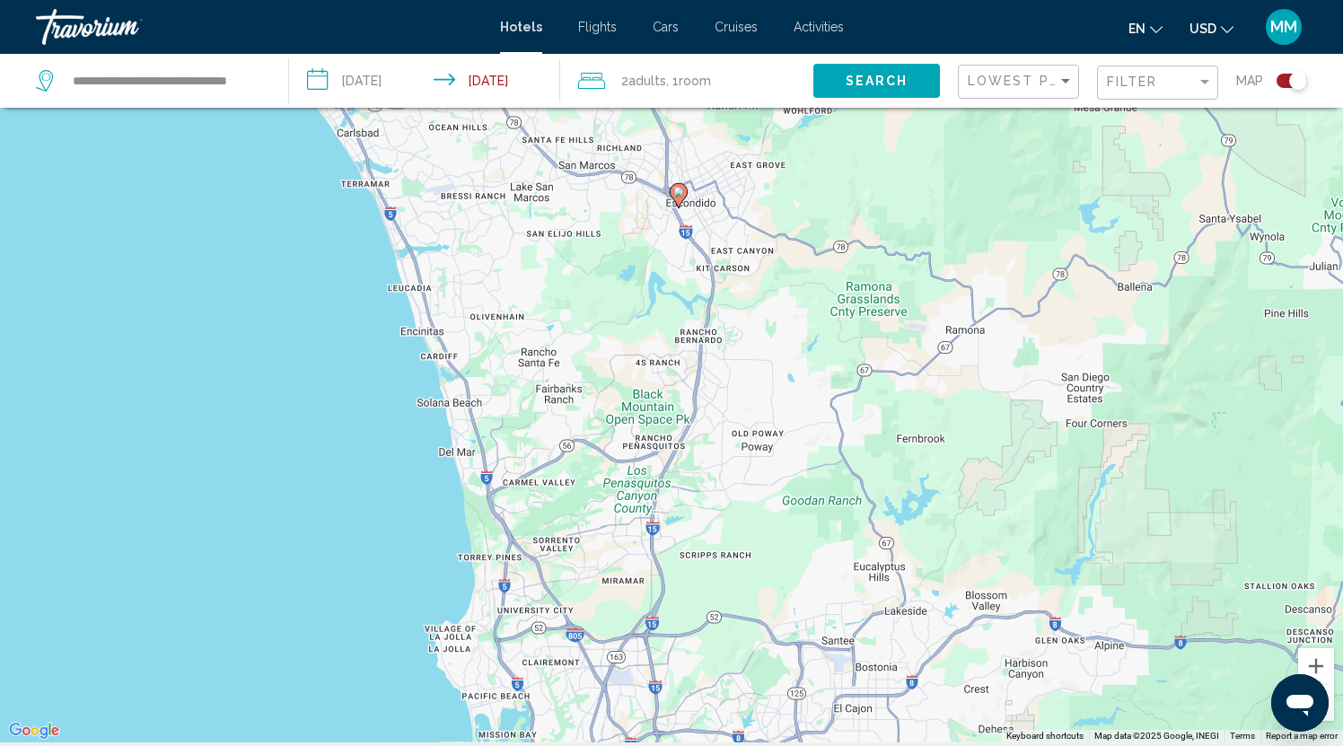
drag, startPoint x: 488, startPoint y: 213, endPoint x: 474, endPoint y: -100, distance: 312.7
click at [474, 0] on html "**********" at bounding box center [671, 262] width 1343 height 746
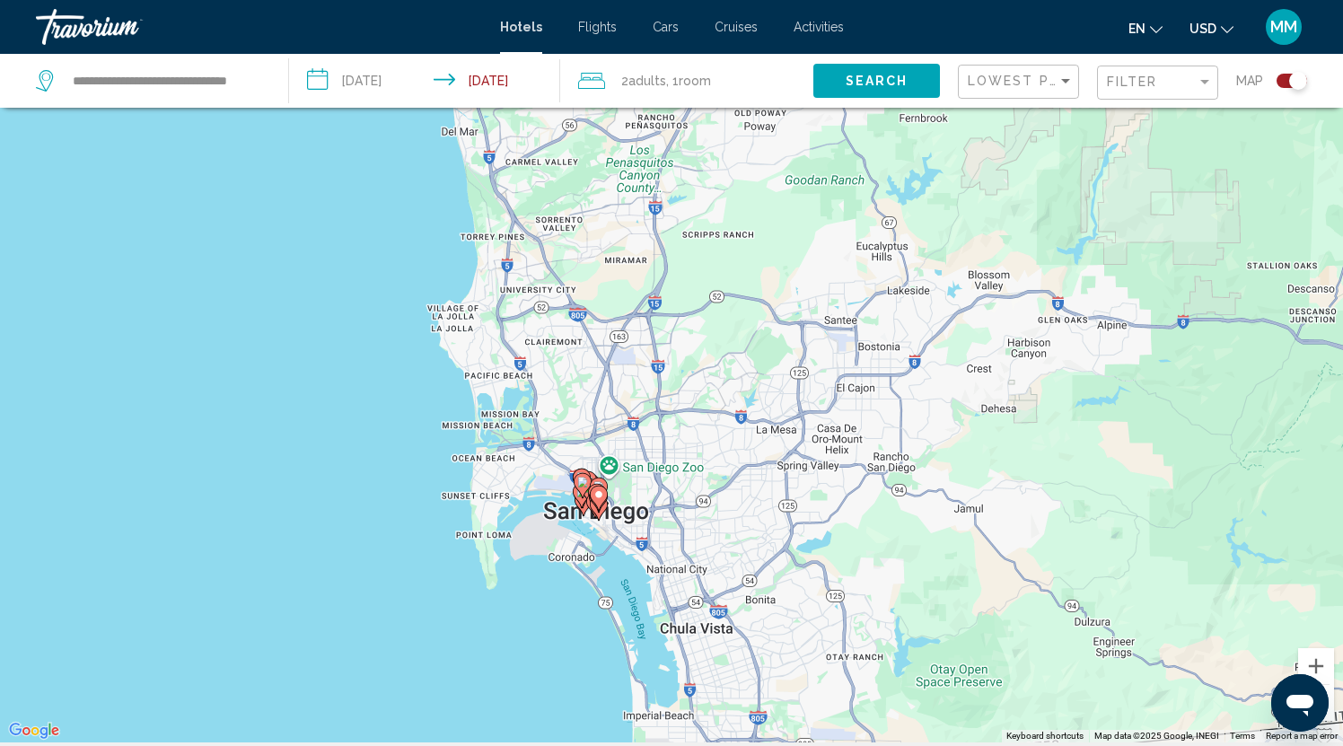
drag, startPoint x: 514, startPoint y: 362, endPoint x: 516, endPoint y: 27, distance: 334.9
click at [517, 28] on div "**********" at bounding box center [671, 262] width 1343 height 746
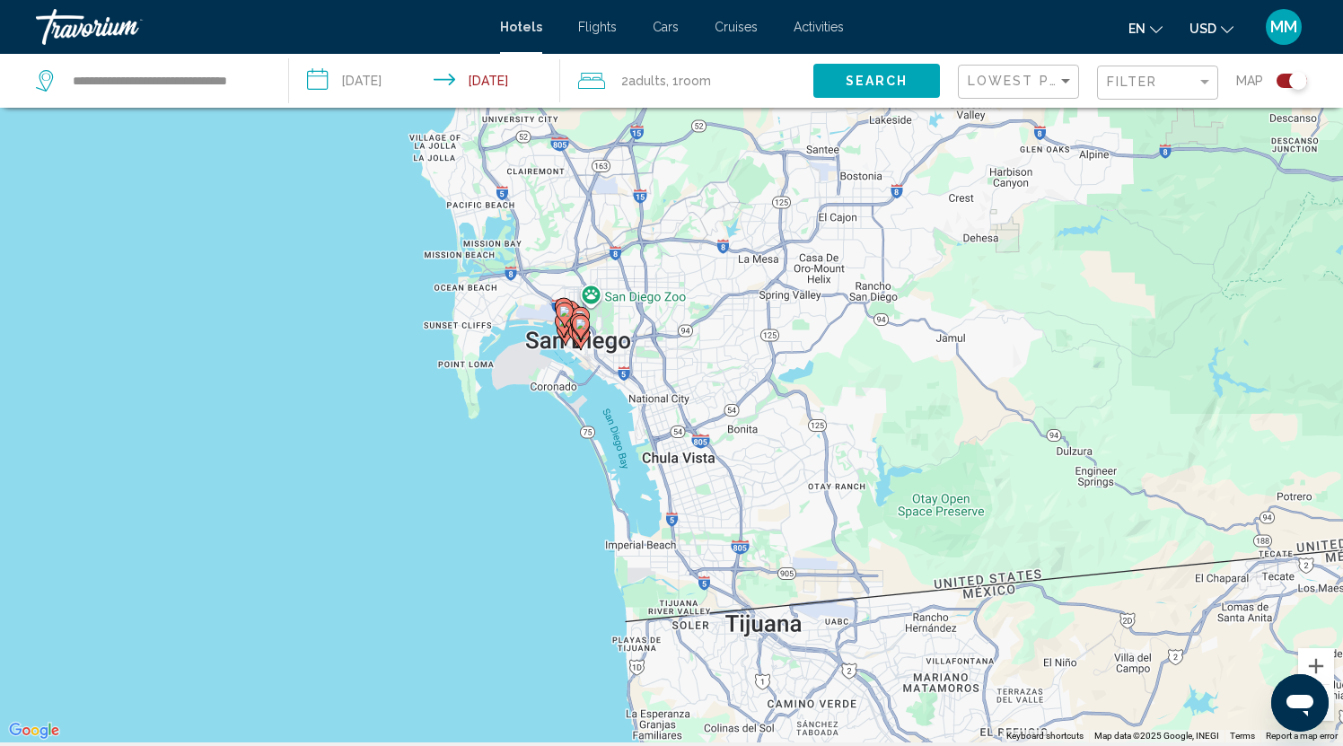
drag, startPoint x: 584, startPoint y: 258, endPoint x: 572, endPoint y: 94, distance: 163.9
click at [570, 97] on div "**********" at bounding box center [671, 423] width 1343 height 854
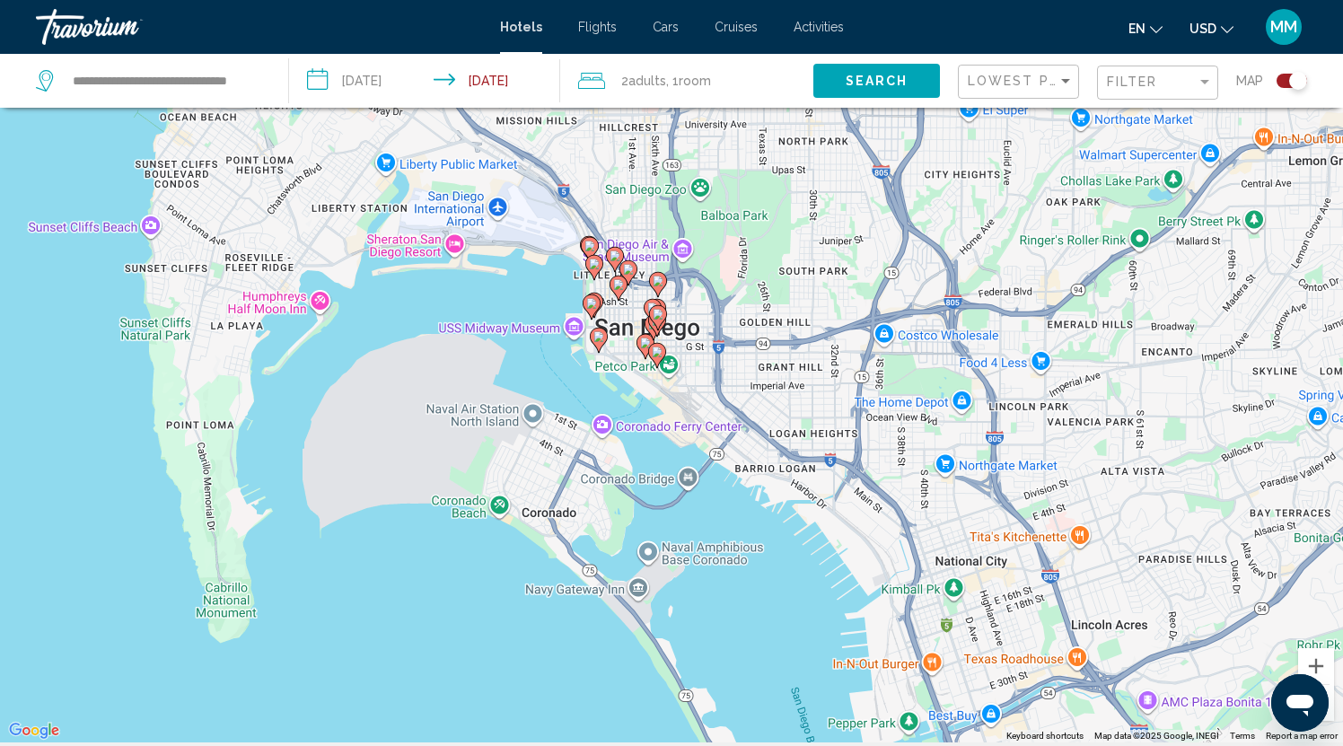
drag, startPoint x: 724, startPoint y: 435, endPoint x: 722, endPoint y: 253, distance: 181.4
click at [722, 253] on div "To activate drag with keyboard, press Alt + Enter. Once in keyboard drag state,…" at bounding box center [671, 369] width 1343 height 746
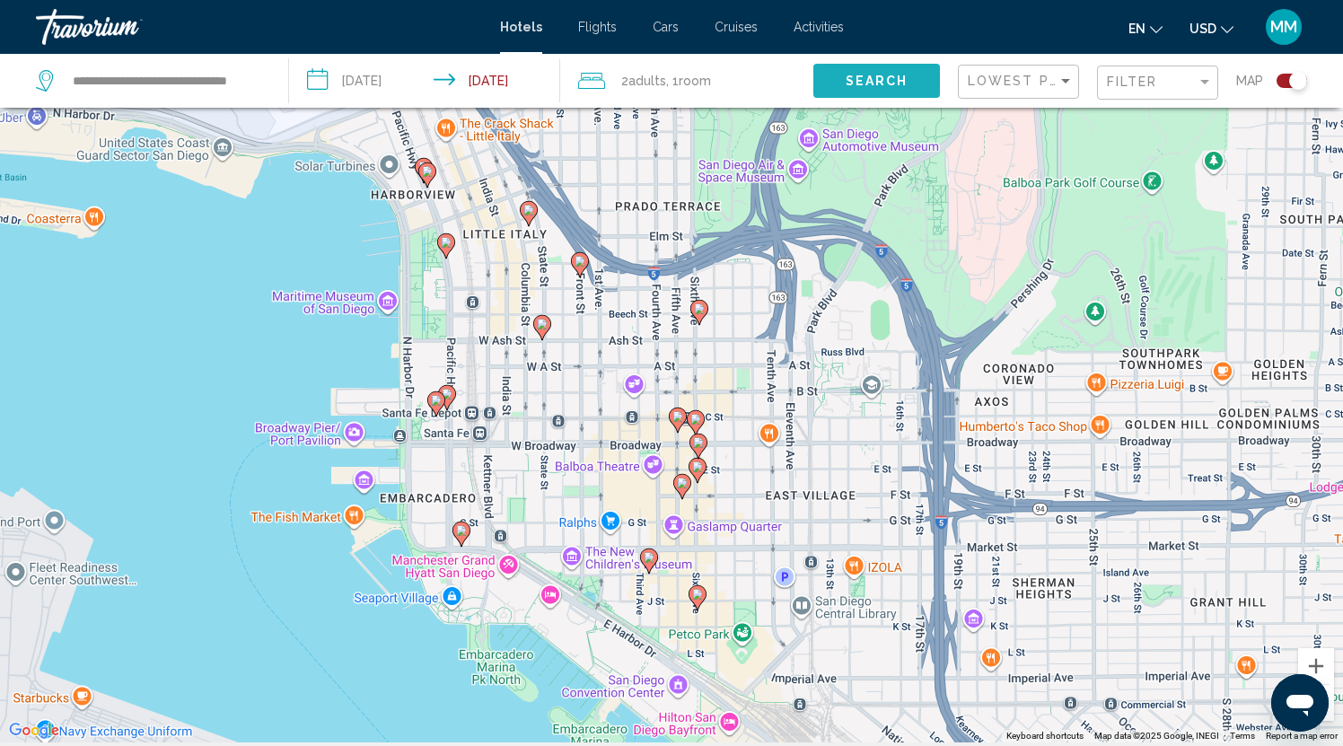
click at [888, 78] on span "Search" at bounding box center [877, 82] width 63 height 14
click at [1067, 77] on div "Sort by" at bounding box center [1066, 81] width 16 height 14
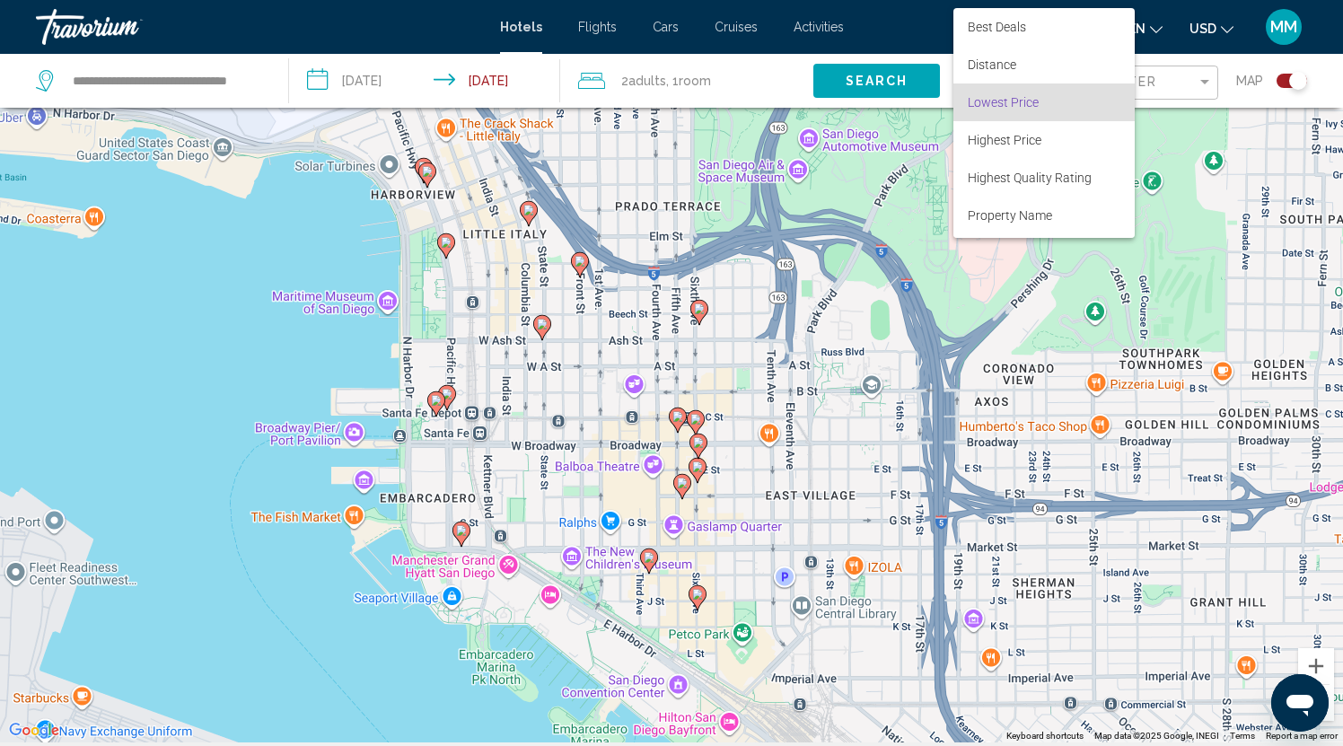
scroll to position [21, 0]
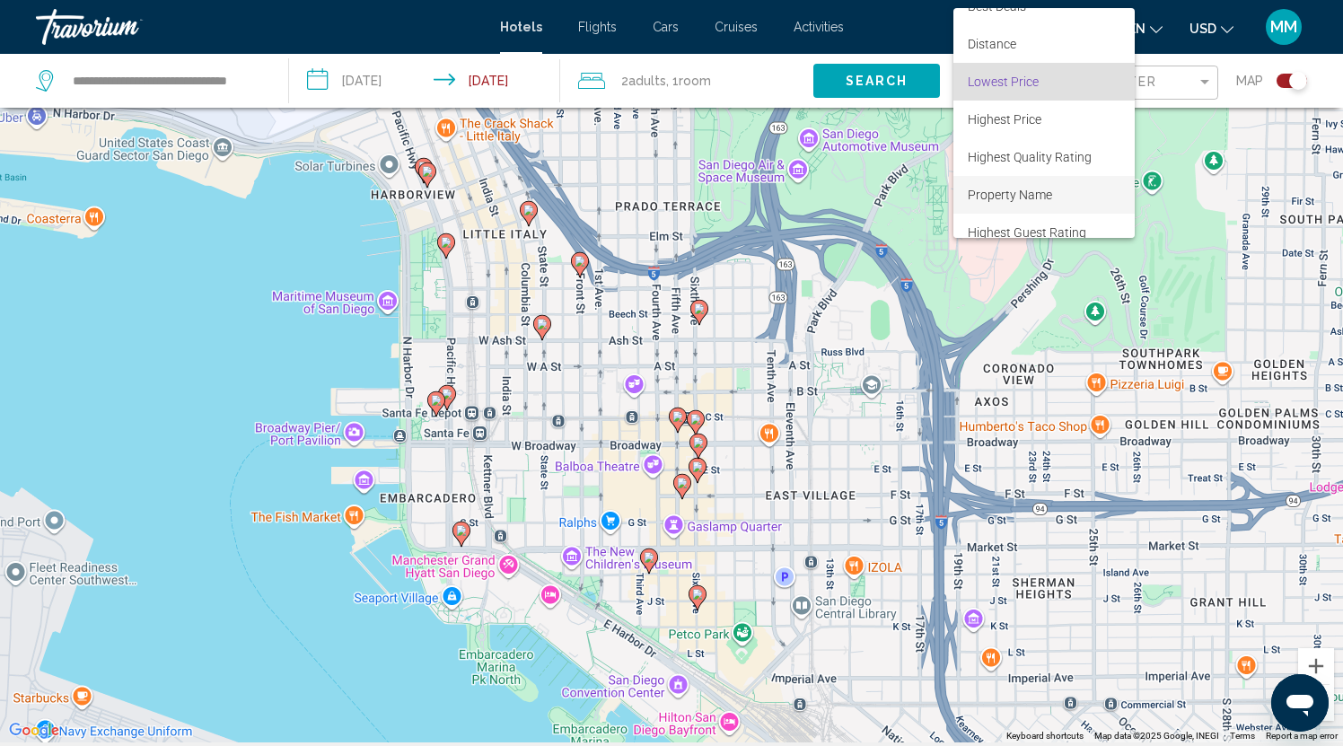
click at [1014, 189] on span "Property Name" at bounding box center [1010, 195] width 84 height 14
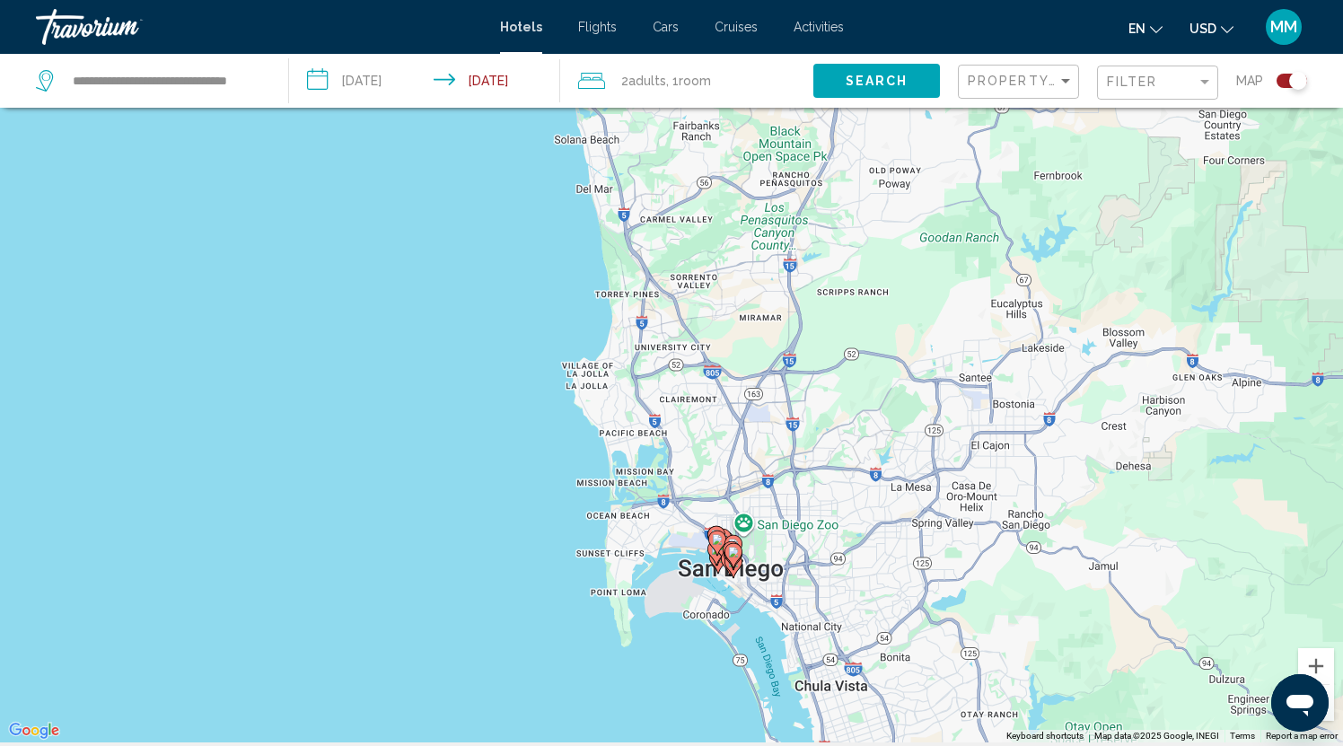
drag, startPoint x: 626, startPoint y: 655, endPoint x: 720, endPoint y: 546, distance: 144.5
click at [1066, 82] on div "Sort by" at bounding box center [1065, 81] width 9 height 4
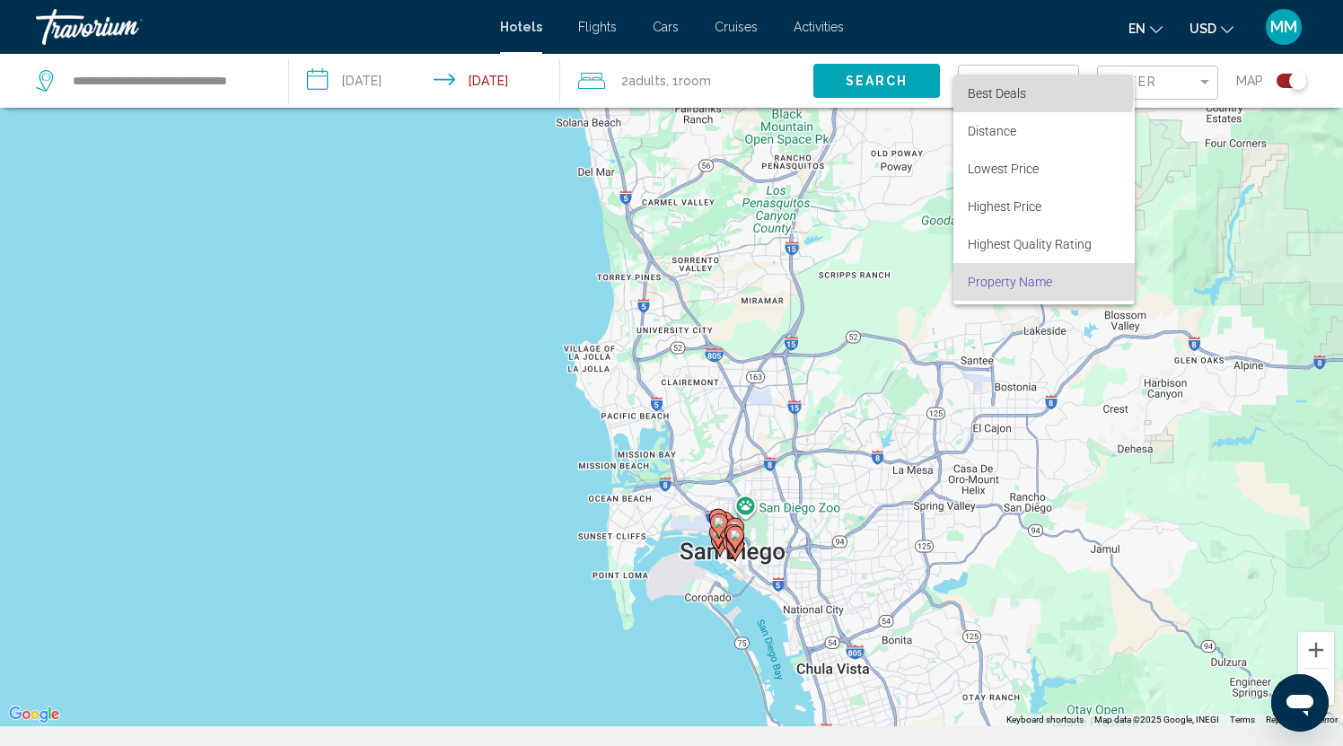
click at [999, 92] on span "Best Deals" at bounding box center [997, 93] width 58 height 14
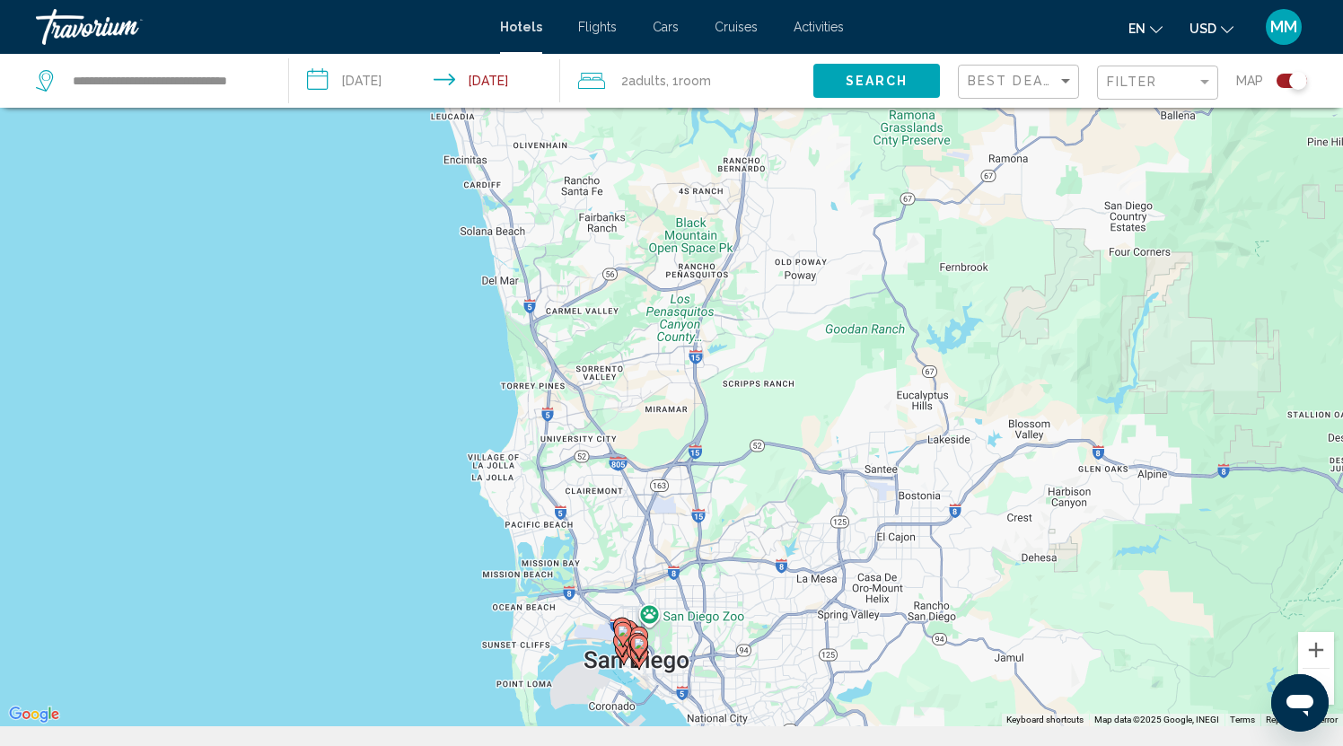
click at [1291, 82] on div "Toggle map" at bounding box center [1298, 81] width 18 height 18
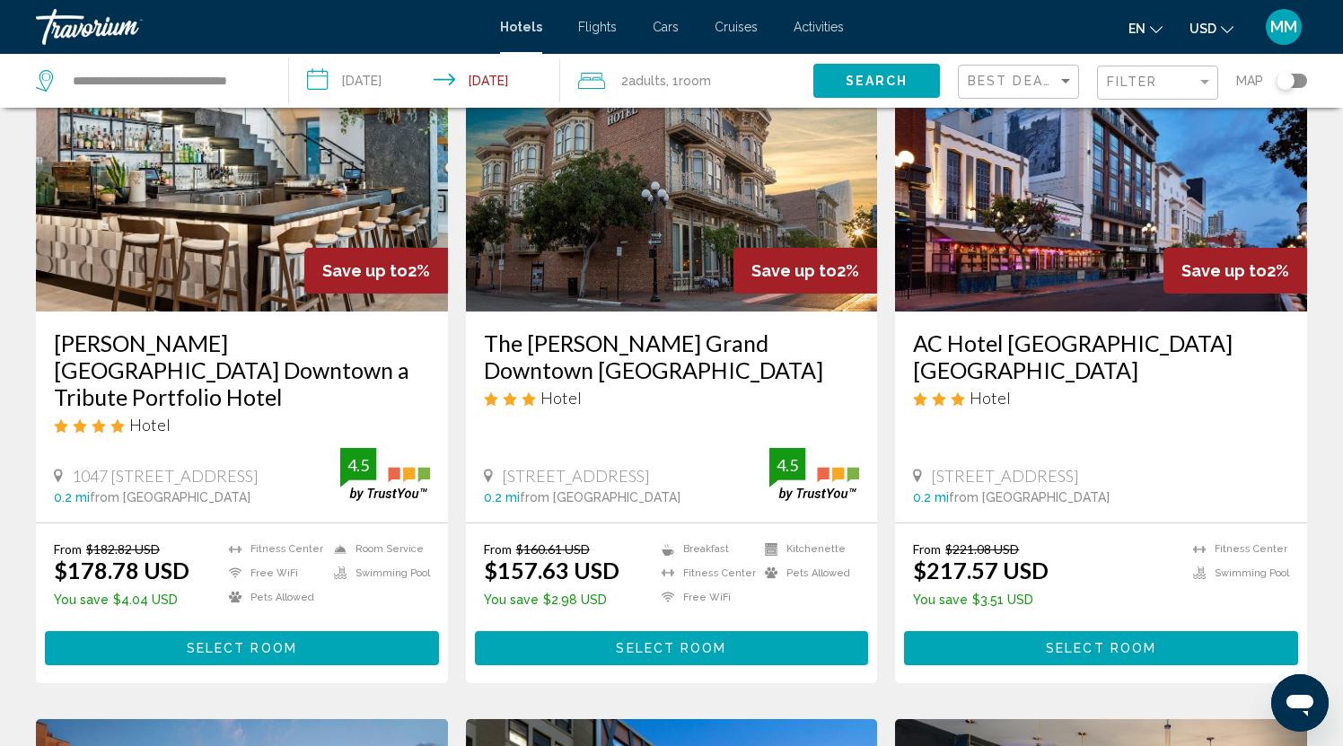
scroll to position [138, 0]
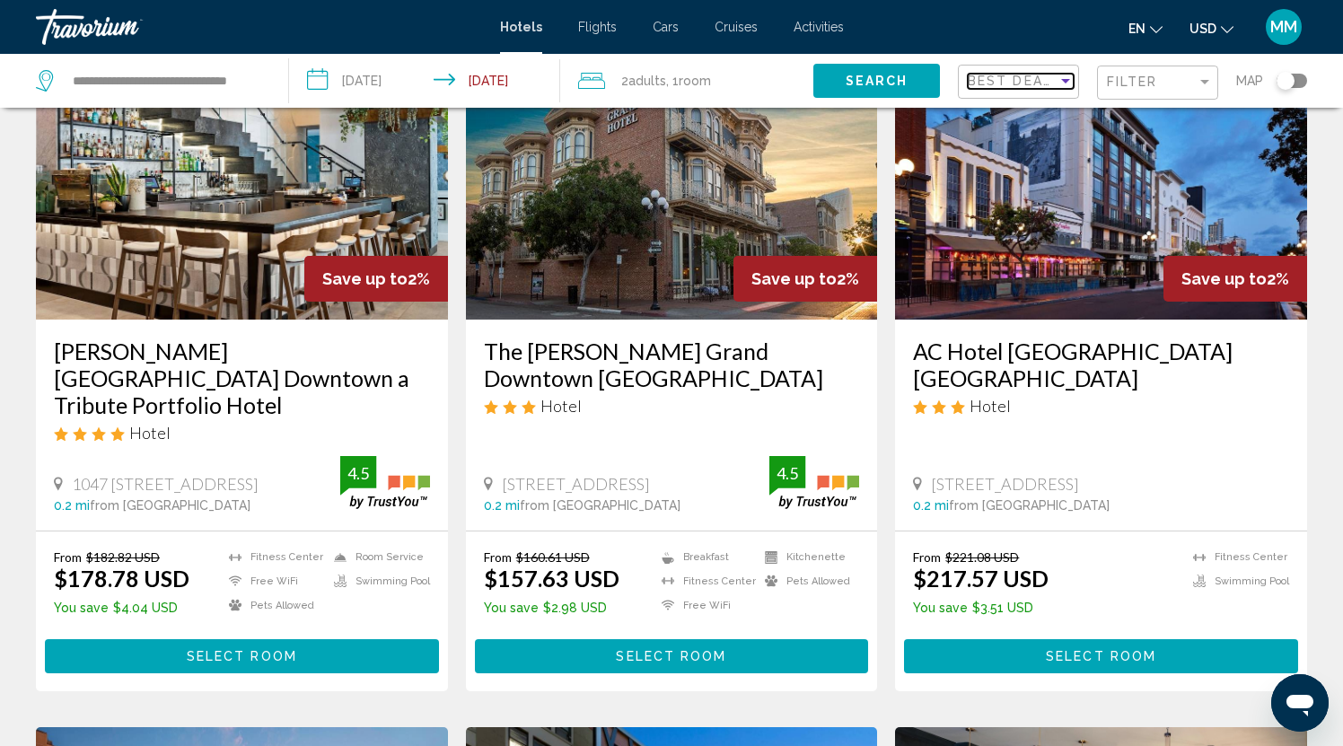
click at [1067, 79] on div "Sort by" at bounding box center [1065, 81] width 9 height 4
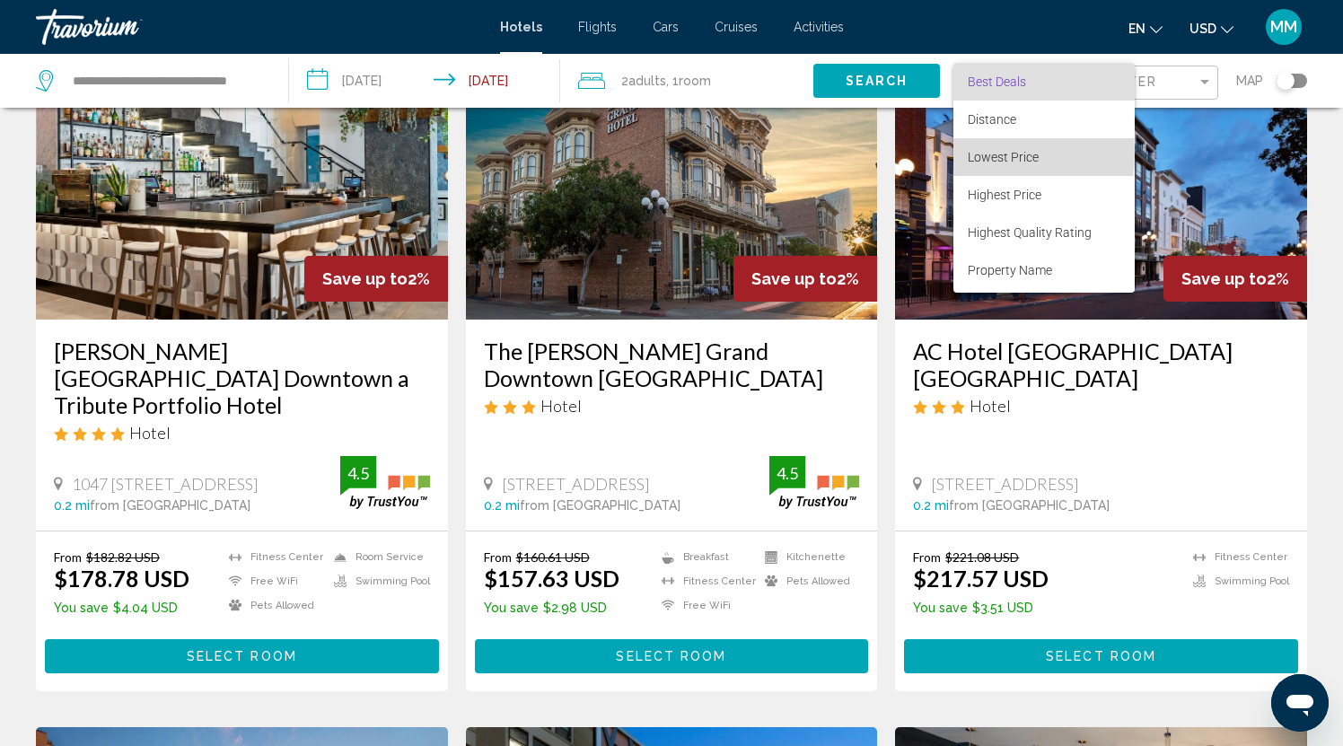
click at [1004, 153] on span "Lowest Price" at bounding box center [1003, 157] width 71 height 14
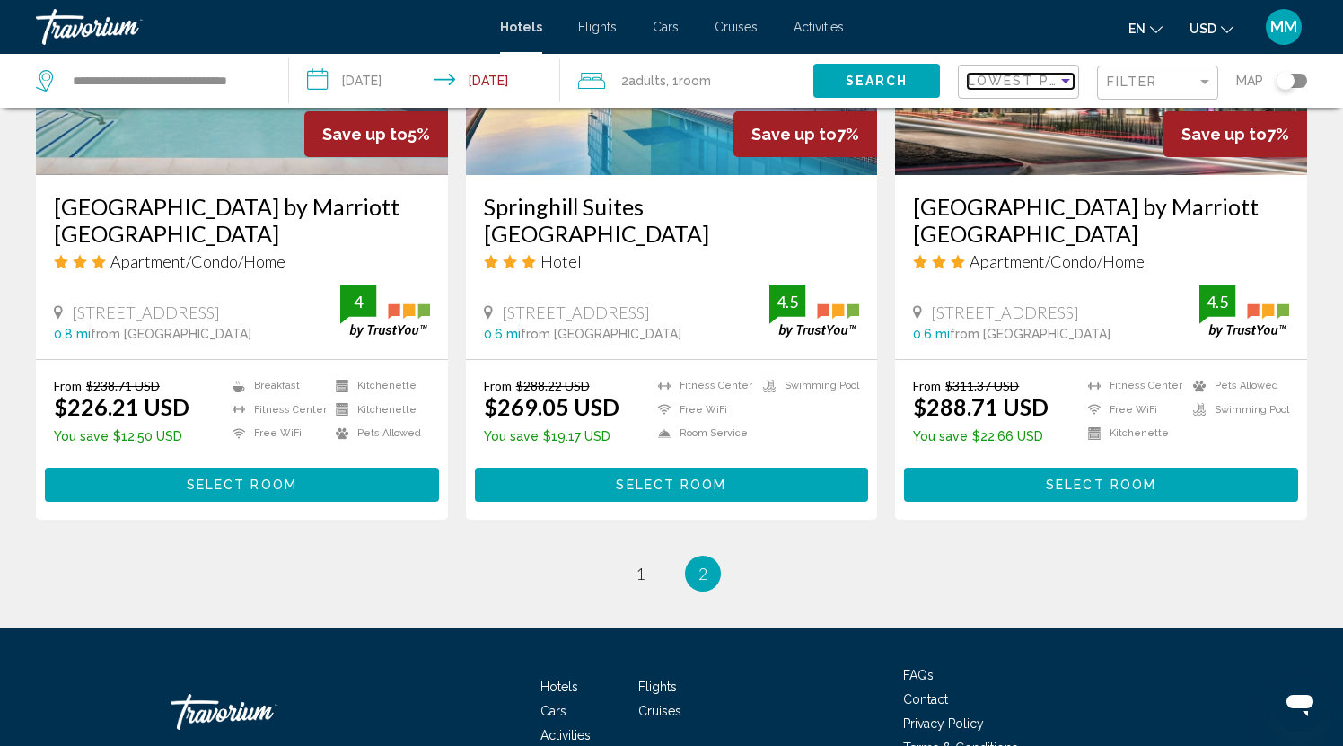
scroll to position [955, 0]
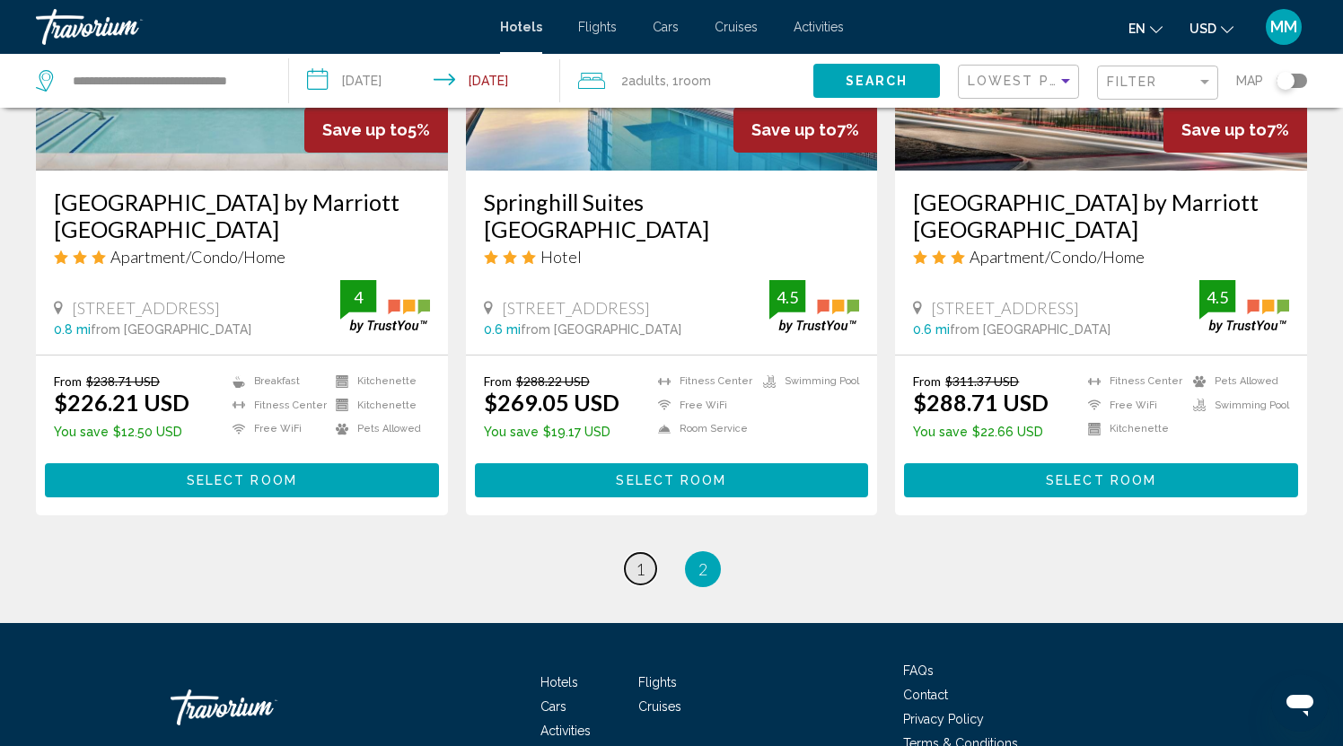
click at [640, 564] on span "1" at bounding box center [640, 569] width 9 height 20
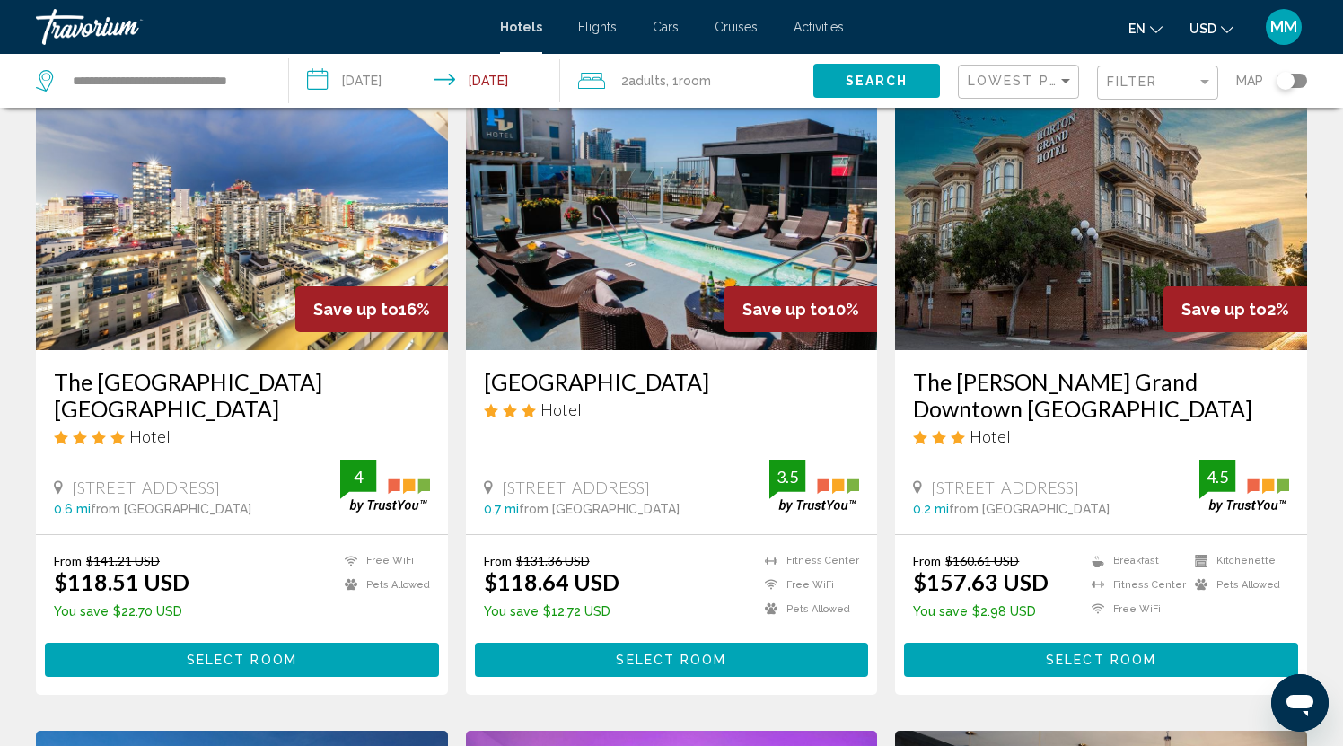
scroll to position [127, 0]
